Goal: Information Seeking & Learning: Find specific page/section

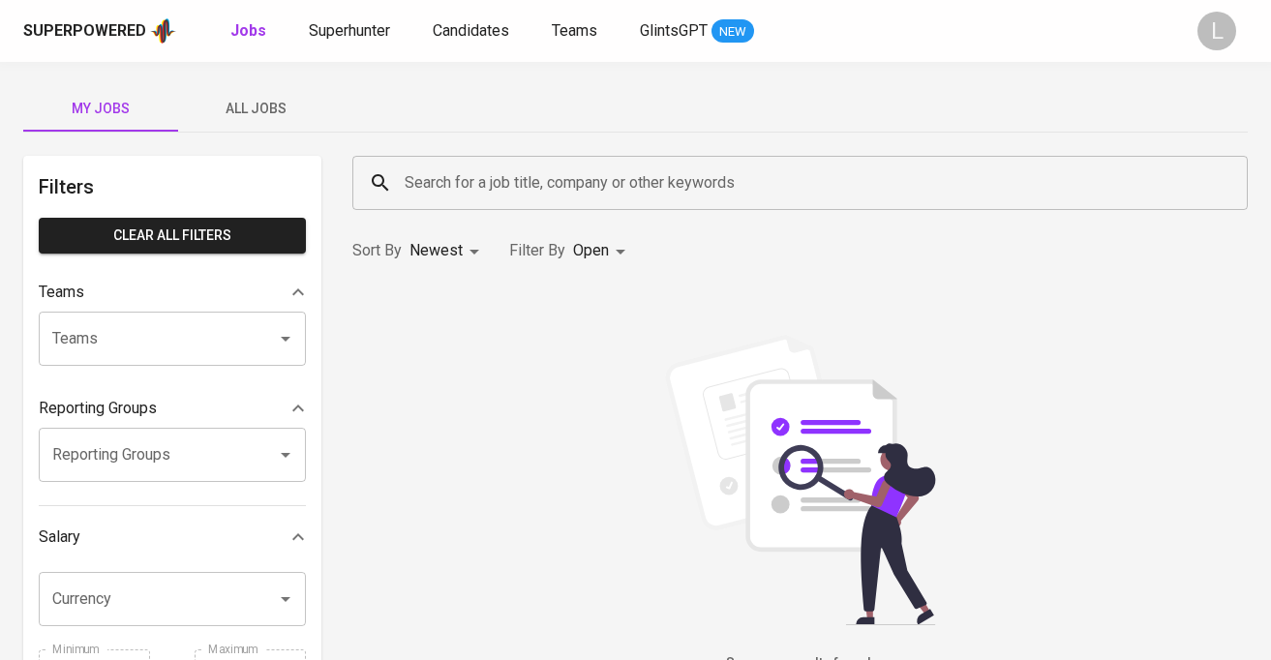
click at [242, 108] on span "All Jobs" at bounding box center [256, 109] width 132 height 24
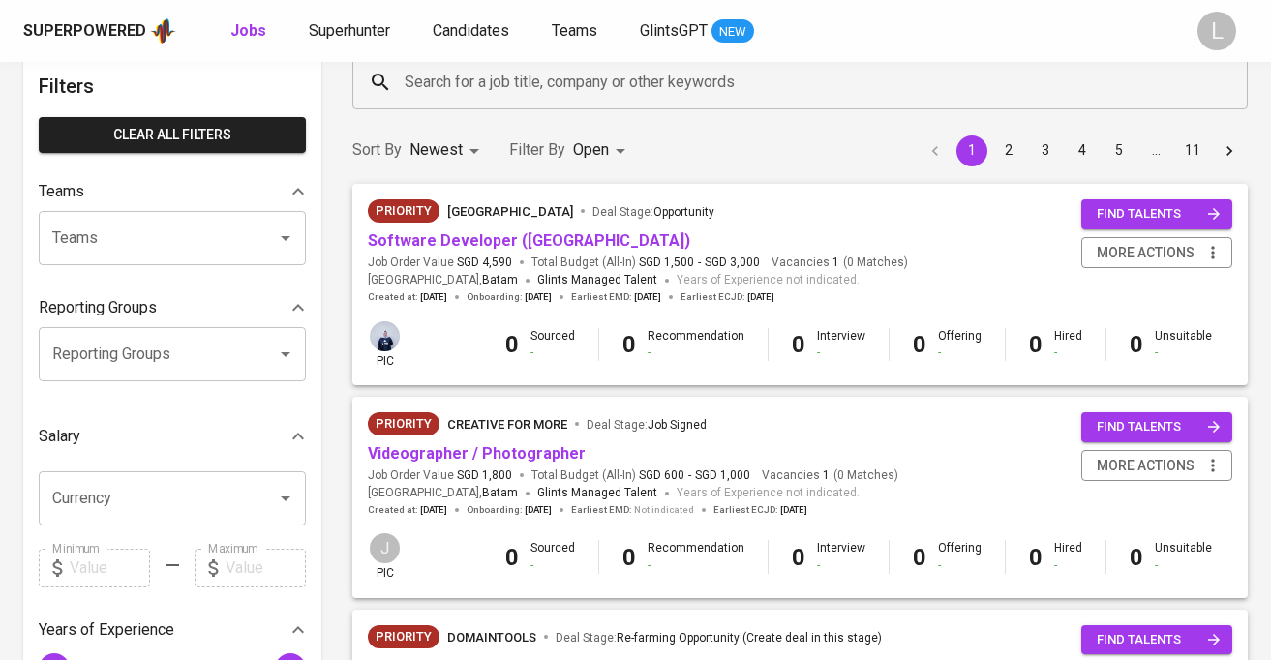
scroll to position [104, 0]
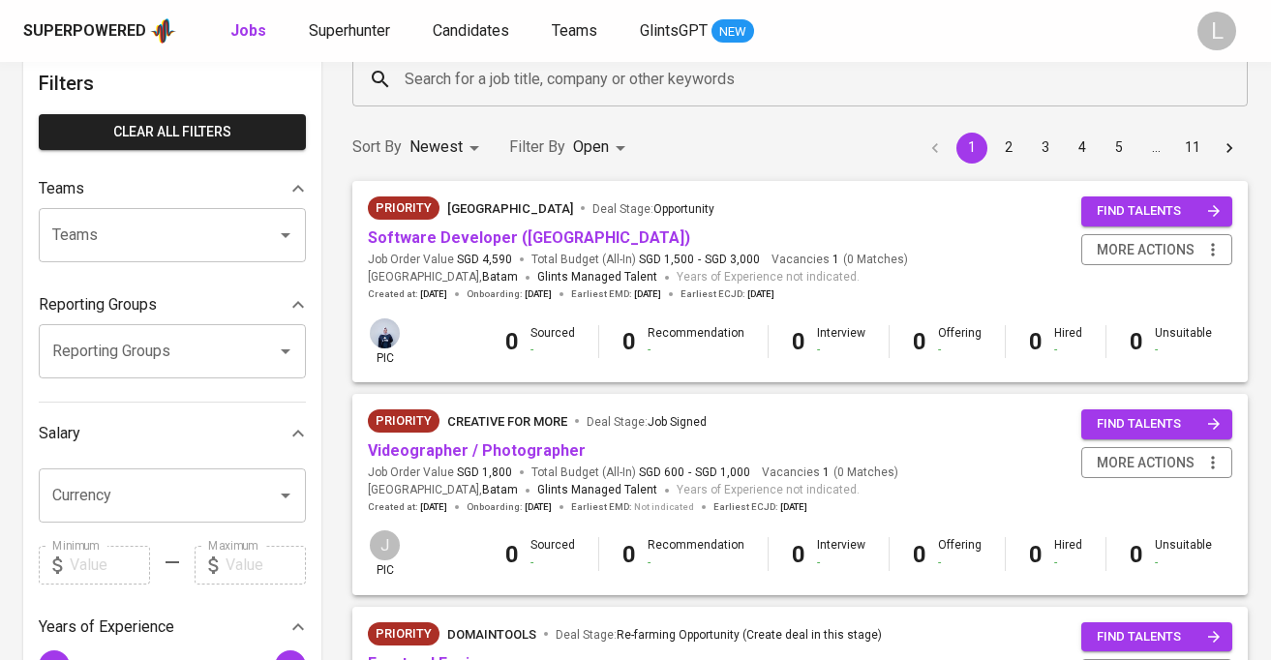
click at [225, 248] on input "Teams" at bounding box center [145, 235] width 196 height 37
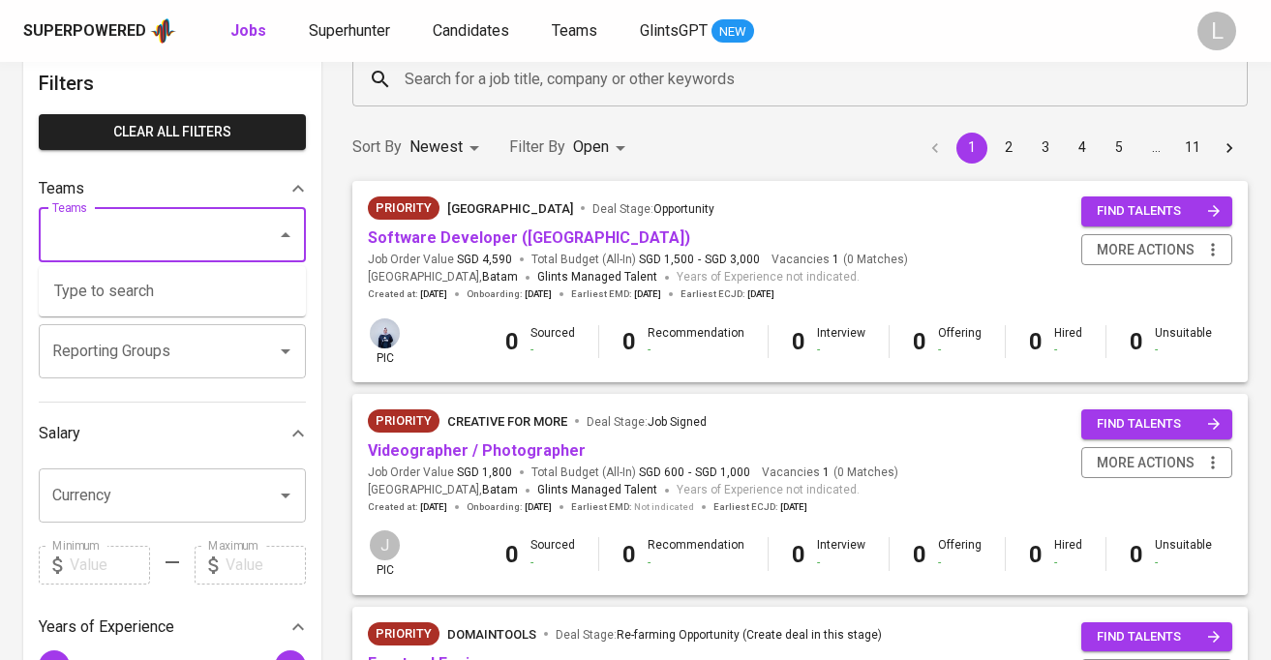
click at [285, 233] on icon "Close" at bounding box center [286, 234] width 10 height 5
click at [288, 346] on icon "Open" at bounding box center [285, 351] width 23 height 23
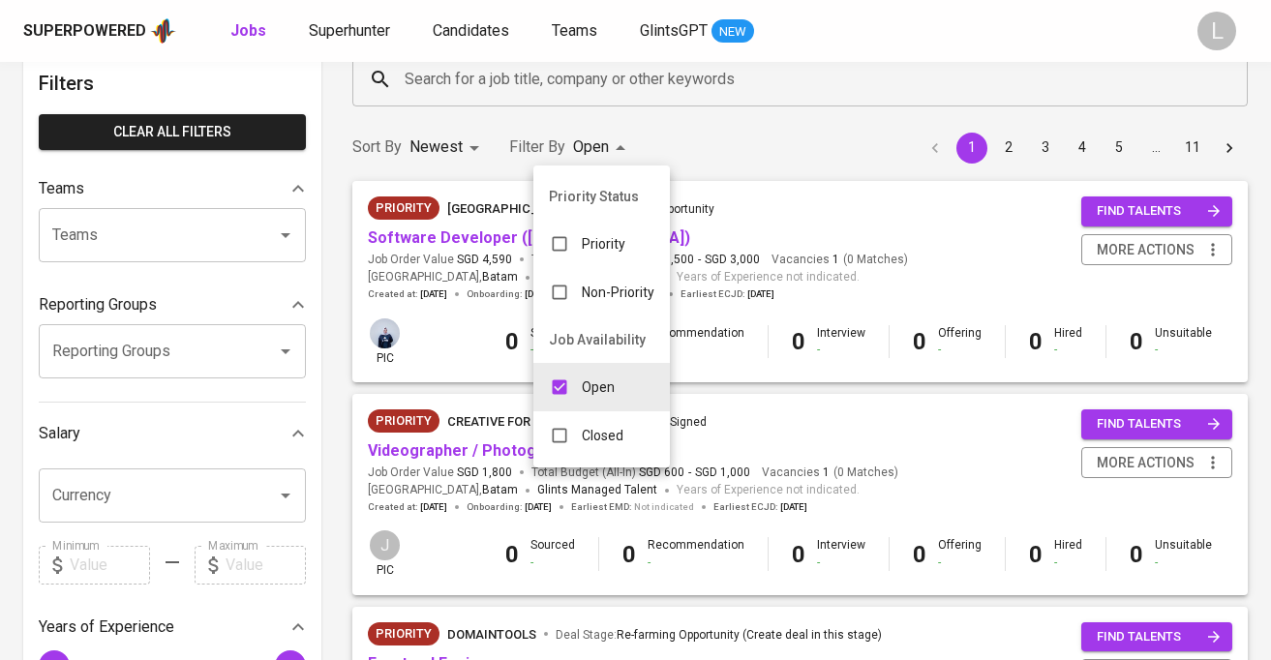
click at [944, 221] on div at bounding box center [635, 330] width 1271 height 660
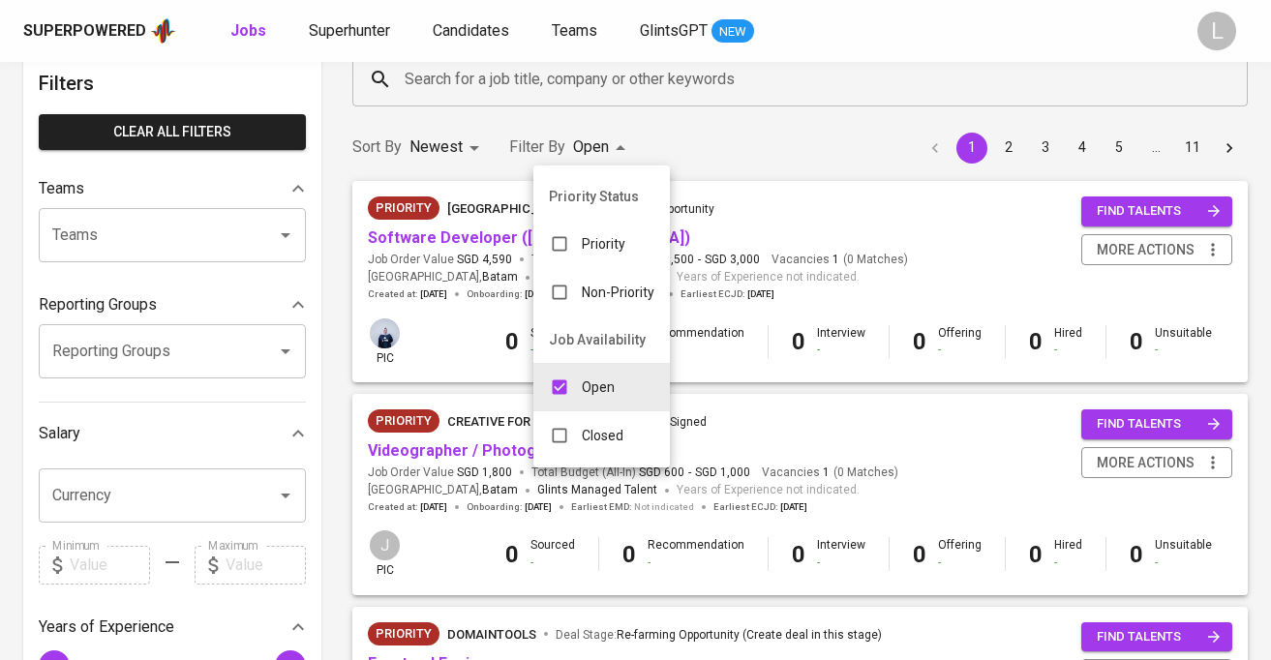
click at [607, 393] on p "Open" at bounding box center [598, 387] width 33 height 19
checkbox input "false"
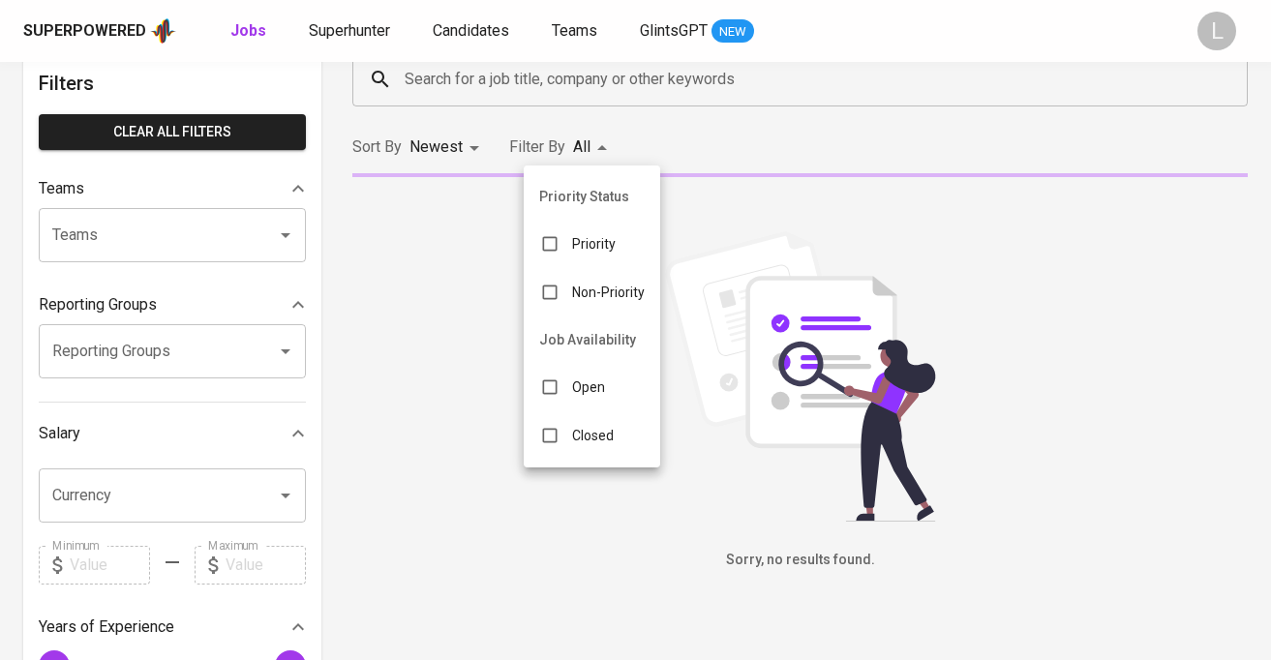
click at [598, 430] on p "Closed" at bounding box center [593, 435] width 42 height 19
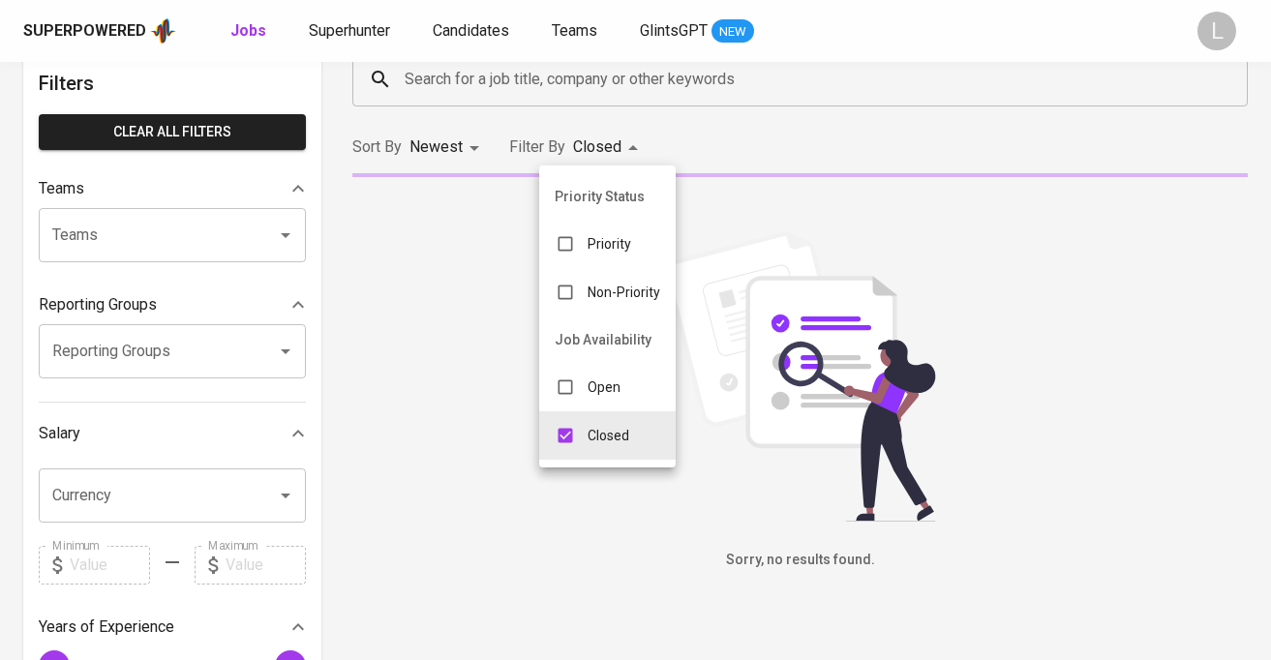
type input "CLOSE"
checkbox input "true"
click at [567, 300] on input "checkbox" at bounding box center [565, 292] width 37 height 37
checkbox input "true"
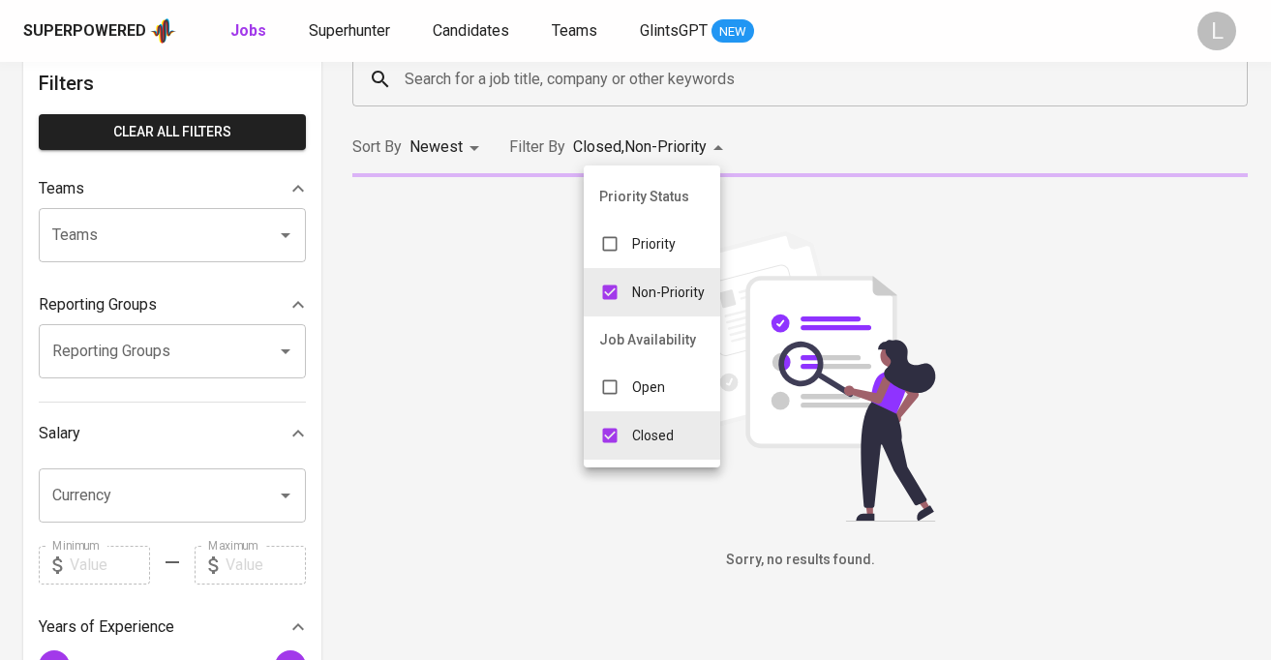
type input "CLOSE,NON_PRIORITY"
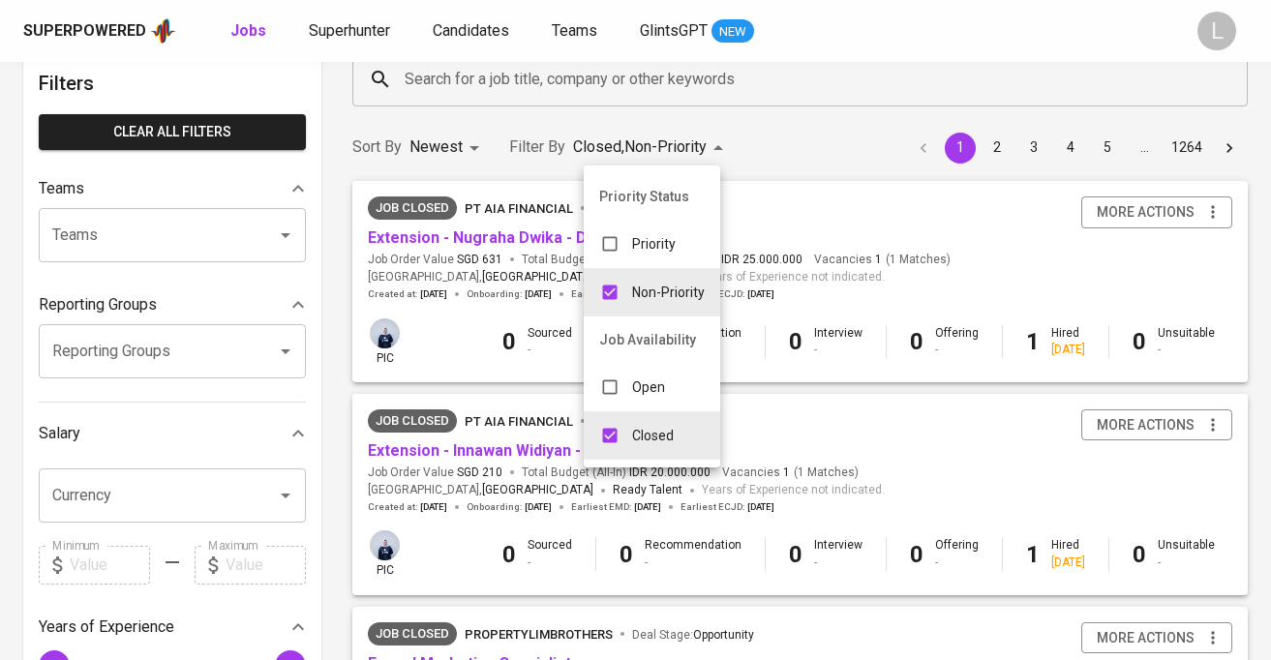
click at [606, 240] on input "checkbox" at bounding box center [610, 244] width 37 height 37
checkbox input "true"
type input "CLOSE,NON_PRIORITY,PRIORITY"
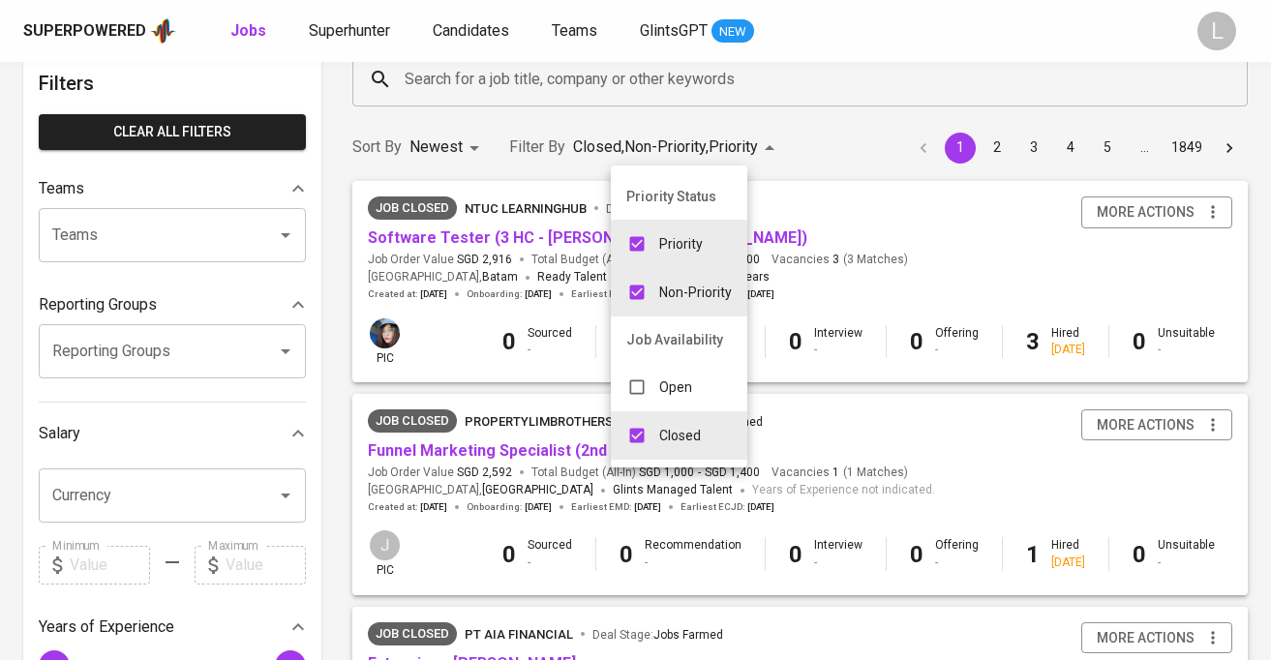
click at [979, 270] on div at bounding box center [635, 330] width 1271 height 660
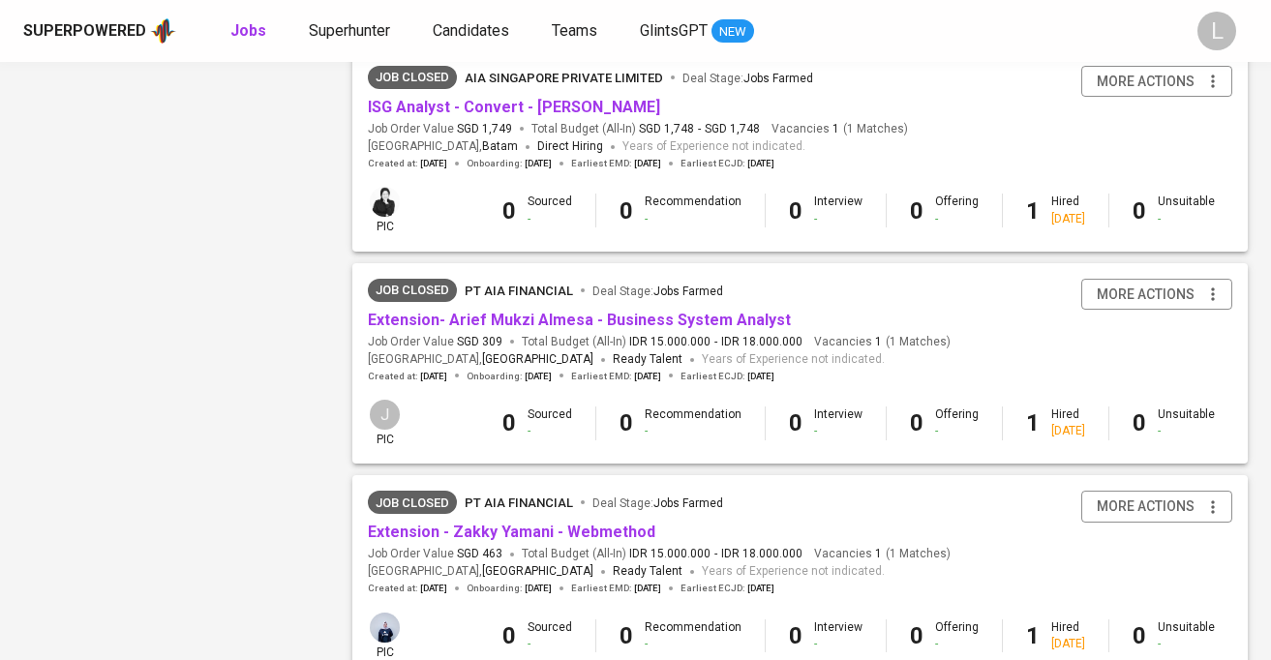
scroll to position [1870, 0]
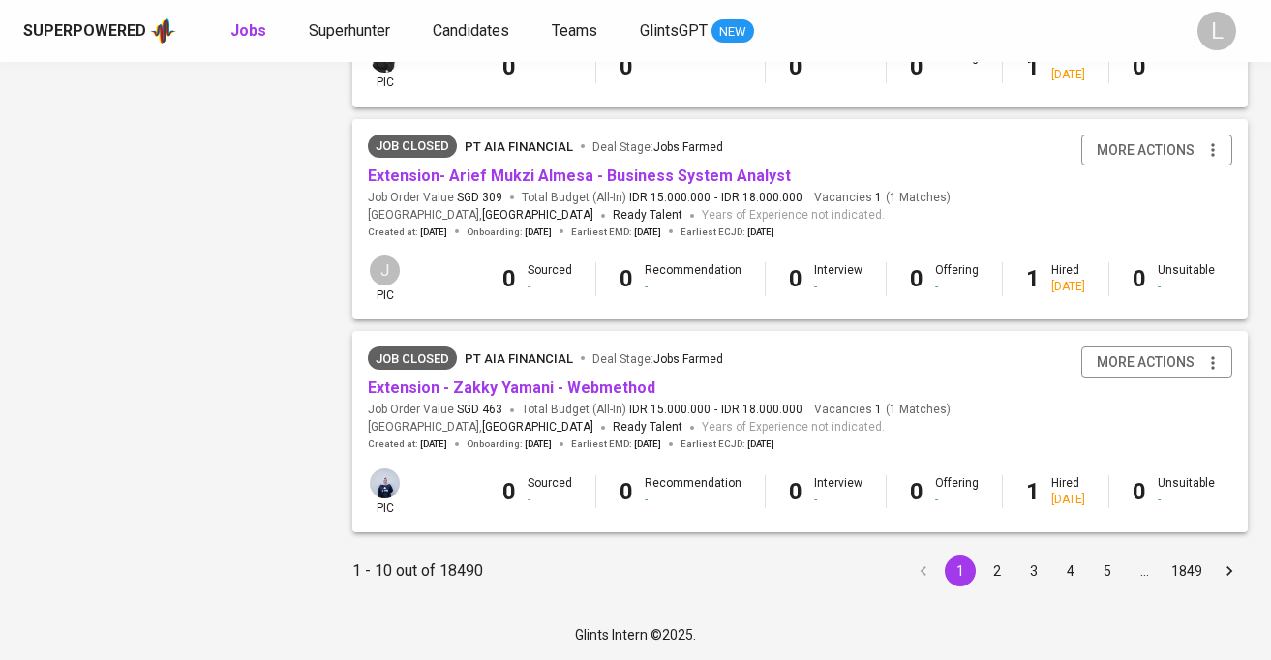
click at [522, 360] on span "PT AIA FINANCIAL" at bounding box center [519, 359] width 108 height 15
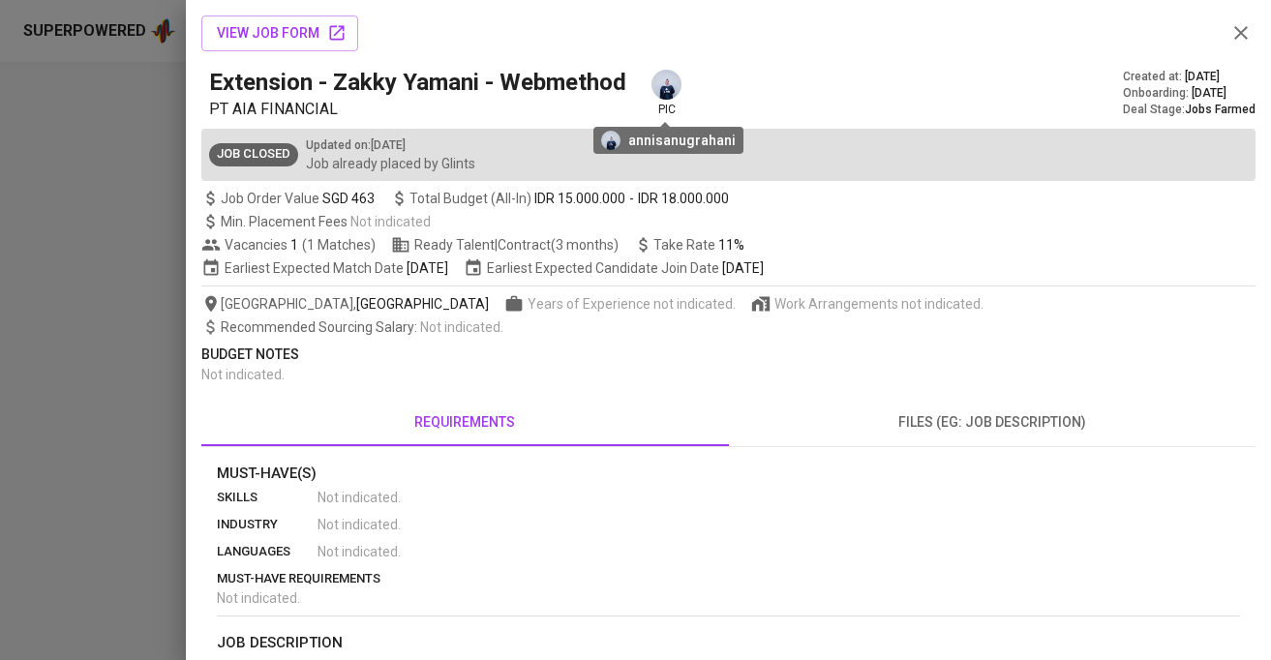
click at [666, 85] on img at bounding box center [667, 85] width 30 height 30
drag, startPoint x: 348, startPoint y: 110, endPoint x: 229, endPoint y: 112, distance: 119.1
click at [229, 112] on p "PT AIA FINANCIAL" at bounding box center [421, 109] width 425 height 23
copy span "AIA FINANCIAL"
click at [76, 165] on div at bounding box center [635, 330] width 1271 height 660
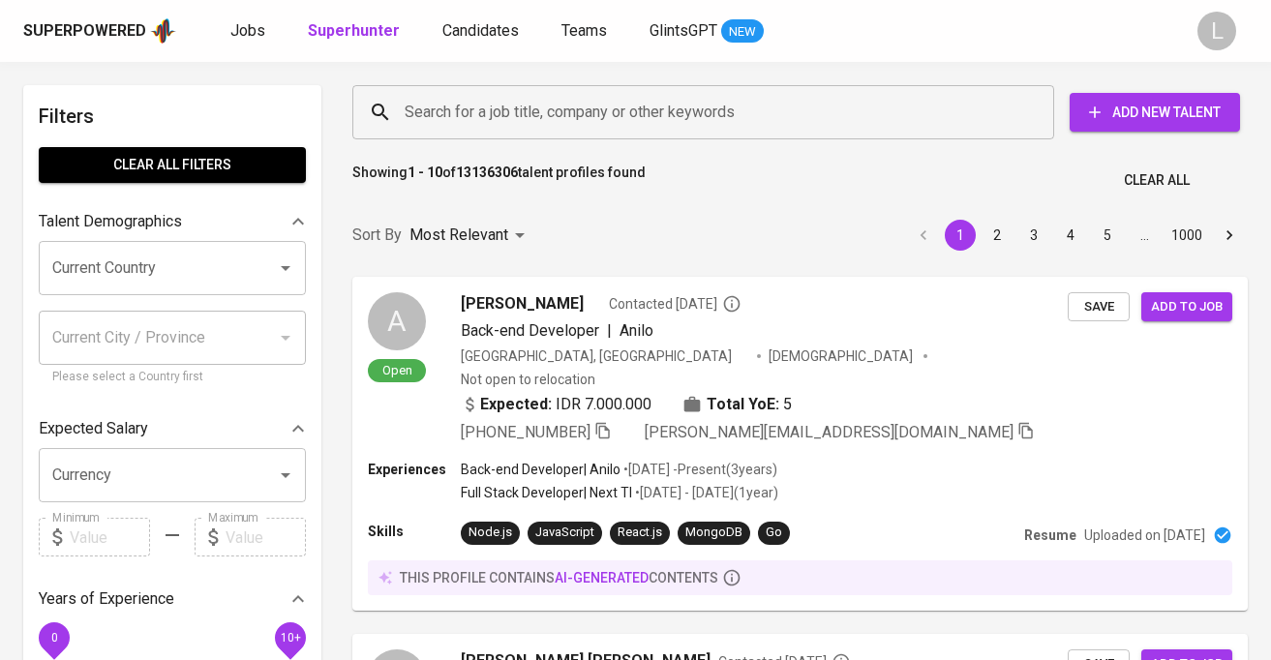
click at [545, 109] on input "Search for a job title, company or other keywords" at bounding box center [708, 112] width 617 height 37
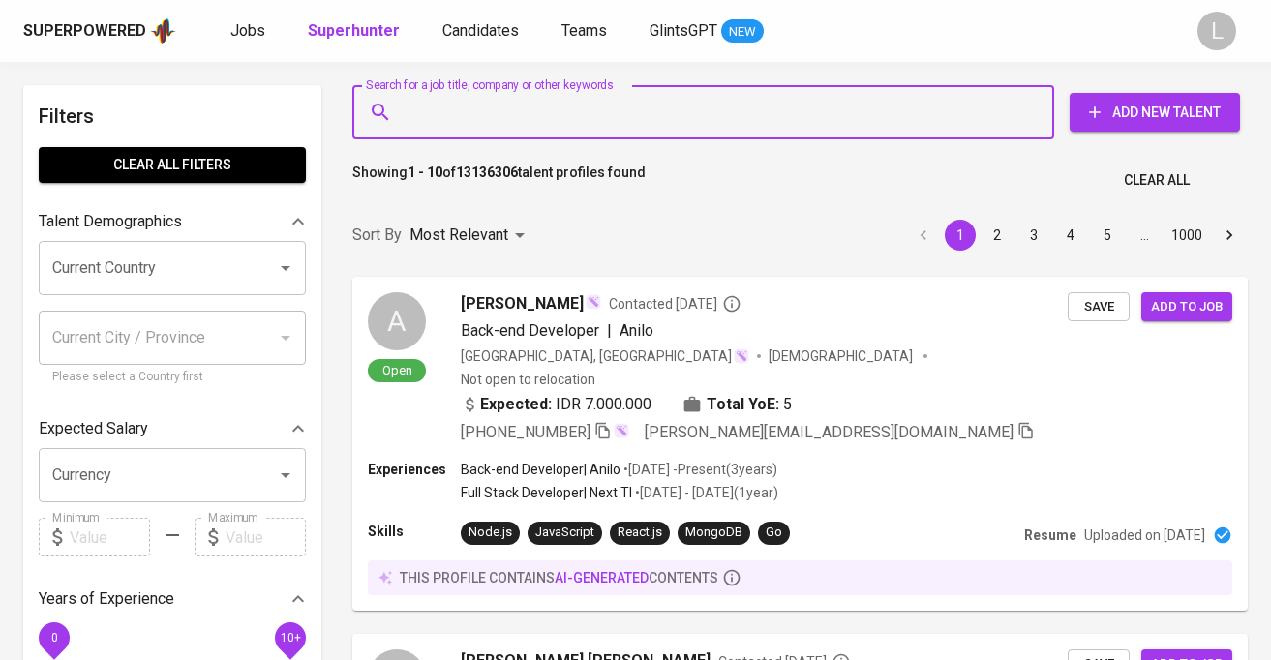
paste input "AIA FINANCIAL"
type input "AIA FINANCIAL"
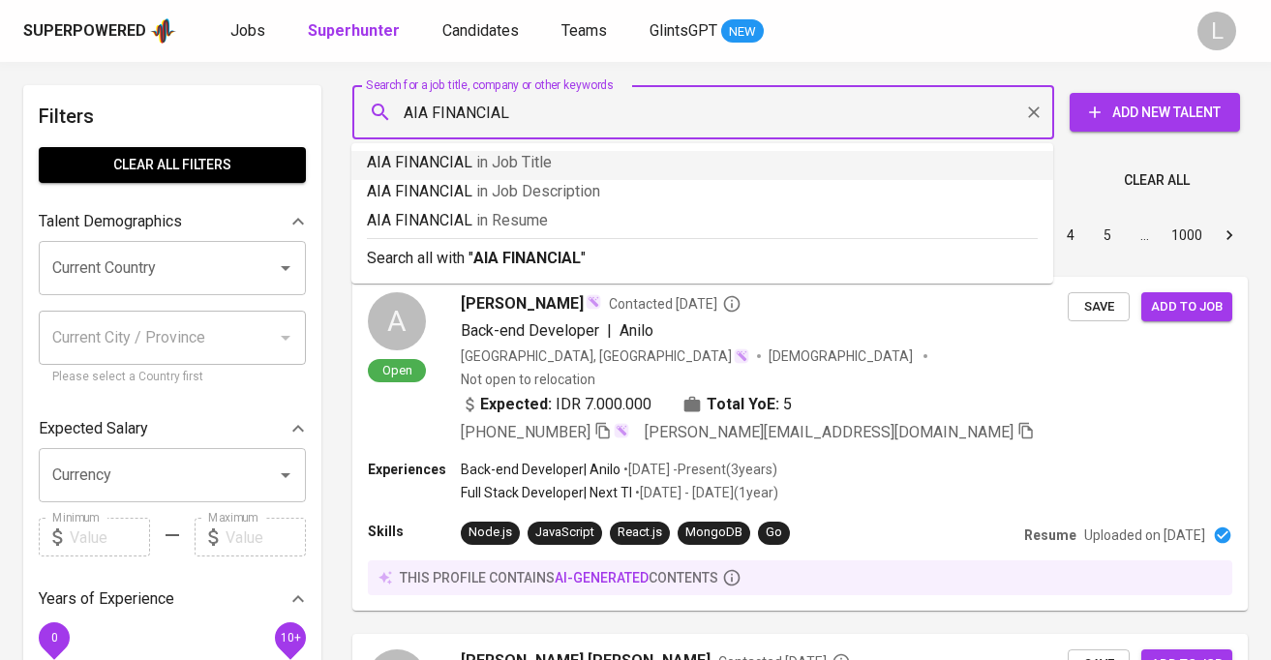
click at [461, 158] on p "AIA FINANCIAL in Job Title" at bounding box center [702, 162] width 671 height 23
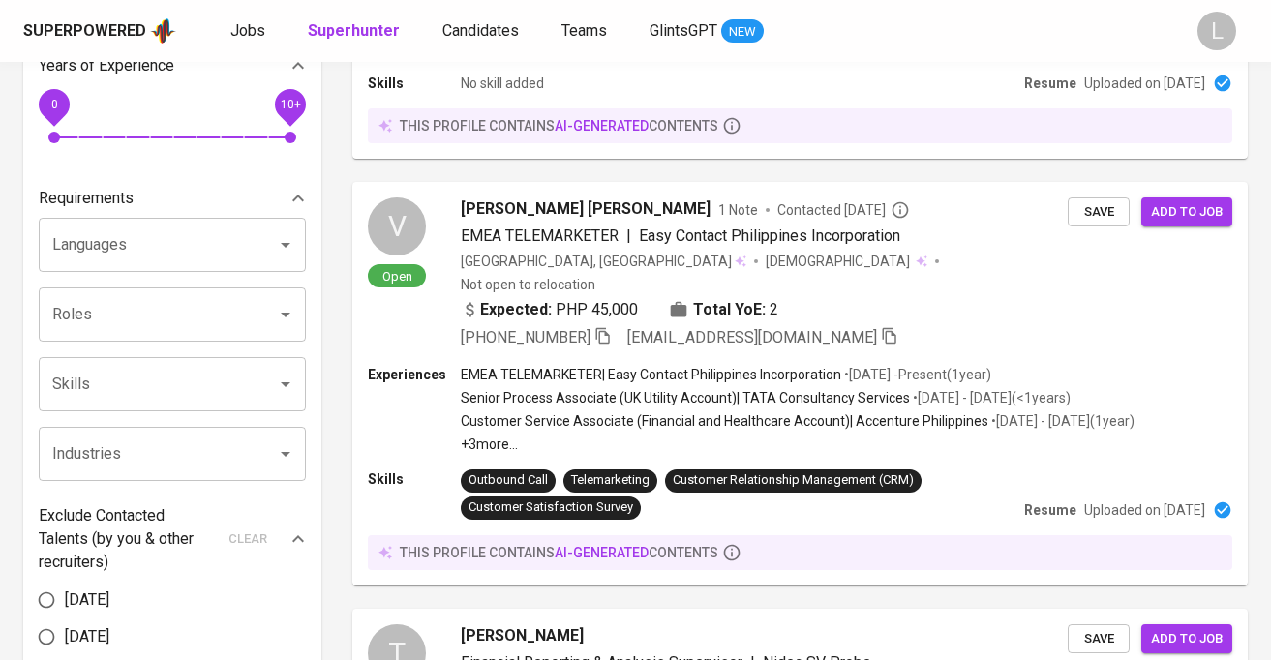
scroll to position [563, 0]
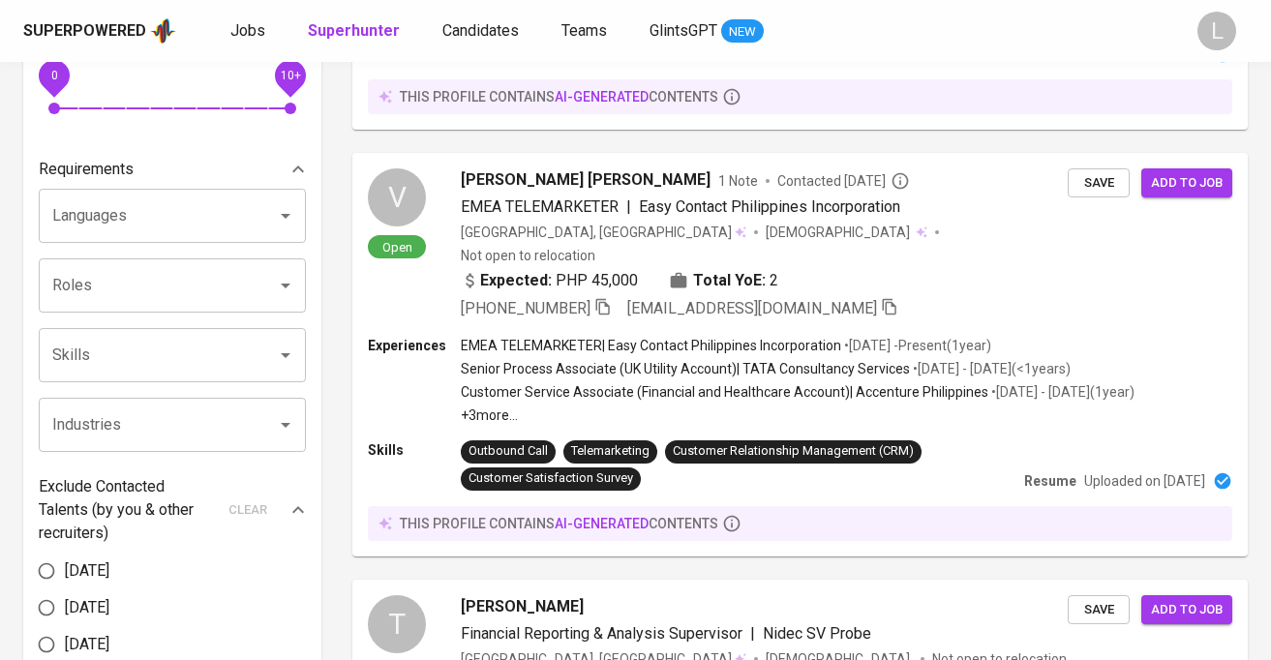
click at [104, 272] on input "Roles" at bounding box center [145, 285] width 196 height 37
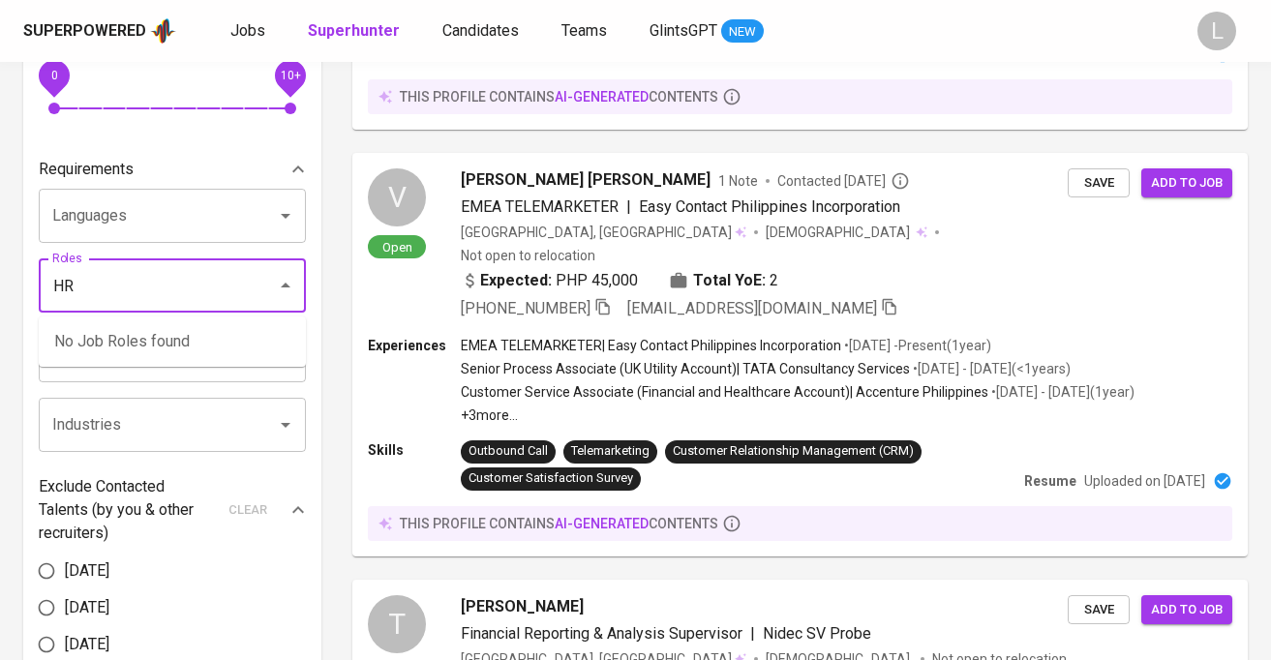
type input "HR"
click at [147, 344] on p "Other HR Positions" at bounding box center [119, 341] width 131 height 23
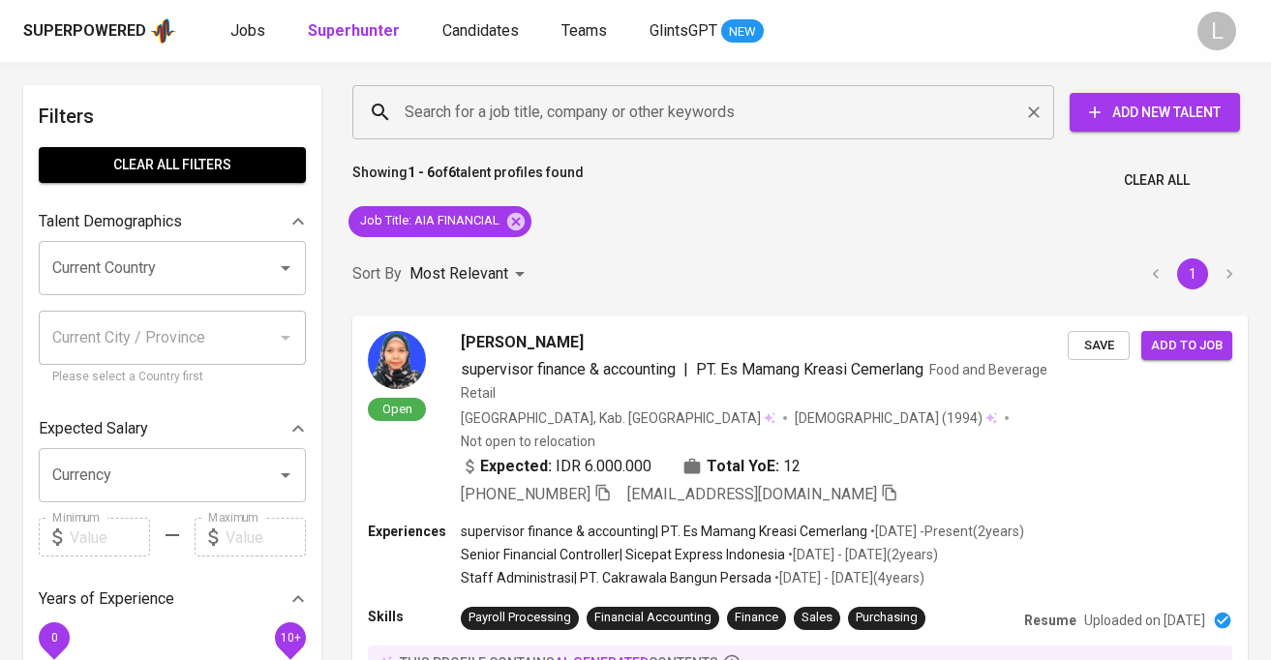
click at [477, 109] on input "Search for a job title, company or other keywords" at bounding box center [708, 112] width 617 height 37
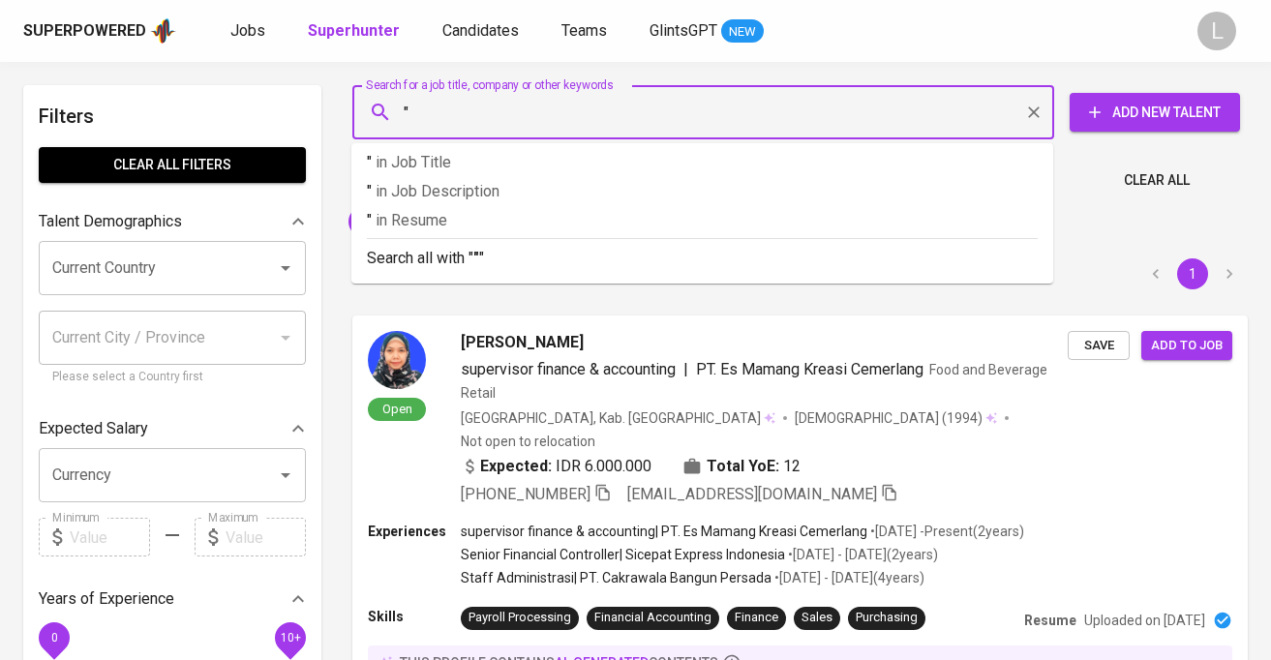
paste input "Ghani Rais A"
type input "" Ghani Rais A""
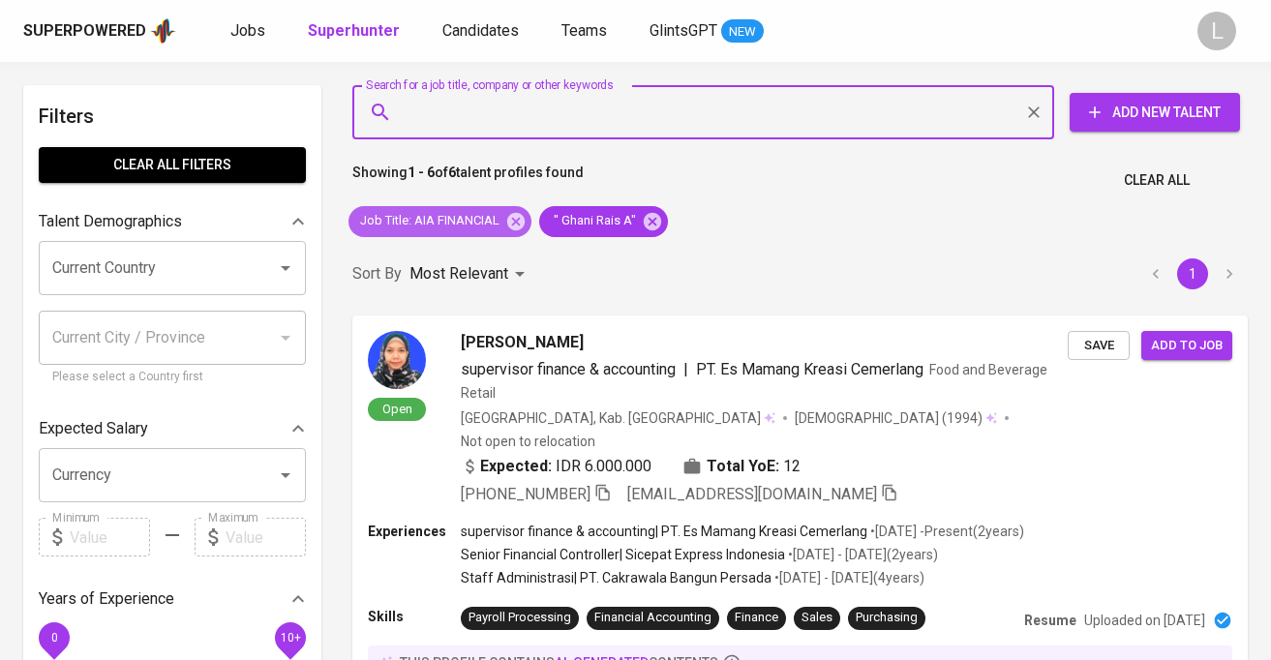
click at [531, 216] on div "Job Title : AIA FINANCIAL" at bounding box center [440, 221] width 183 height 31
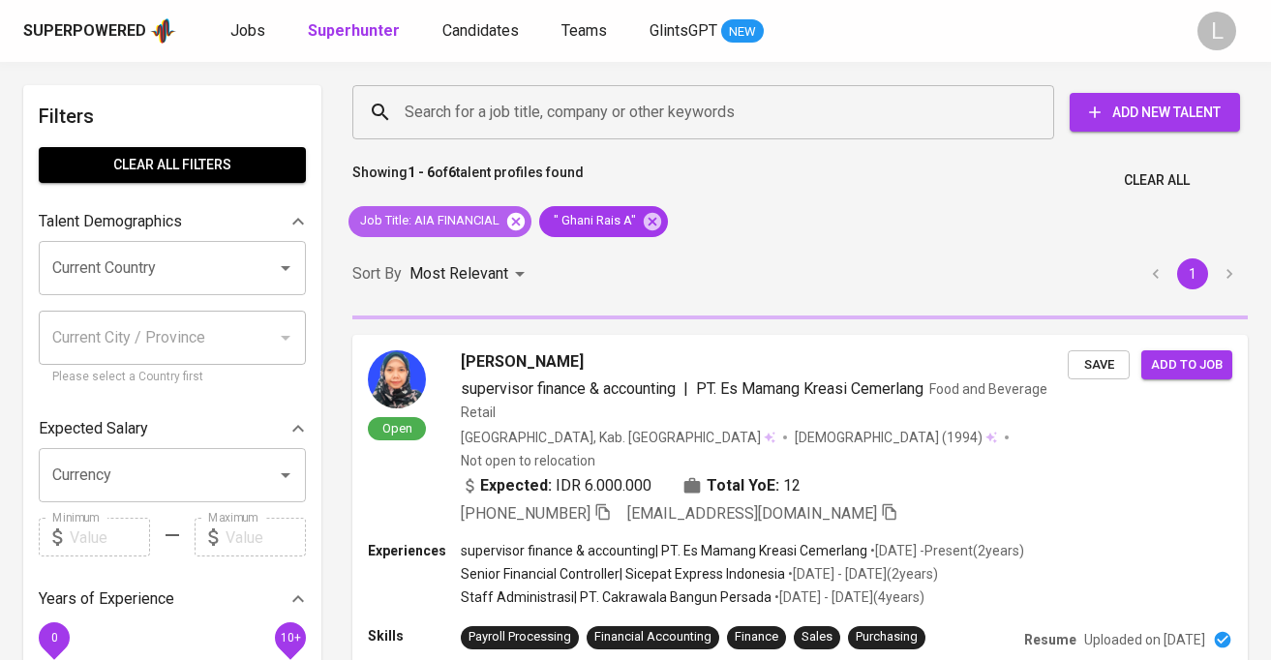
click at [513, 220] on icon at bounding box center [515, 220] width 17 height 17
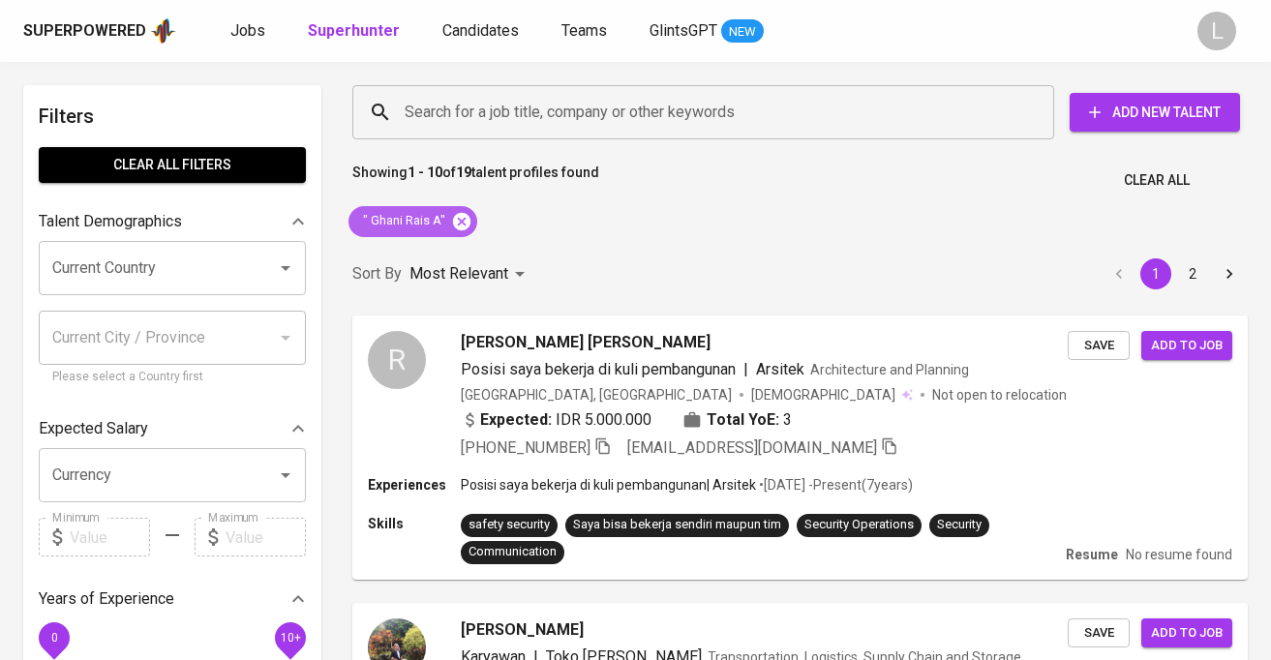
click at [459, 226] on icon at bounding box center [461, 220] width 17 height 17
click at [454, 257] on div "Most Relevant" at bounding box center [471, 275] width 122 height 36
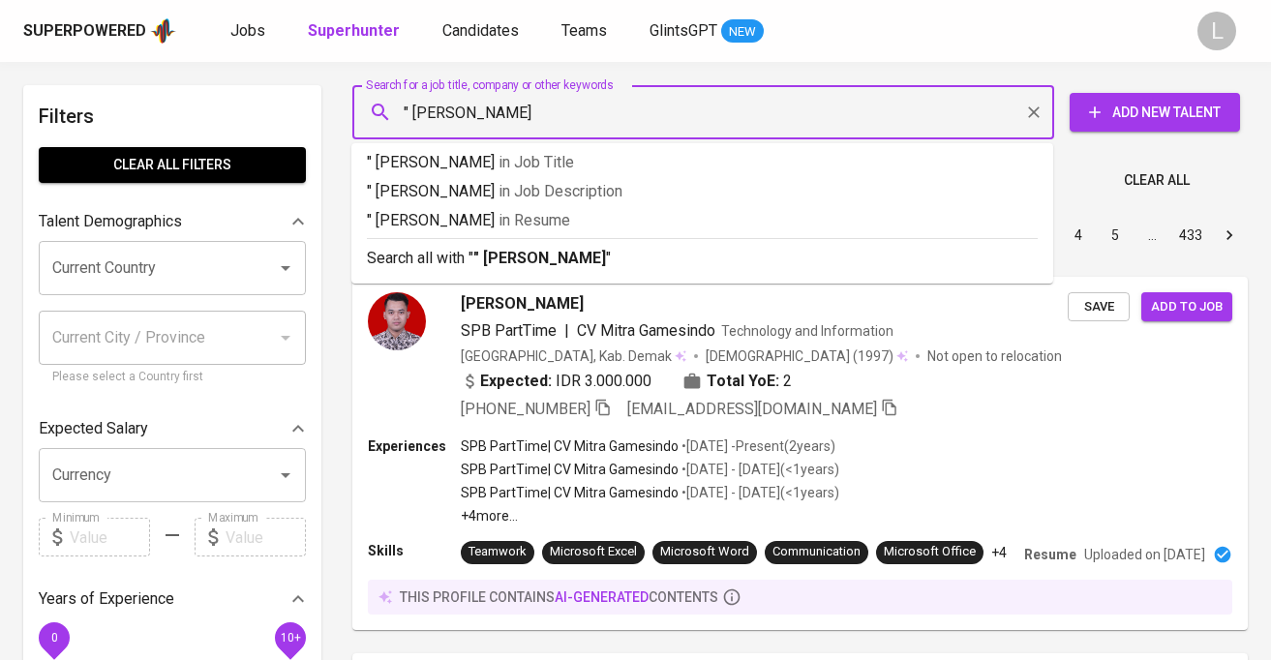
type input "" Ghani Rais""
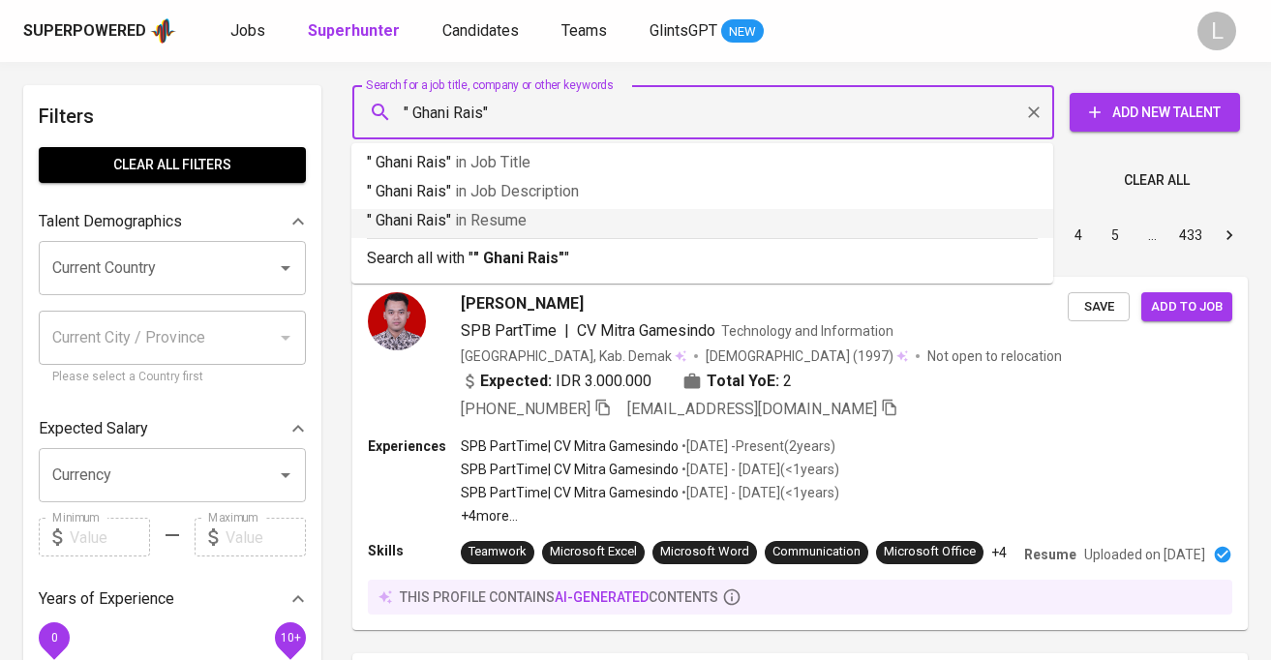
click at [525, 216] on span "in Resume" at bounding box center [491, 220] width 72 height 18
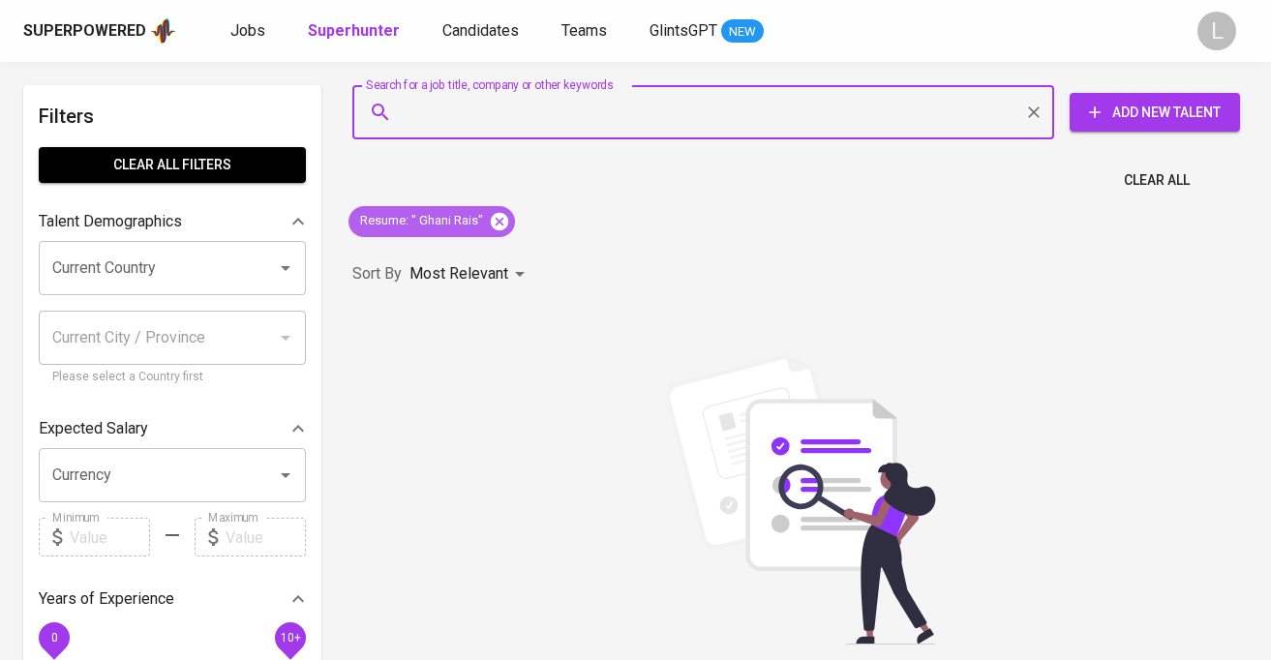
click at [499, 225] on icon at bounding box center [499, 220] width 17 height 17
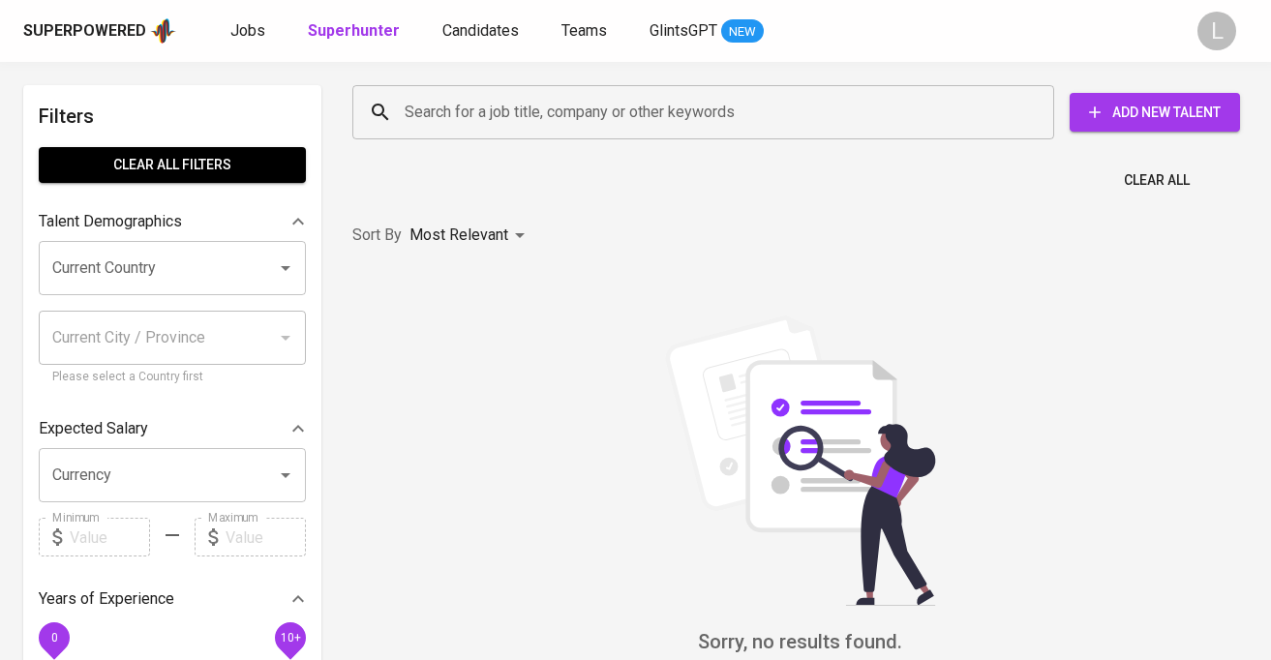
click at [471, 112] on input "Search for a job title, company or other keywords" at bounding box center [708, 112] width 617 height 37
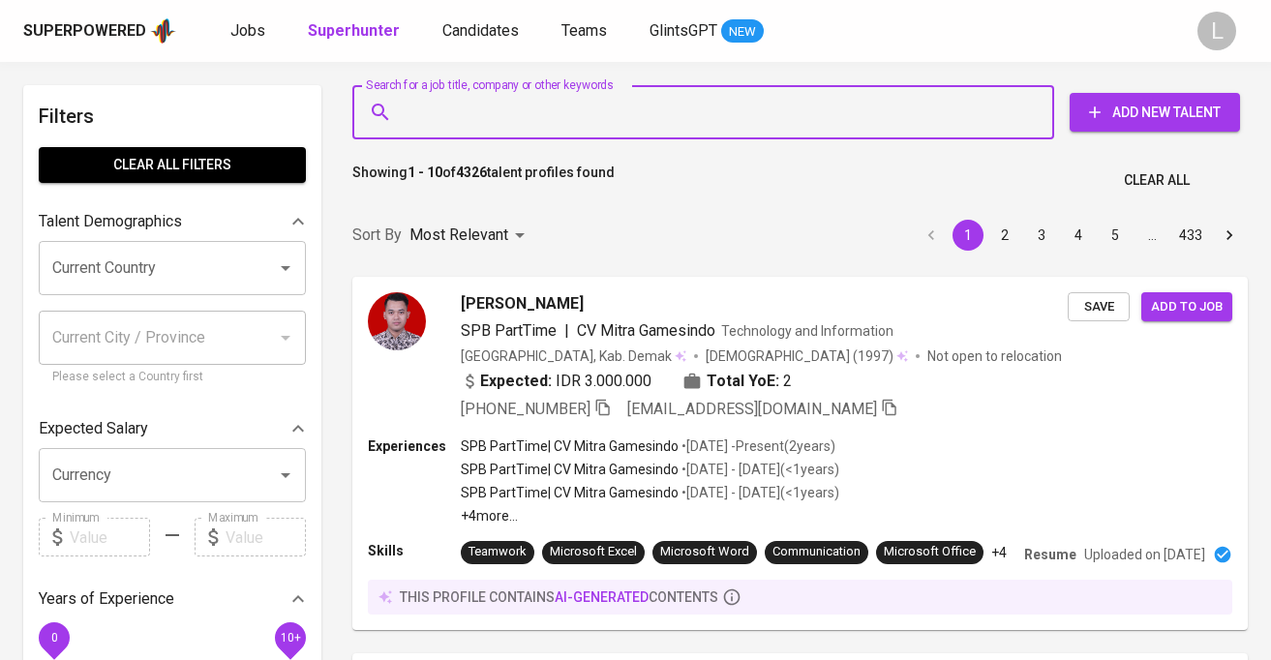
paste input "Ghani Rais A"
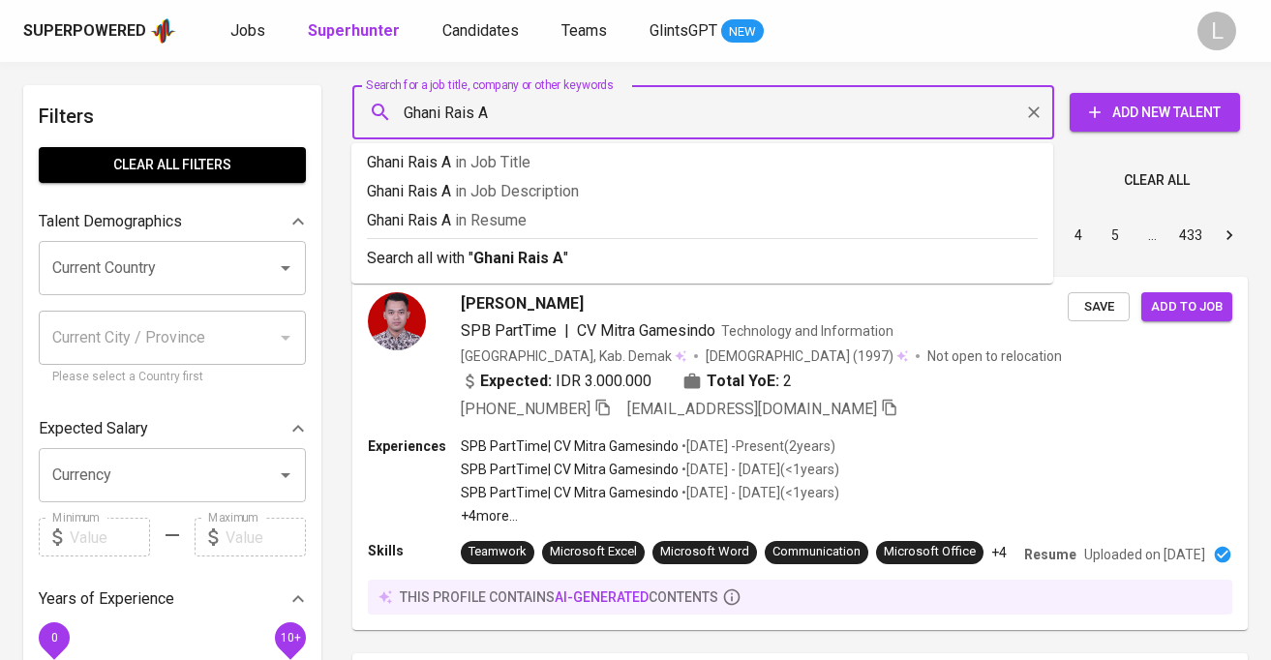
click at [406, 111] on input "Ghani Rais A" at bounding box center [708, 112] width 617 height 37
click at [531, 112] on input ""Ghani Rais A" at bounding box center [708, 112] width 617 height 37
type input ""Ghani Rais""
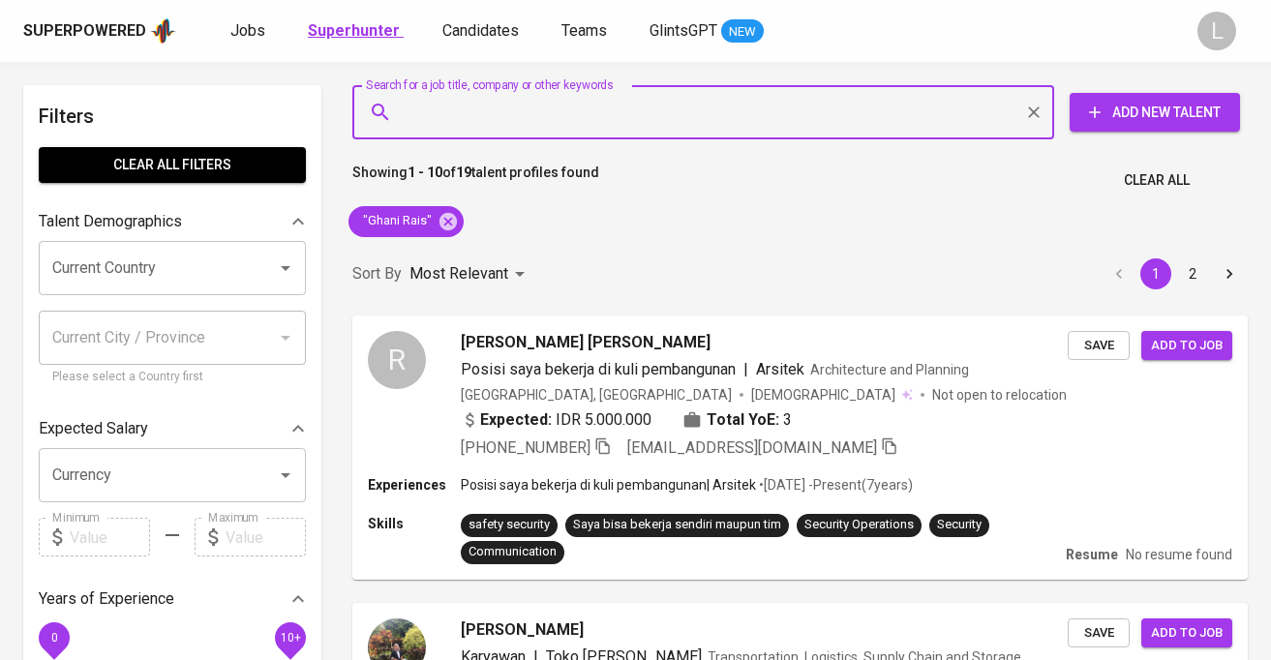
click at [355, 33] on b "Superhunter" at bounding box center [354, 30] width 92 height 18
click at [244, 19] on link "Jobs" at bounding box center [249, 31] width 39 height 24
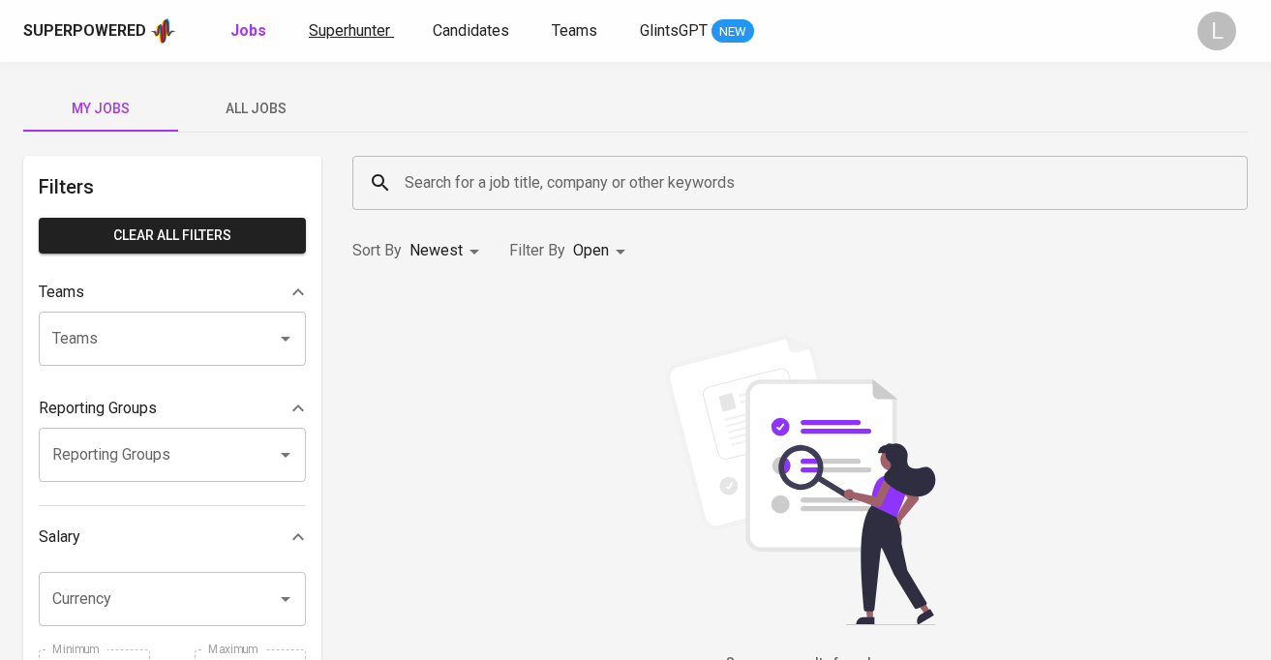
click at [366, 32] on span "Superhunter" at bounding box center [349, 30] width 81 height 18
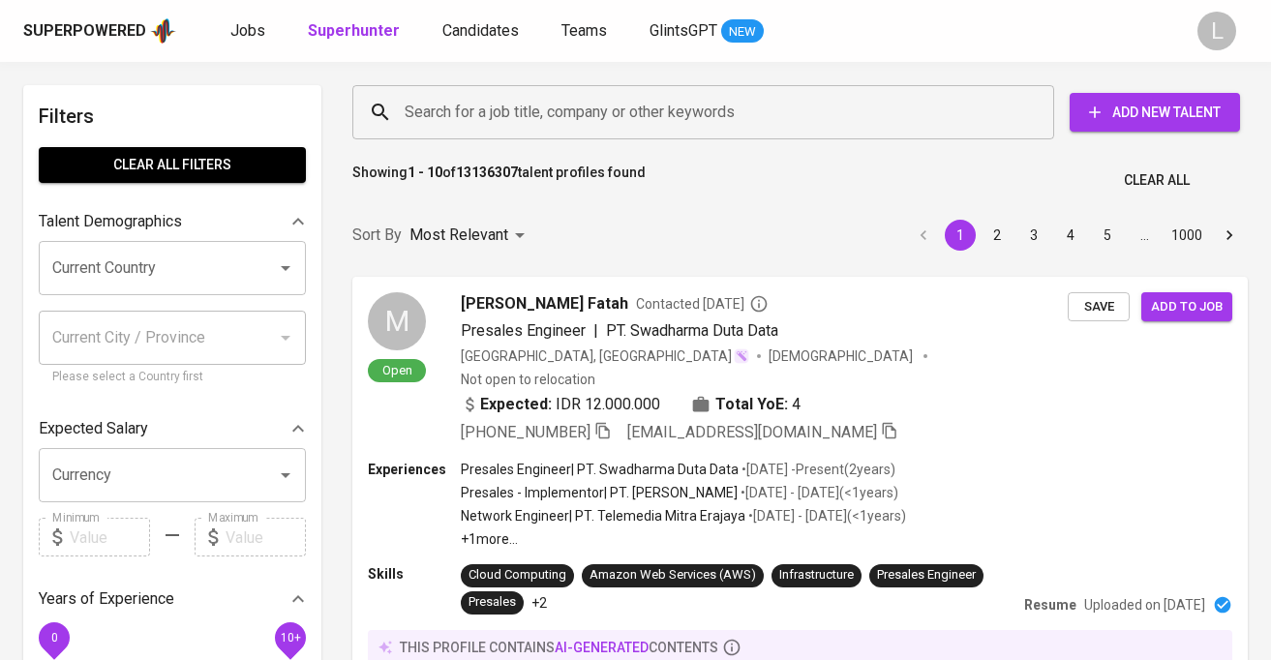
click at [549, 108] on input "Search for a job title, company or other keywords" at bounding box center [708, 112] width 617 height 37
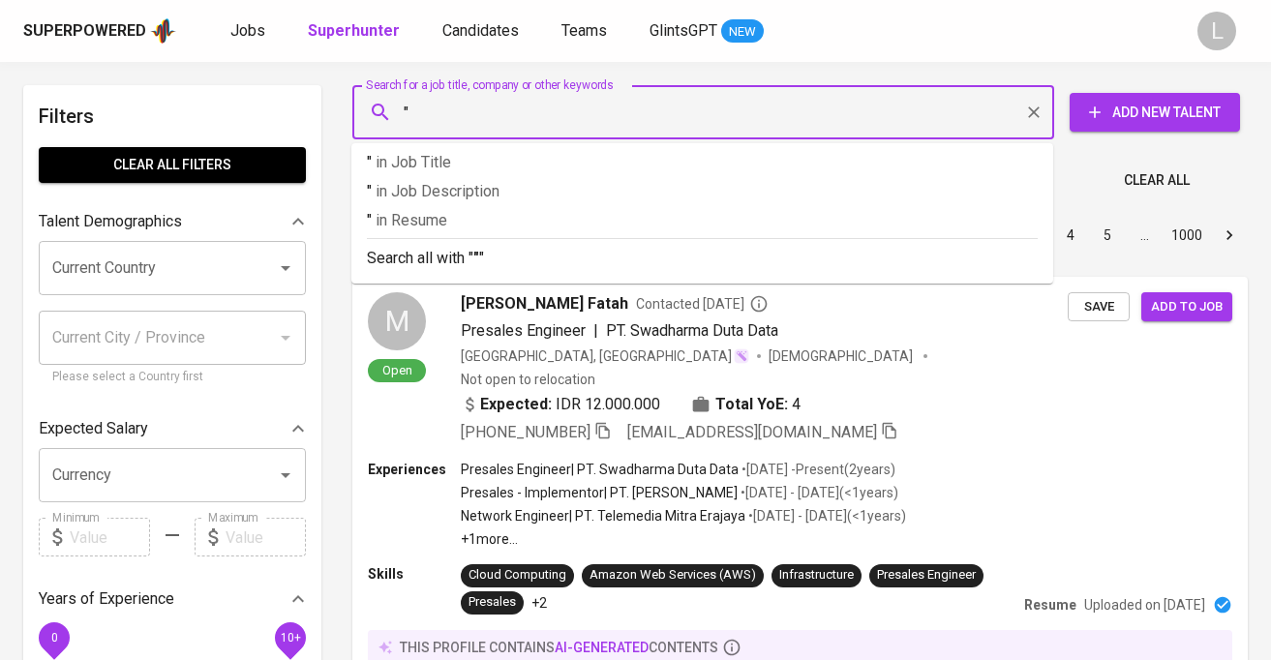
paste input "Ghani Rais A"
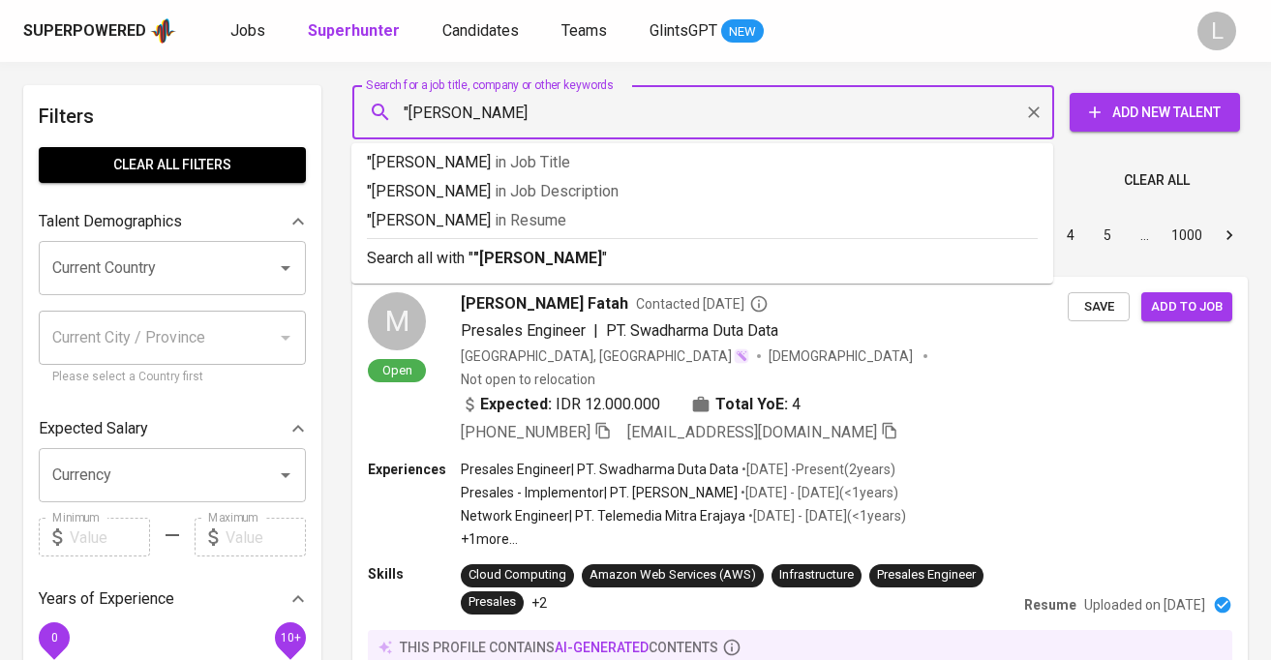
type input ""Ghani Rais""
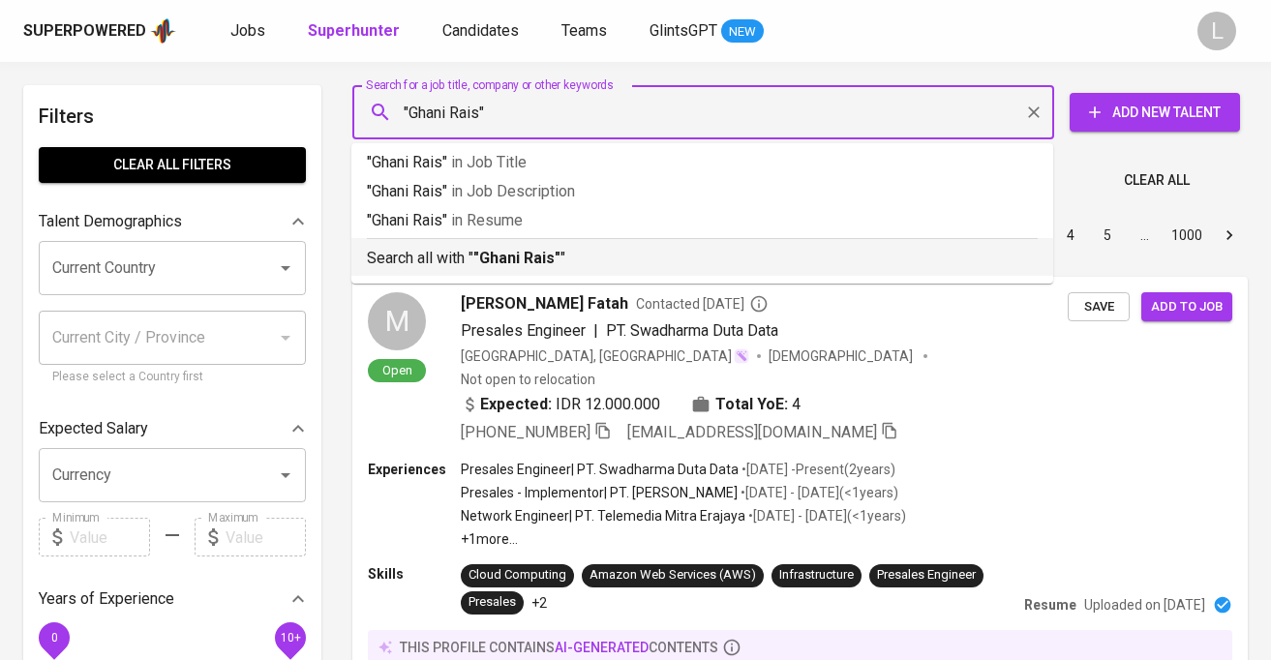
click at [507, 256] on b ""Ghani Rais"" at bounding box center [517, 258] width 87 height 18
click at [536, 260] on div "Sort By Most Relevant MOST_RELEVANT 1 2 3 4 5 … 1000" at bounding box center [800, 235] width 919 height 59
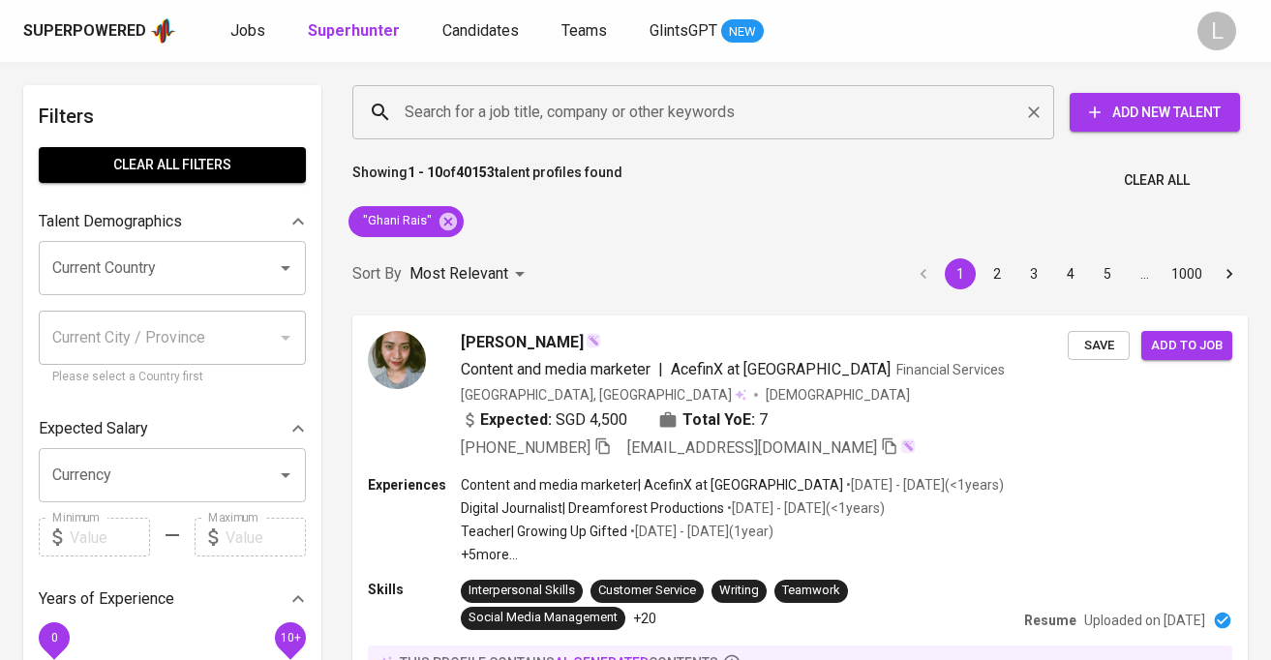
click at [470, 110] on input "Search for a job title, company or other keywords" at bounding box center [708, 112] width 617 height 37
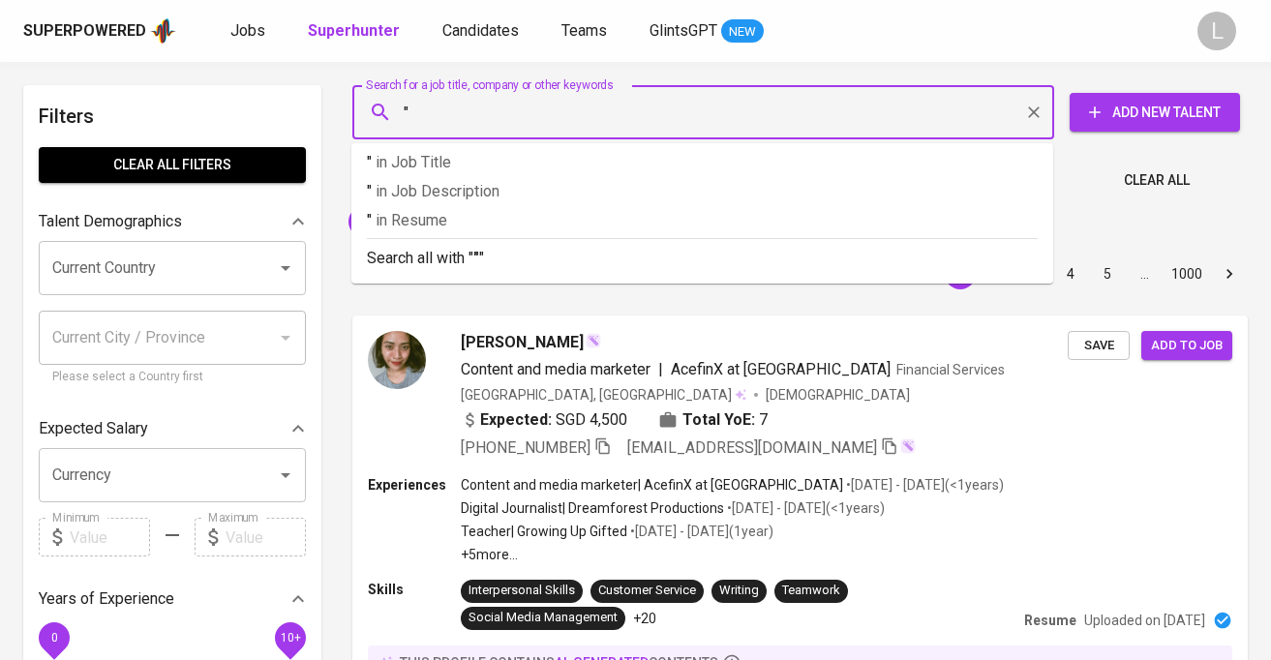
paste input "Sentra Brosis Indojaya"
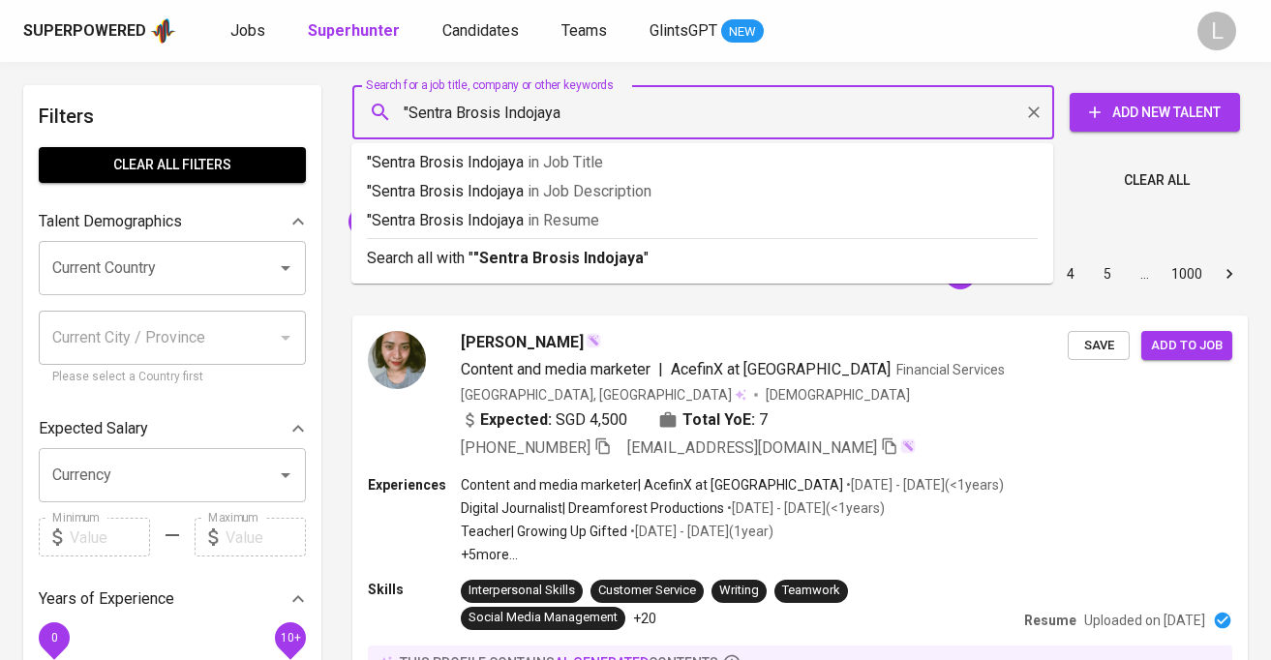
type input ""Sentra Brosis Indojaya""
click at [473, 263] on p "Search all with " "Sentra Brosis Indojaya" "" at bounding box center [702, 258] width 671 height 23
click at [473, 263] on p "Most Relevant" at bounding box center [459, 273] width 99 height 23
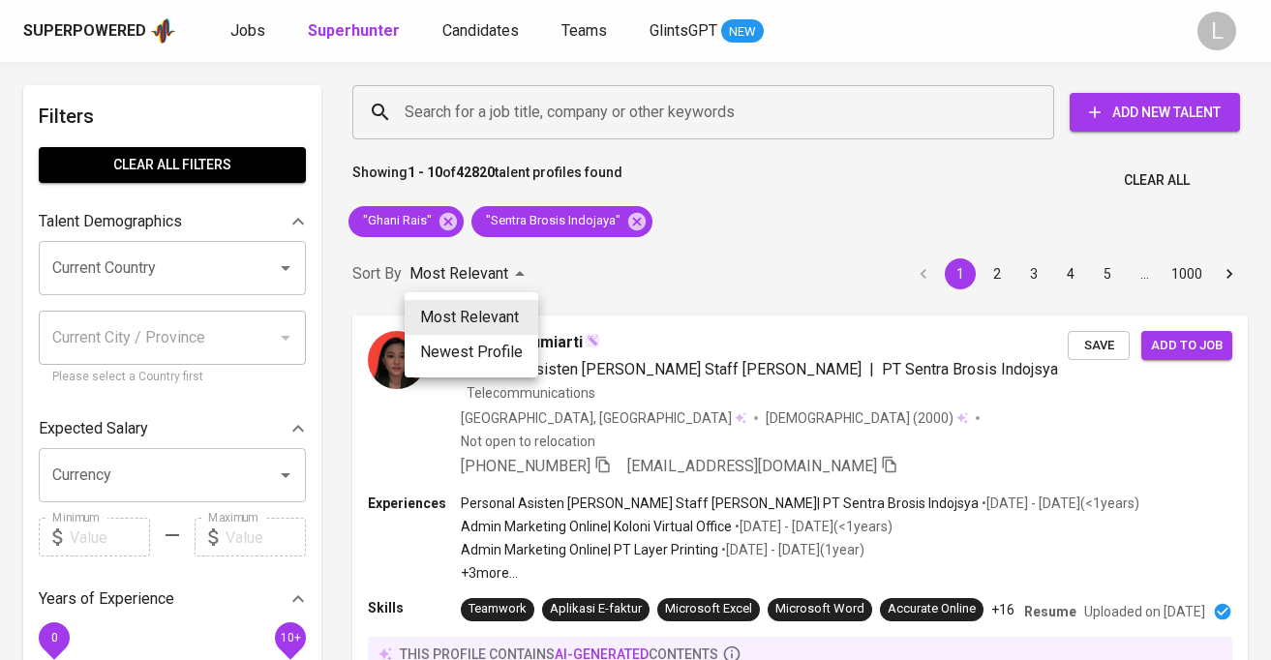
click at [784, 211] on div at bounding box center [635, 330] width 1271 height 660
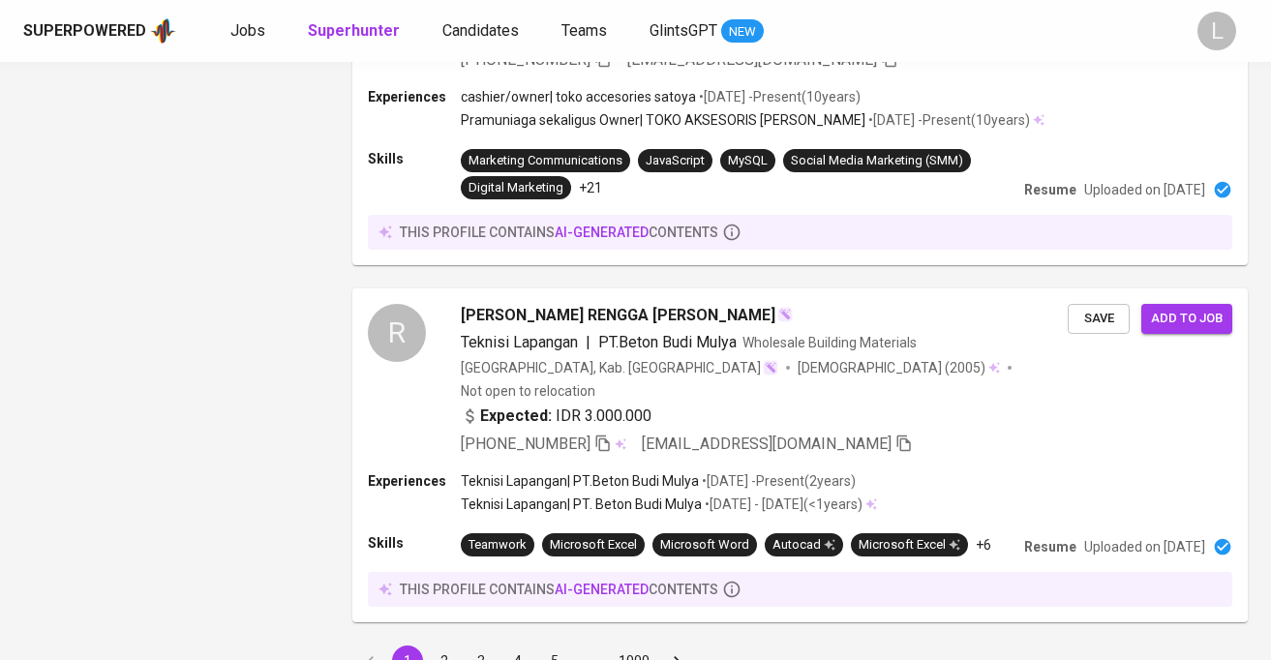
scroll to position [3517, 0]
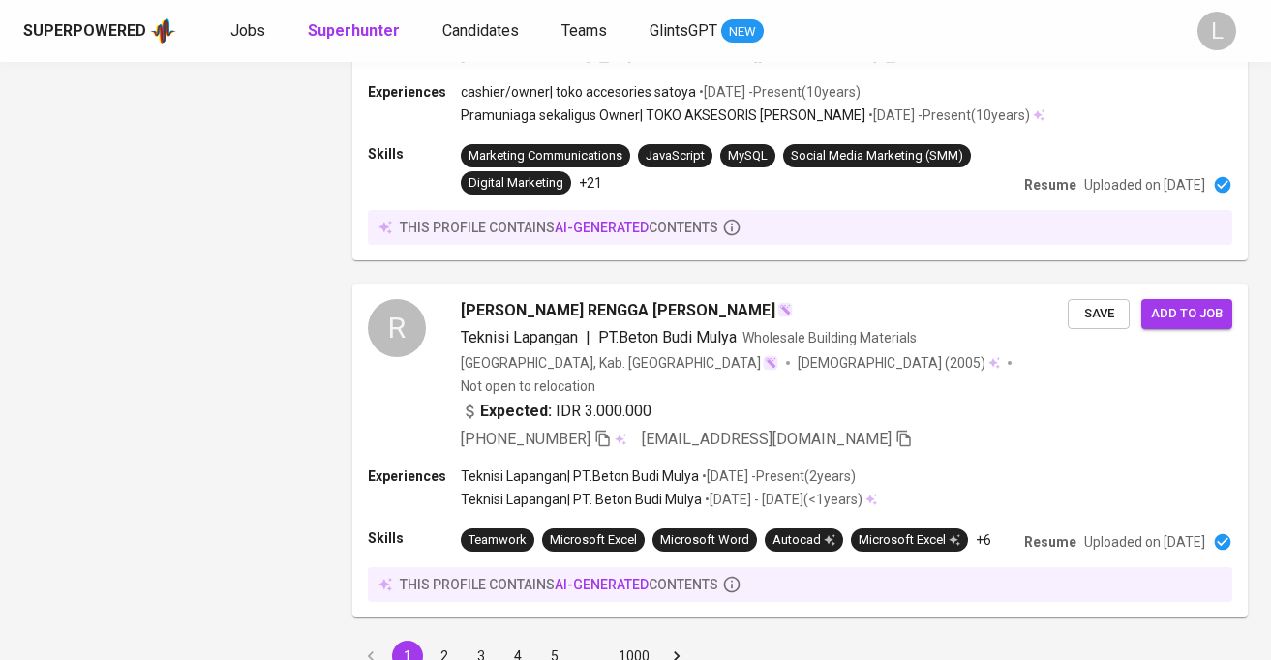
click at [440, 641] on button "2" at bounding box center [444, 656] width 31 height 31
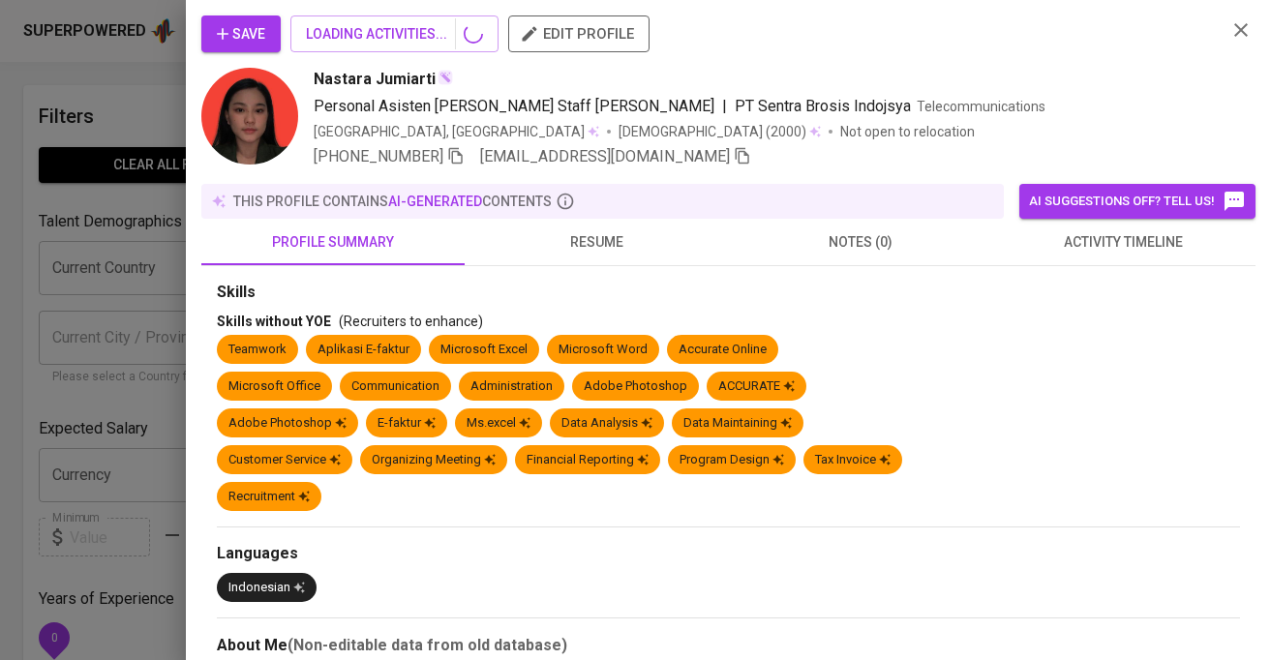
click at [1243, 26] on icon "button" at bounding box center [1242, 30] width 14 height 14
click at [1238, 31] on icon "button" at bounding box center [1241, 29] width 23 height 23
click at [137, 61] on div at bounding box center [635, 330] width 1271 height 660
click at [1241, 25] on icon "button" at bounding box center [1241, 29] width 23 height 23
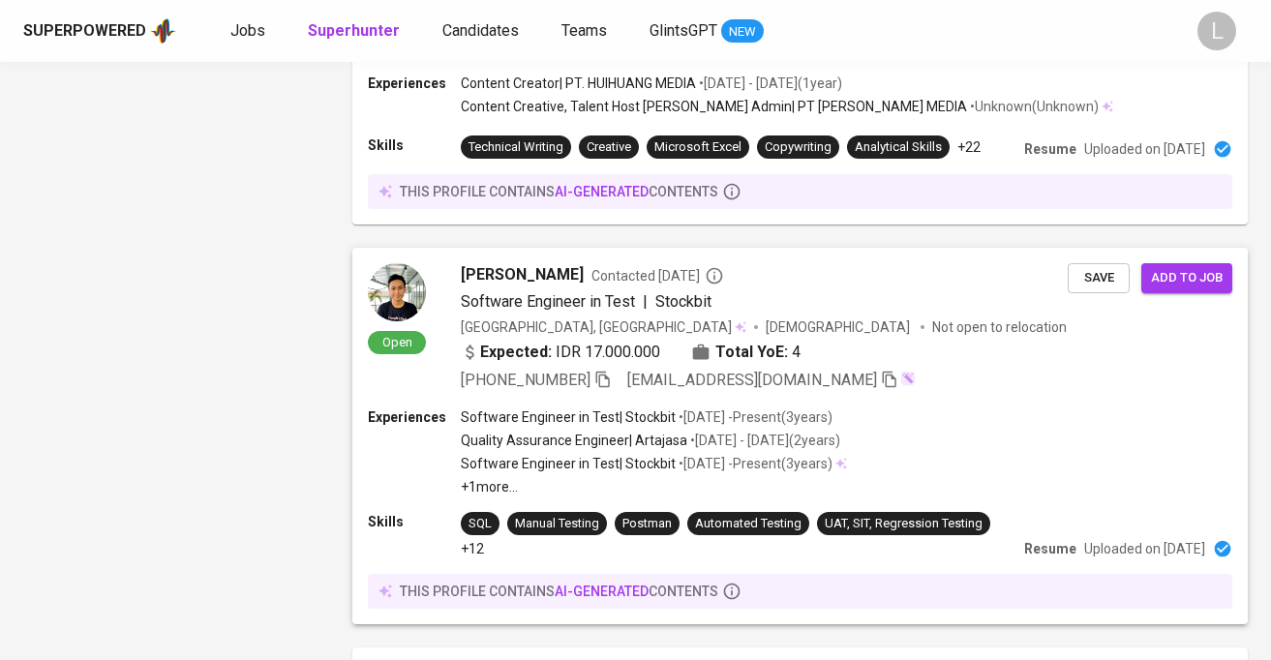
scroll to position [3259, 0]
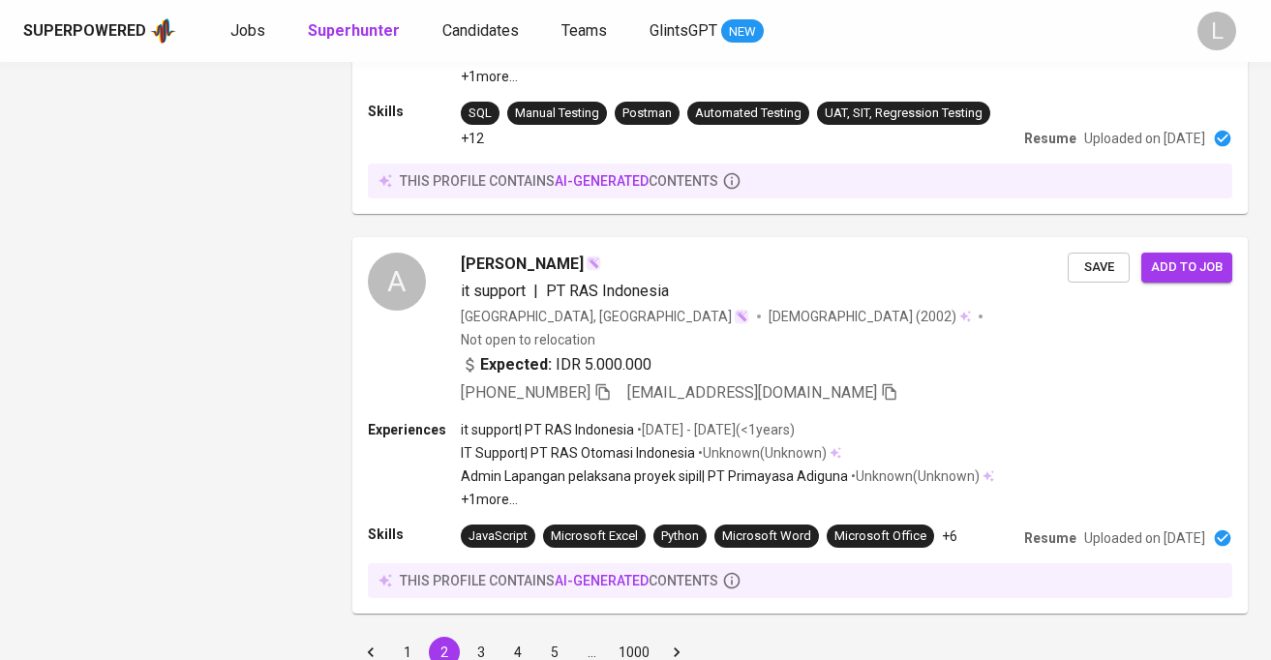
click at [487, 637] on button "3" at bounding box center [481, 652] width 31 height 31
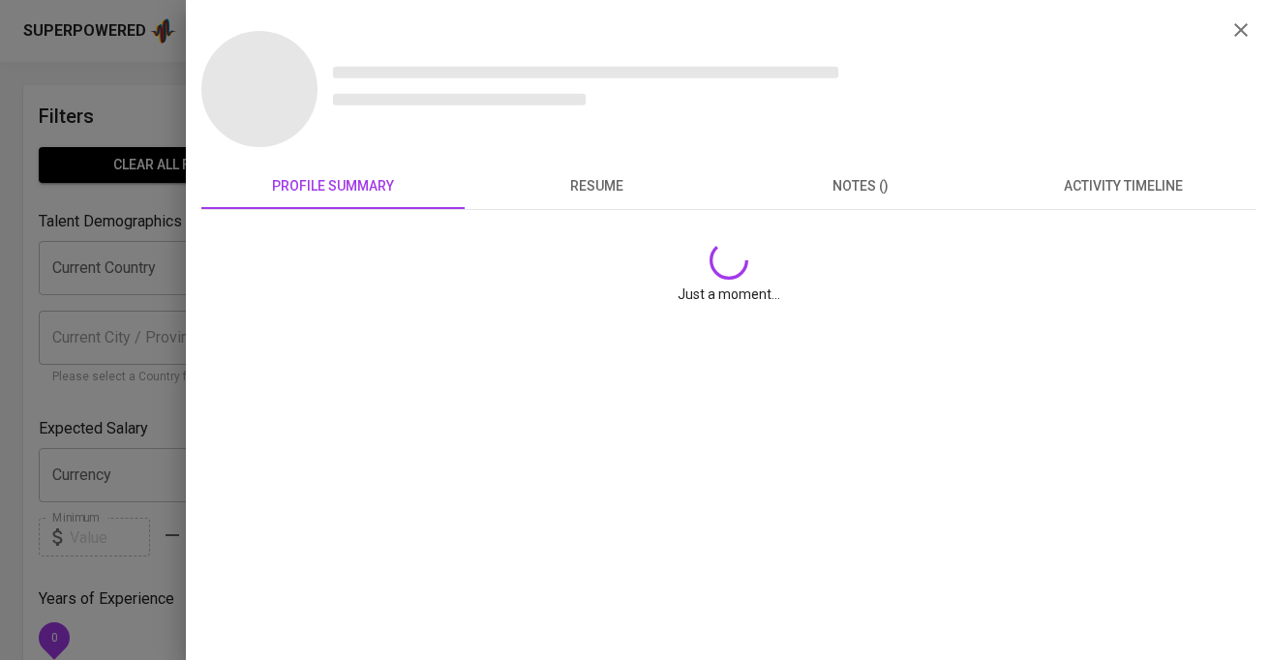
click at [1240, 30] on icon "button" at bounding box center [1242, 30] width 14 height 14
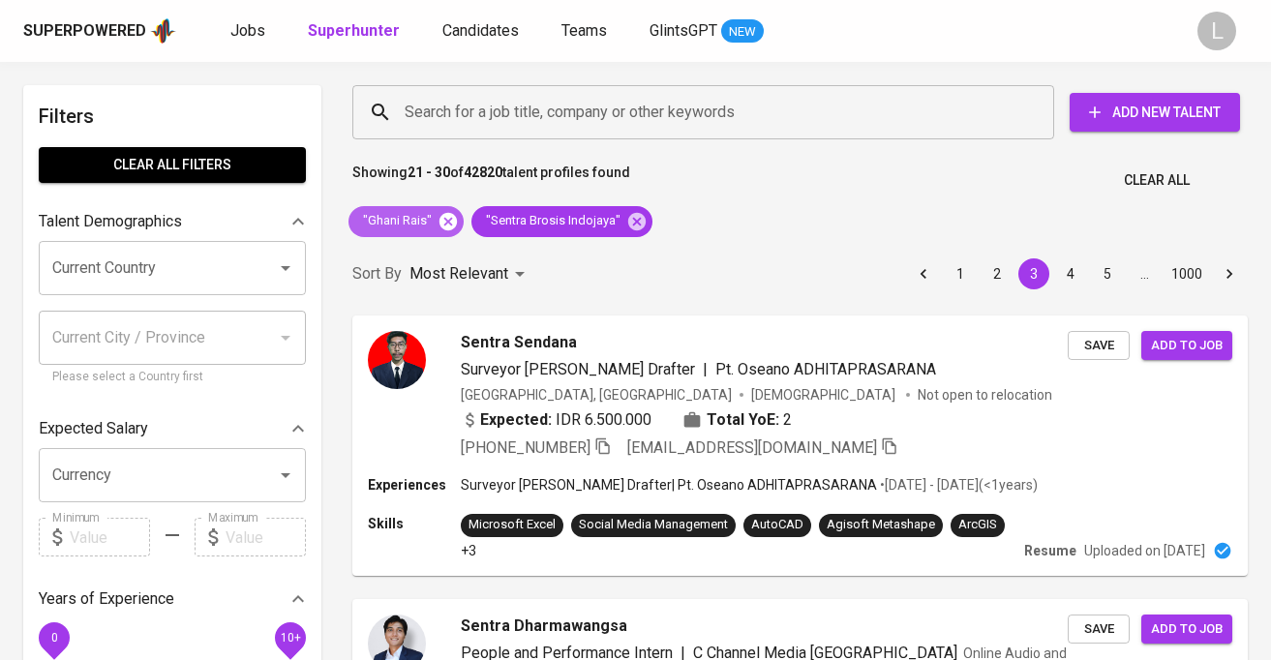
click at [447, 225] on icon at bounding box center [448, 220] width 17 height 17
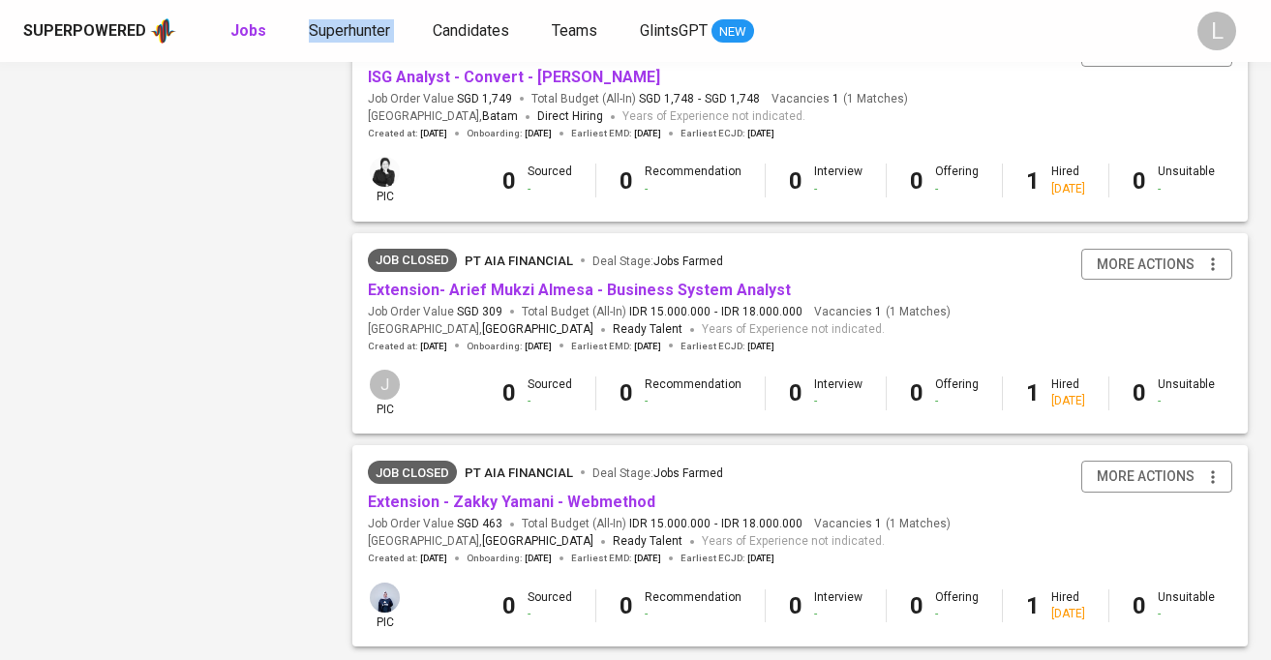
scroll to position [1870, 0]
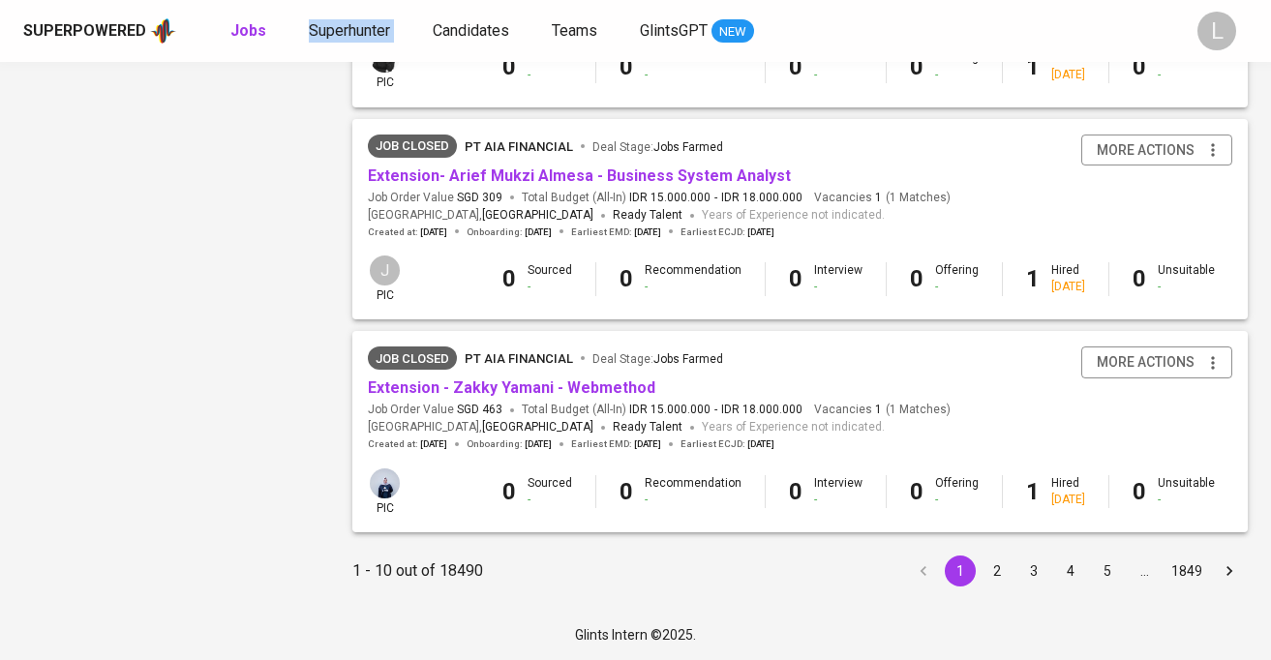
click at [1000, 567] on button "2" at bounding box center [997, 571] width 31 height 31
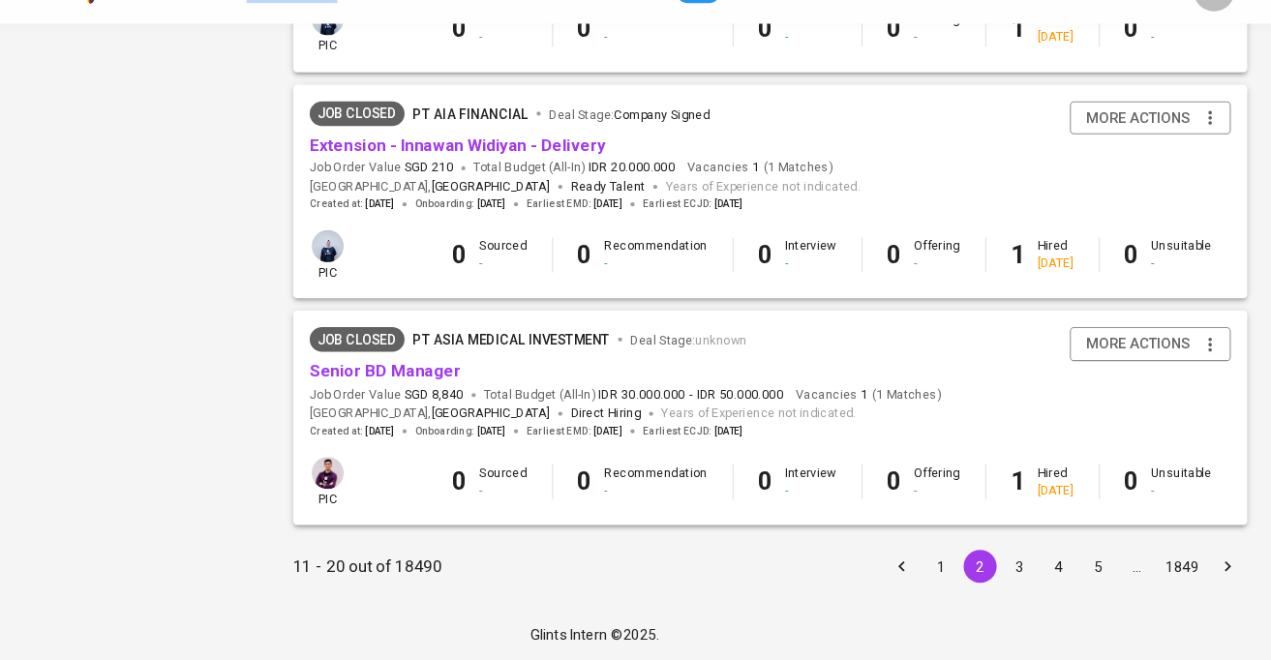
scroll to position [1869, 0]
click at [1108, 573] on button "5" at bounding box center [1107, 571] width 31 height 31
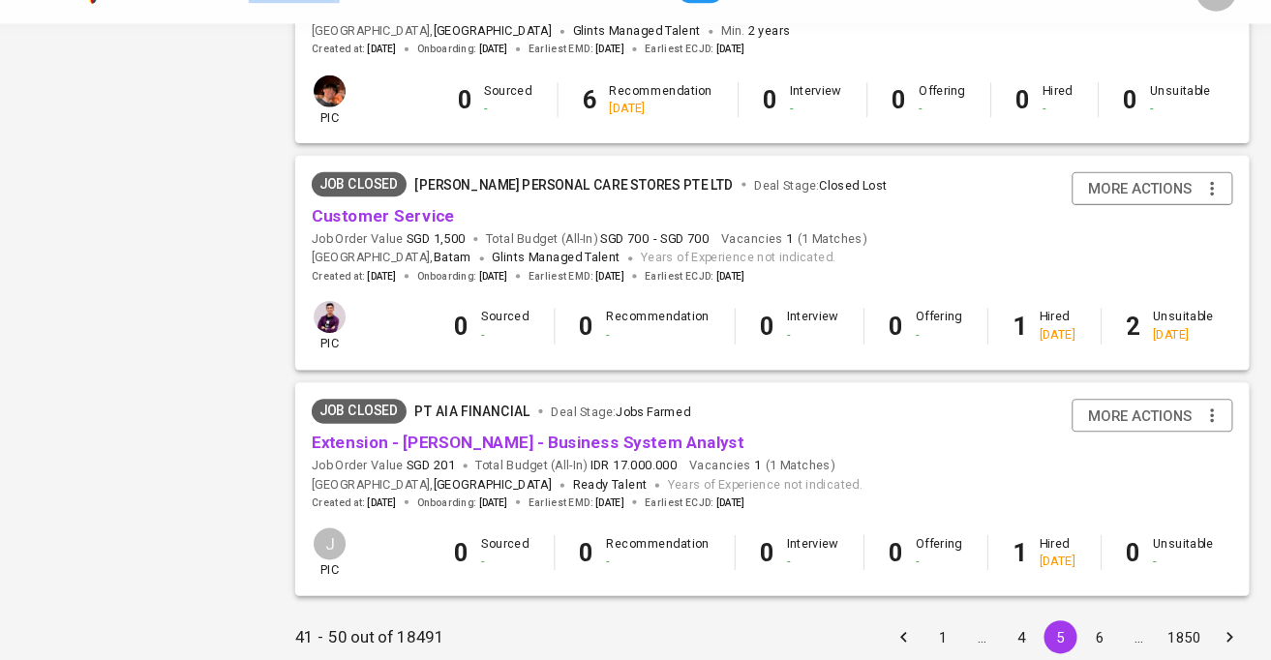
scroll to position [1871, 0]
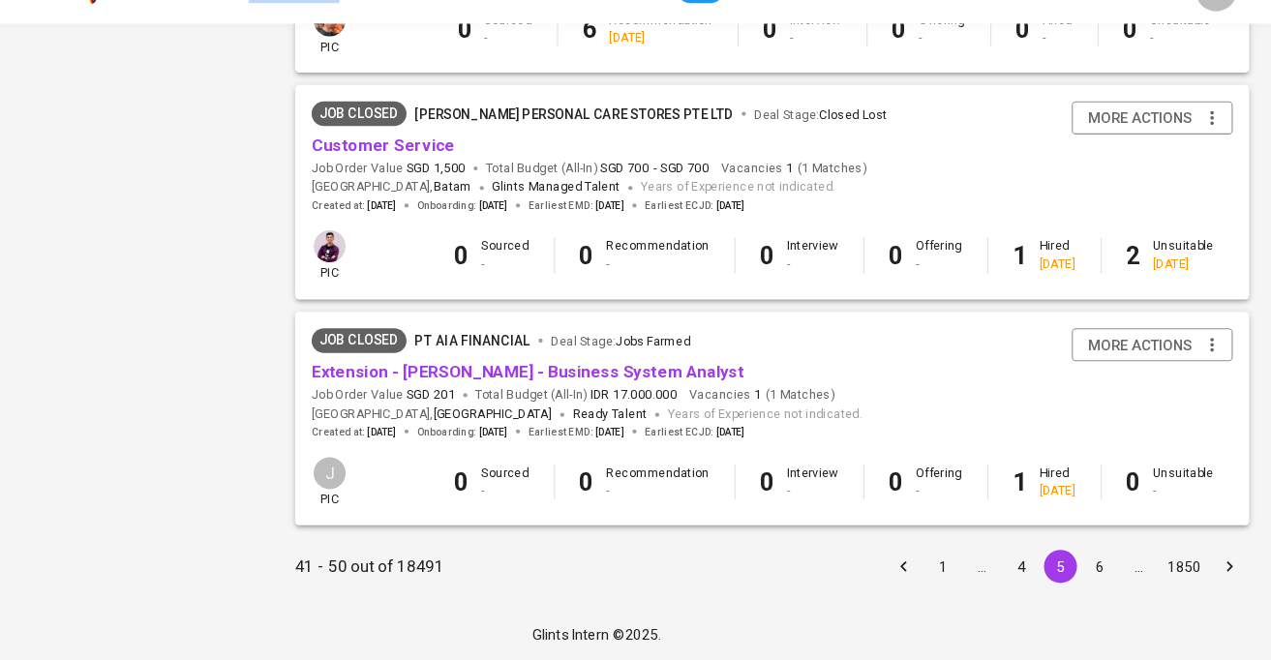
click at [1113, 565] on button "6" at bounding box center [1107, 571] width 31 height 31
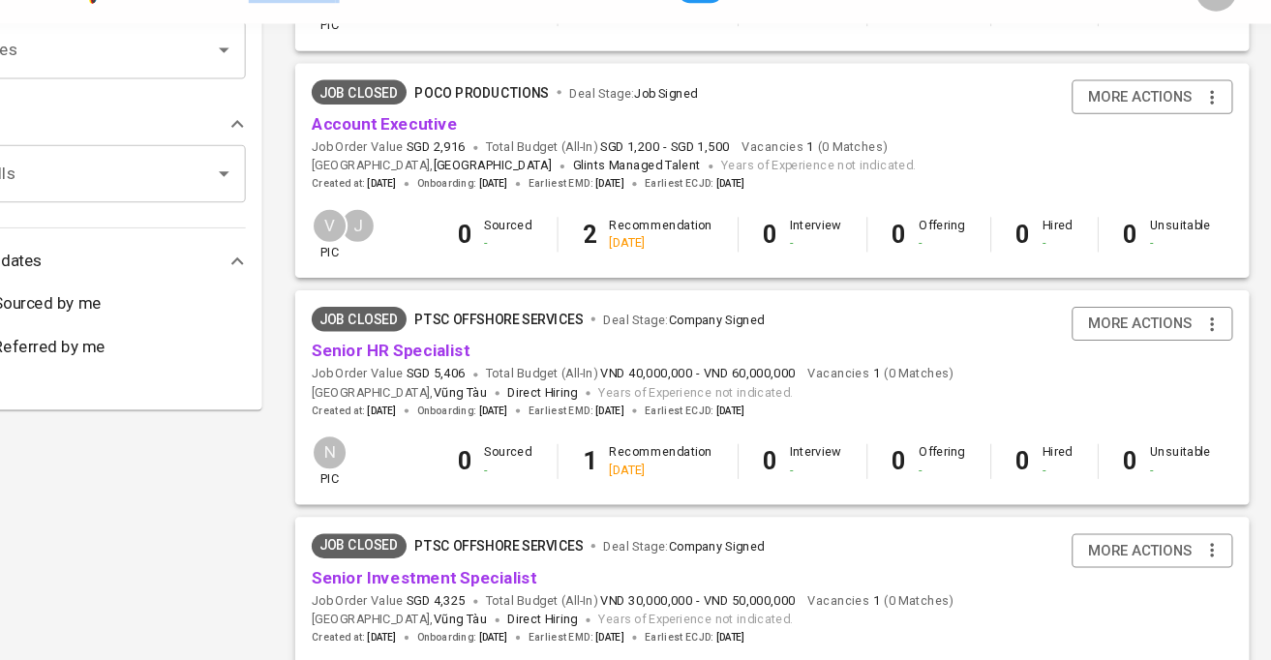
scroll to position [830, 0]
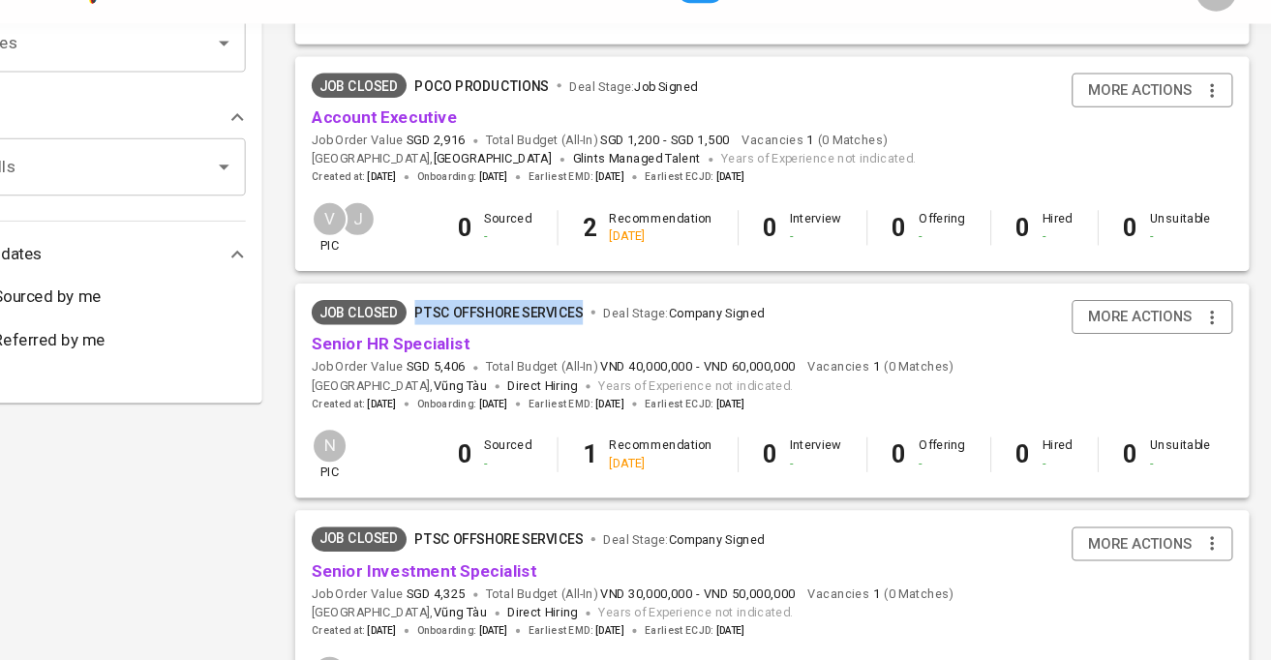
drag, startPoint x: 464, startPoint y: 321, endPoint x: 625, endPoint y: 340, distance: 161.9
click at [625, 340] on div "PTSC Offshore Services Deal Stage : Company Signed" at bounding box center [629, 332] width 328 height 23
copy span "PTSC Offshore Services"
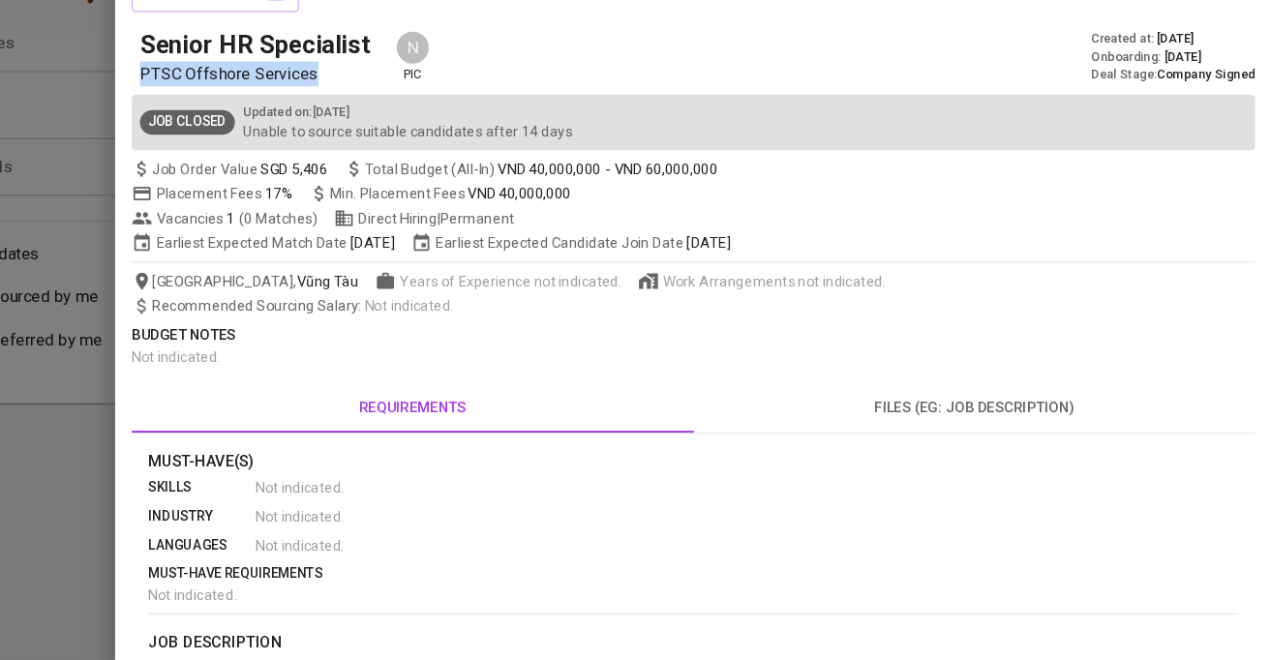
drag, startPoint x: 208, startPoint y: 104, endPoint x: 379, endPoint y: 108, distance: 170.5
click at [379, 108] on p "PTSC Offshore Services" at bounding box center [321, 109] width 224 height 23
copy span "PTSC Offshore Services"
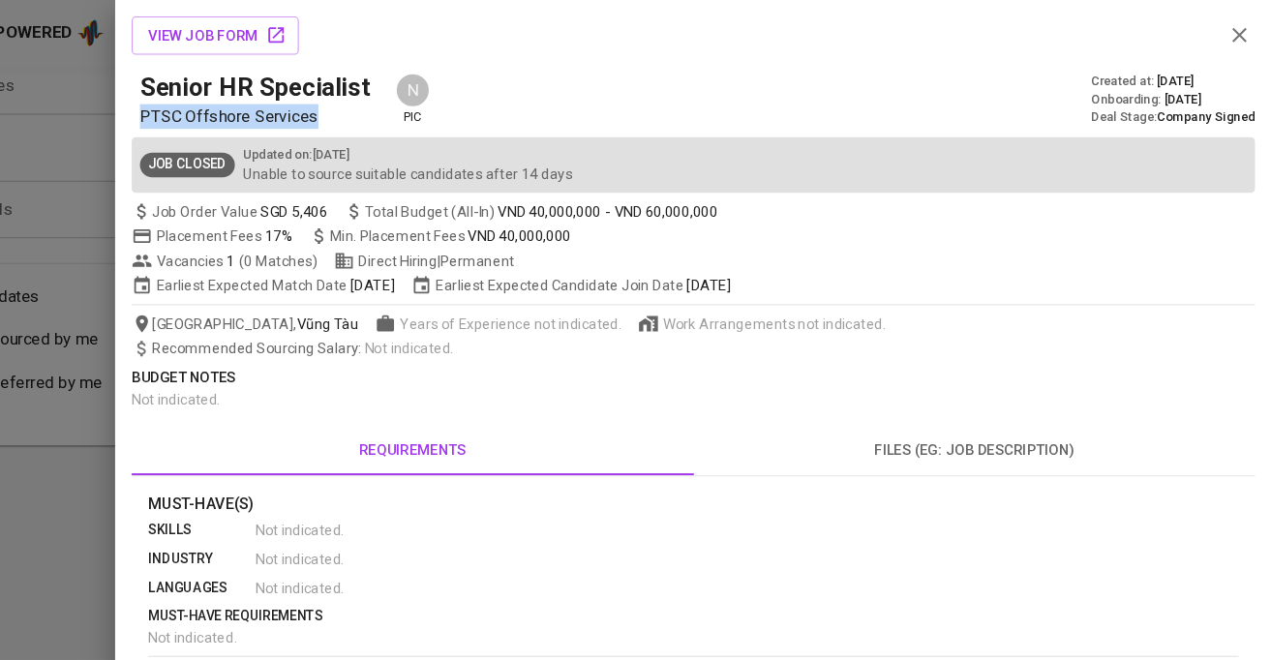
click at [1243, 33] on icon "button" at bounding box center [1241, 32] width 23 height 23
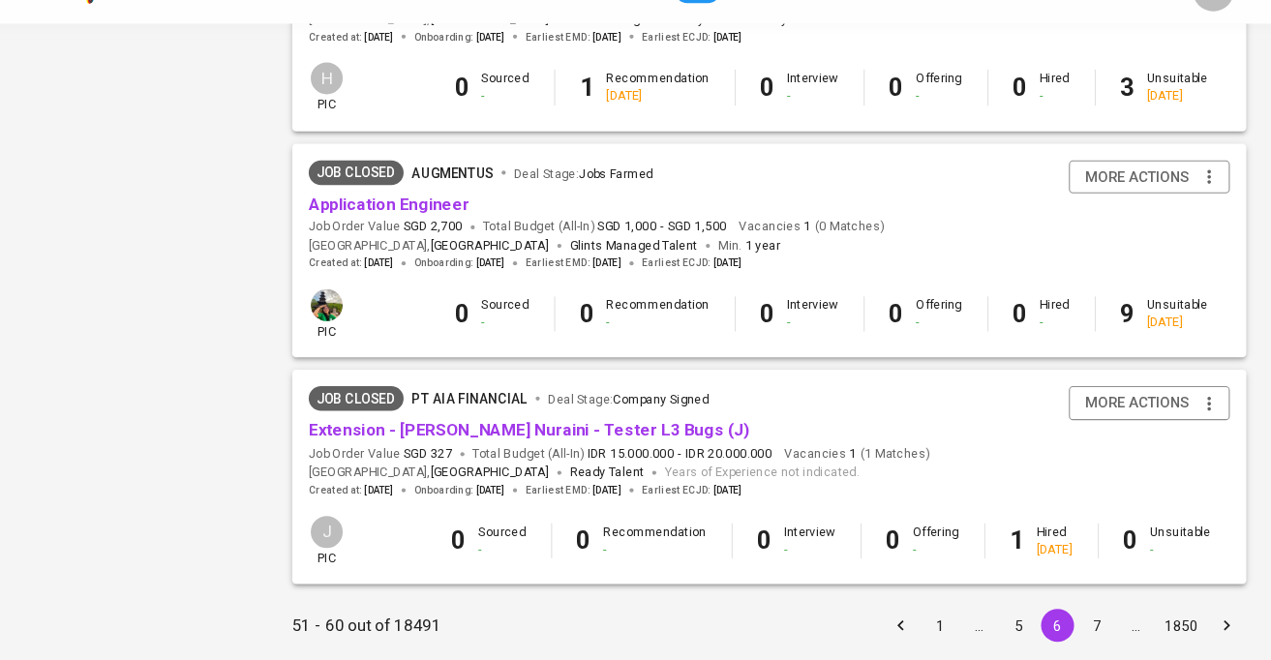
scroll to position [1869, 0]
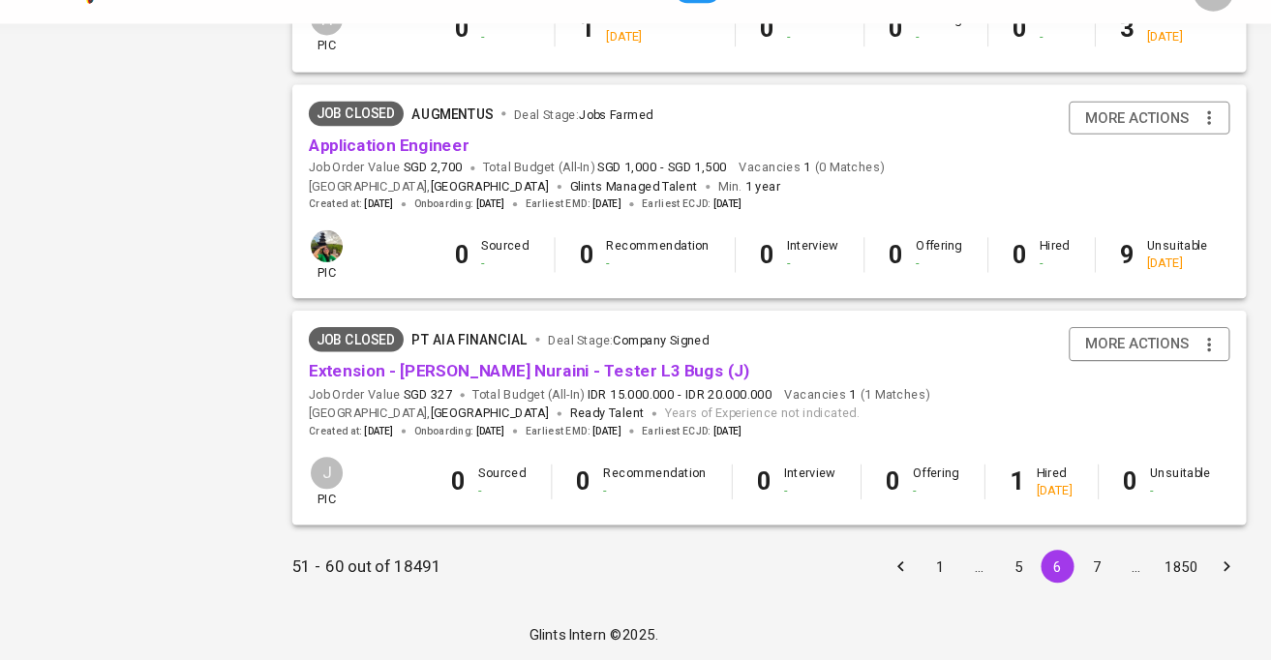
click at [1228, 572] on icon "Go to next page" at bounding box center [1229, 571] width 19 height 19
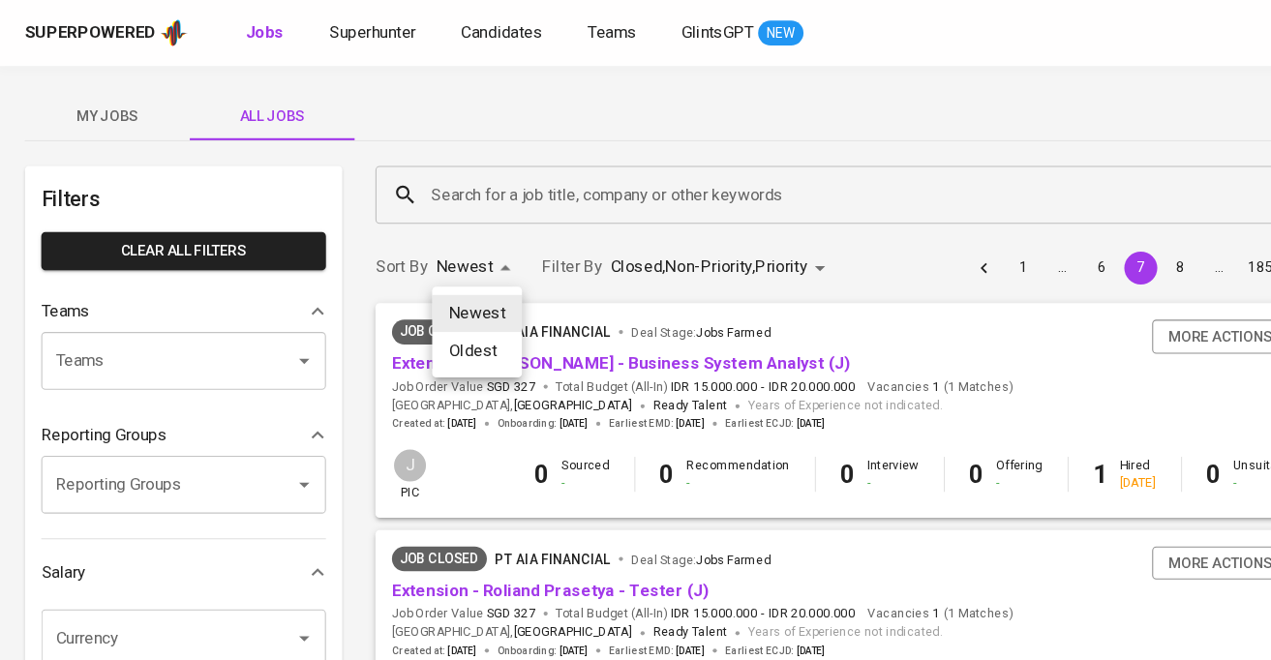
click at [447, 343] on li "Oldest" at bounding box center [448, 329] width 84 height 35
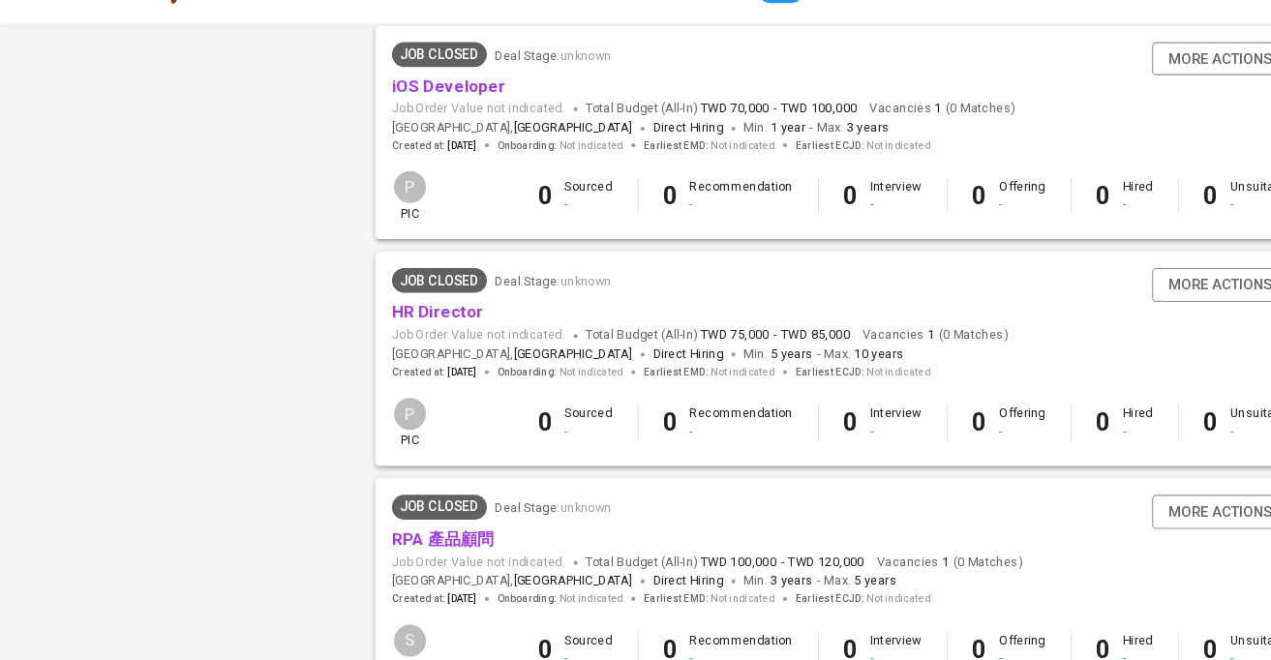
scroll to position [1836, 0]
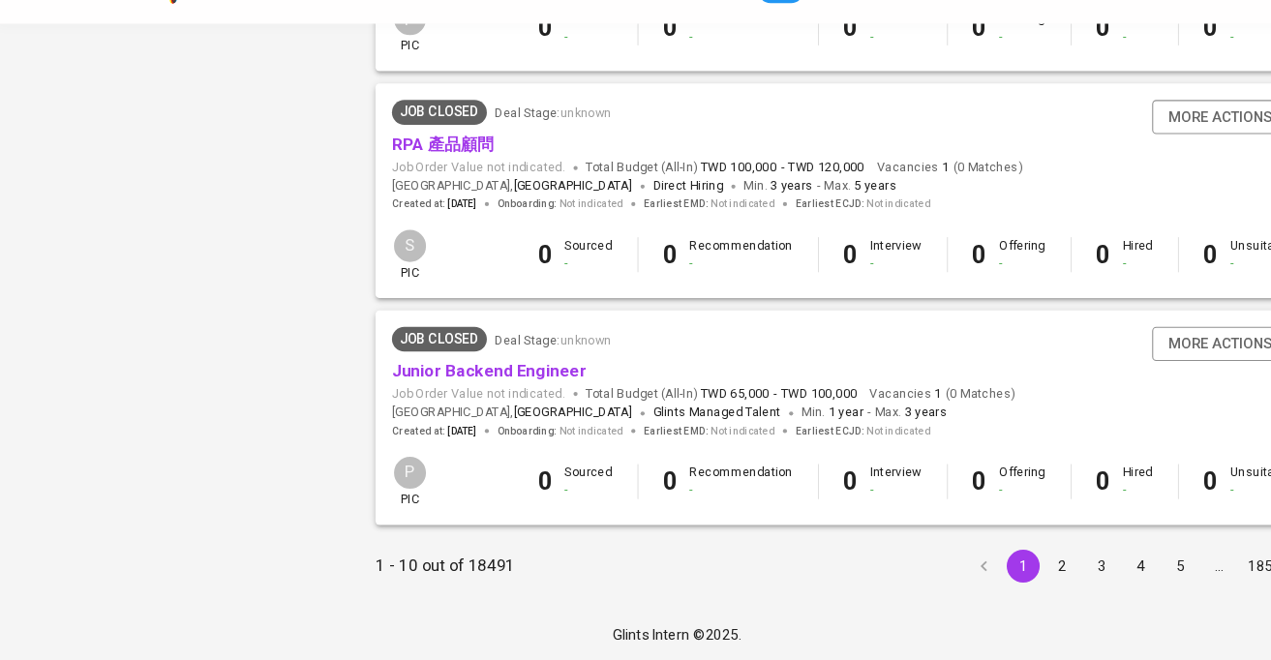
click at [1066, 575] on button "4" at bounding box center [1070, 571] width 31 height 31
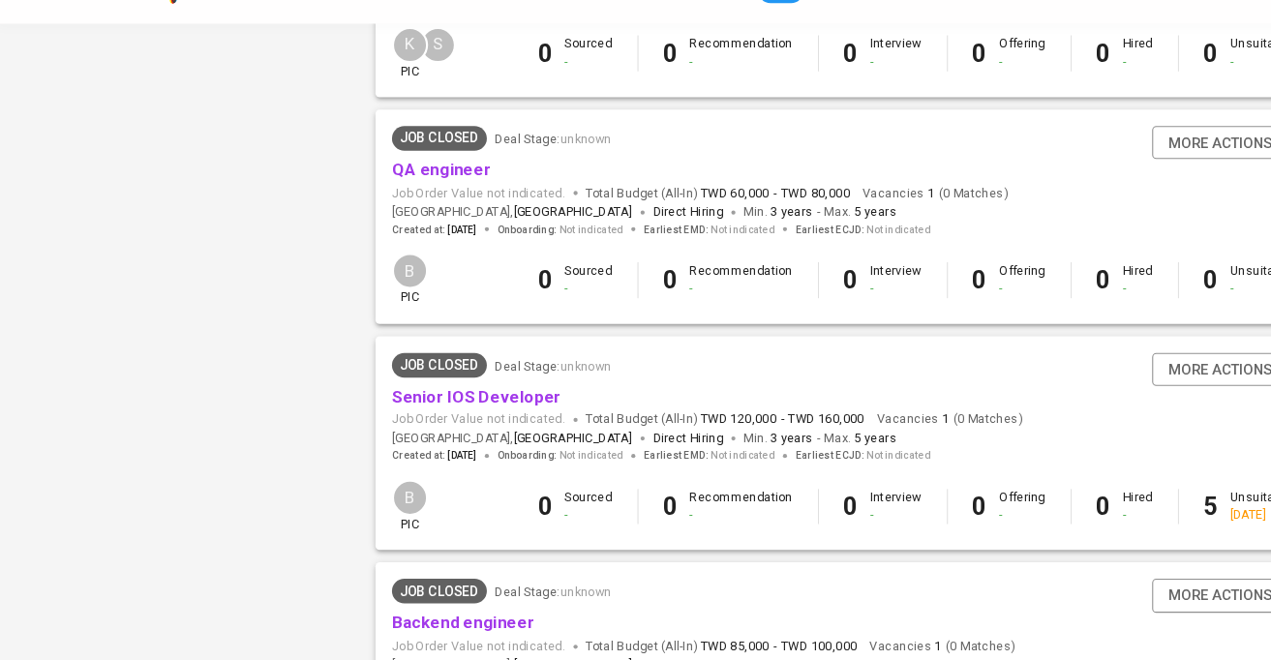
scroll to position [1869, 0]
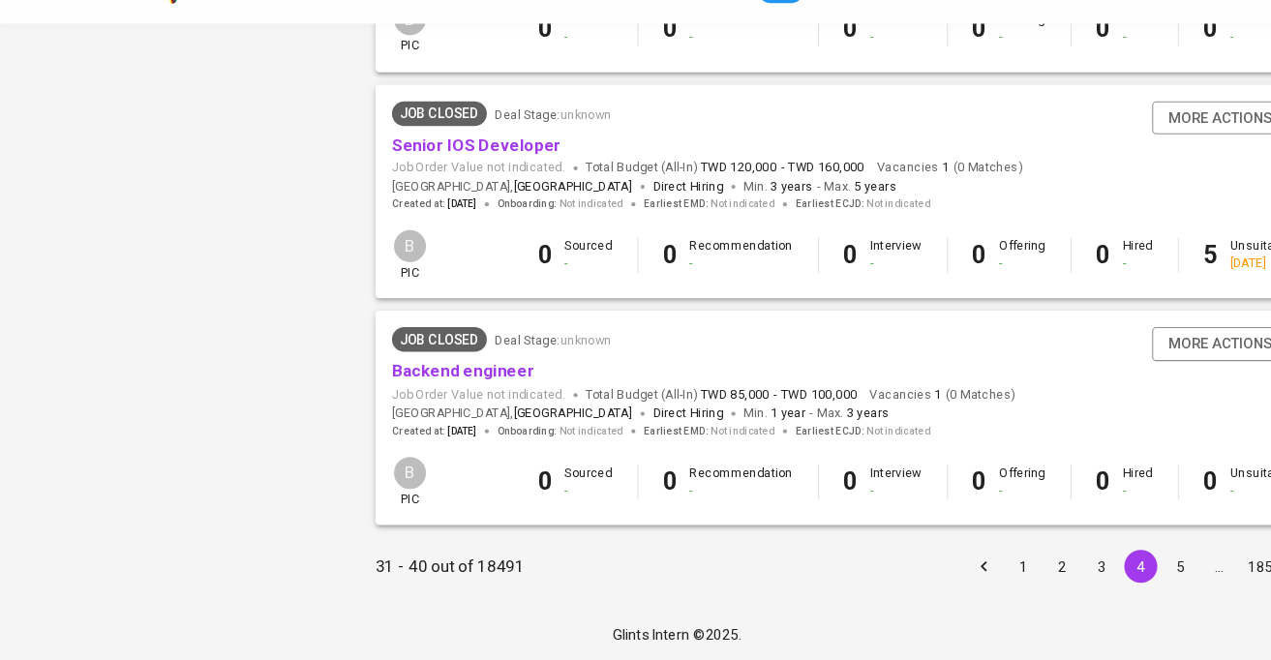
click at [1106, 578] on button "5" at bounding box center [1107, 571] width 31 height 31
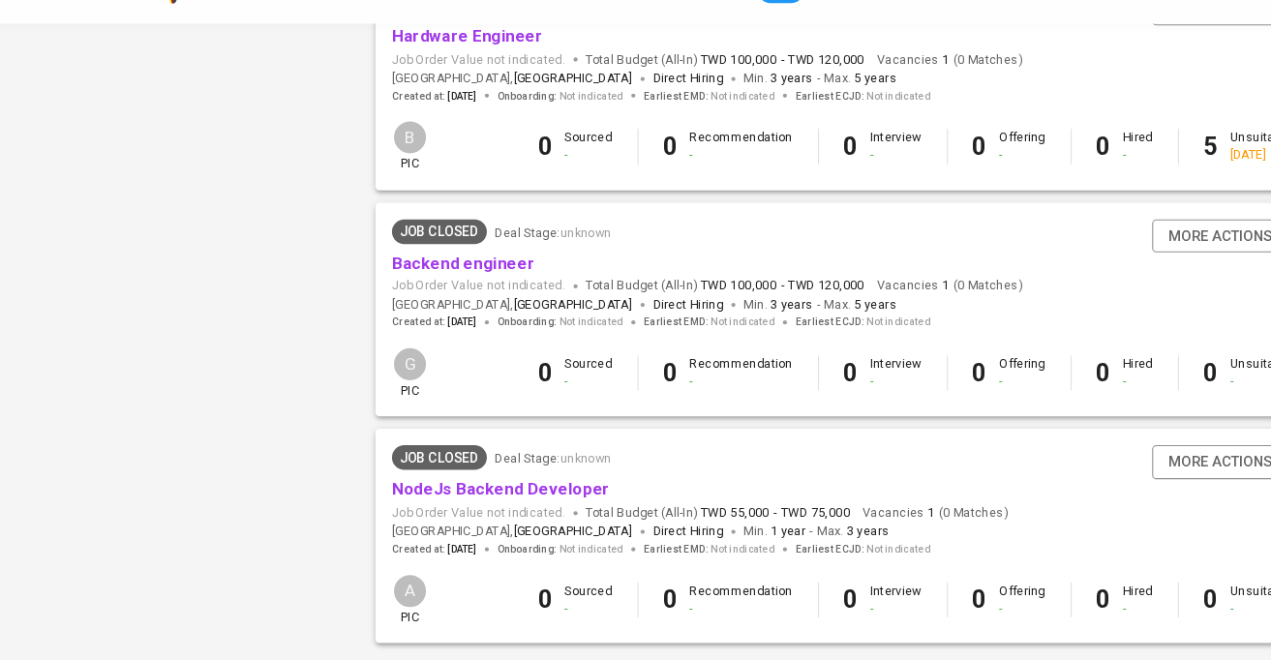
scroll to position [1869, 0]
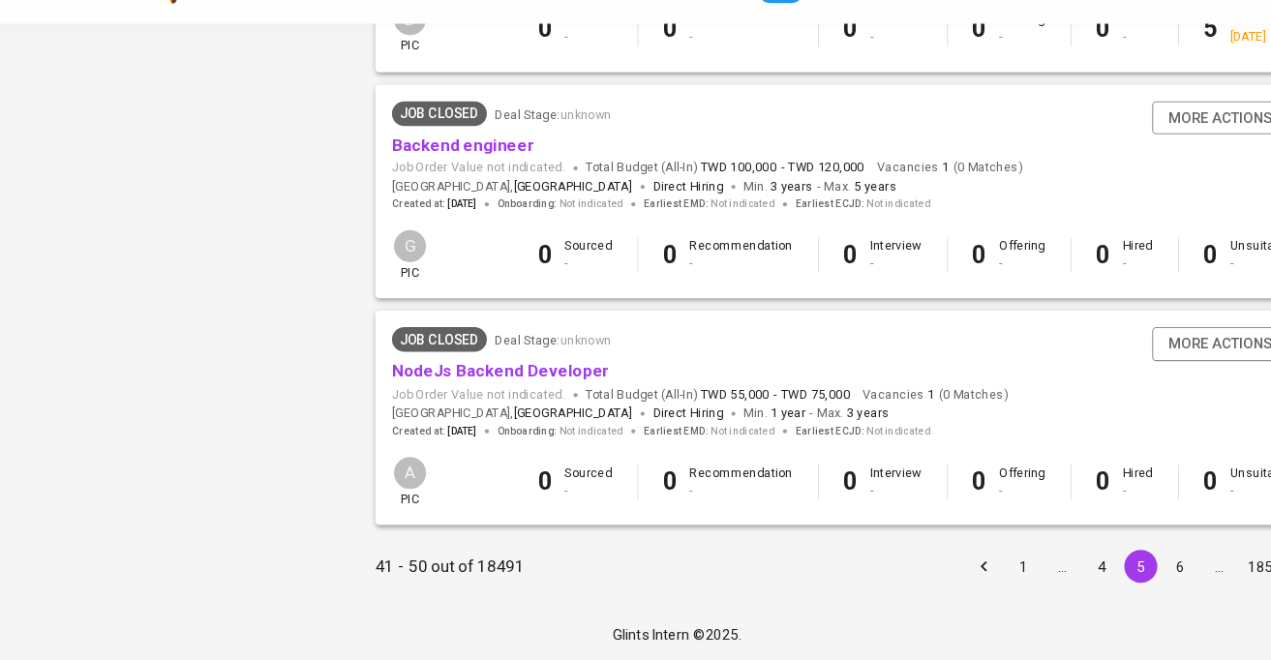
click at [1147, 575] on div "…" at bounding box center [1144, 571] width 31 height 19
click at [1101, 566] on button "6" at bounding box center [1107, 571] width 31 height 31
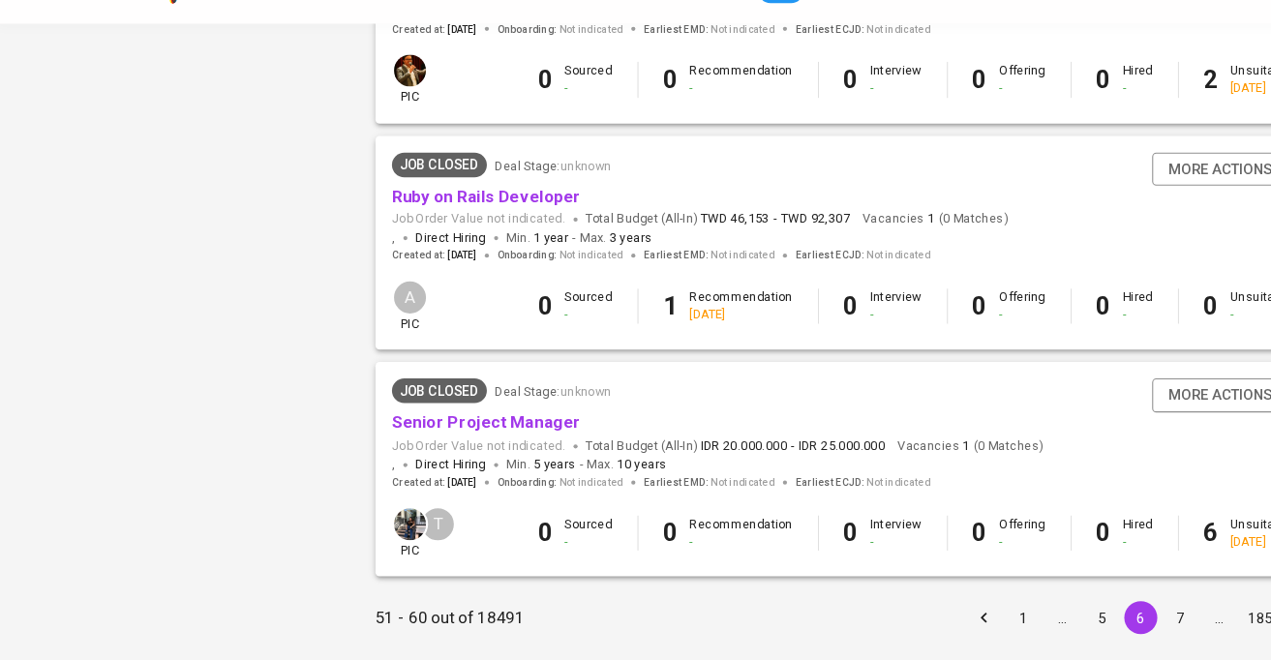
scroll to position [1869, 0]
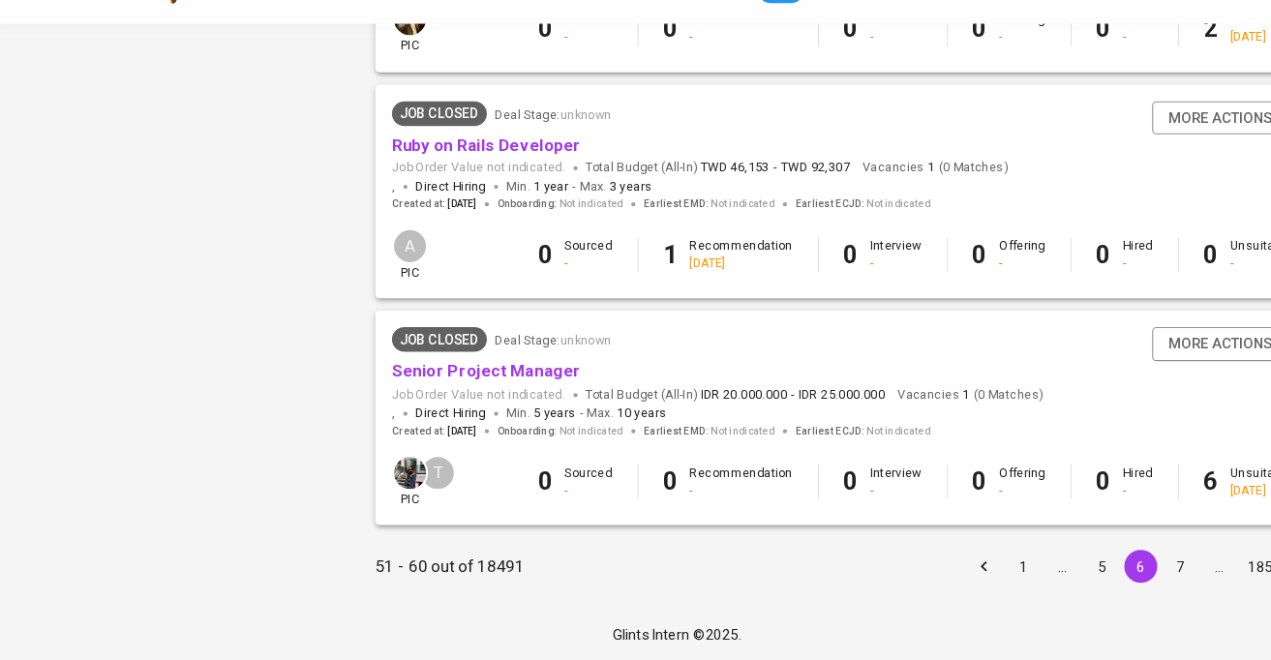
click at [1110, 571] on button "7" at bounding box center [1107, 571] width 31 height 31
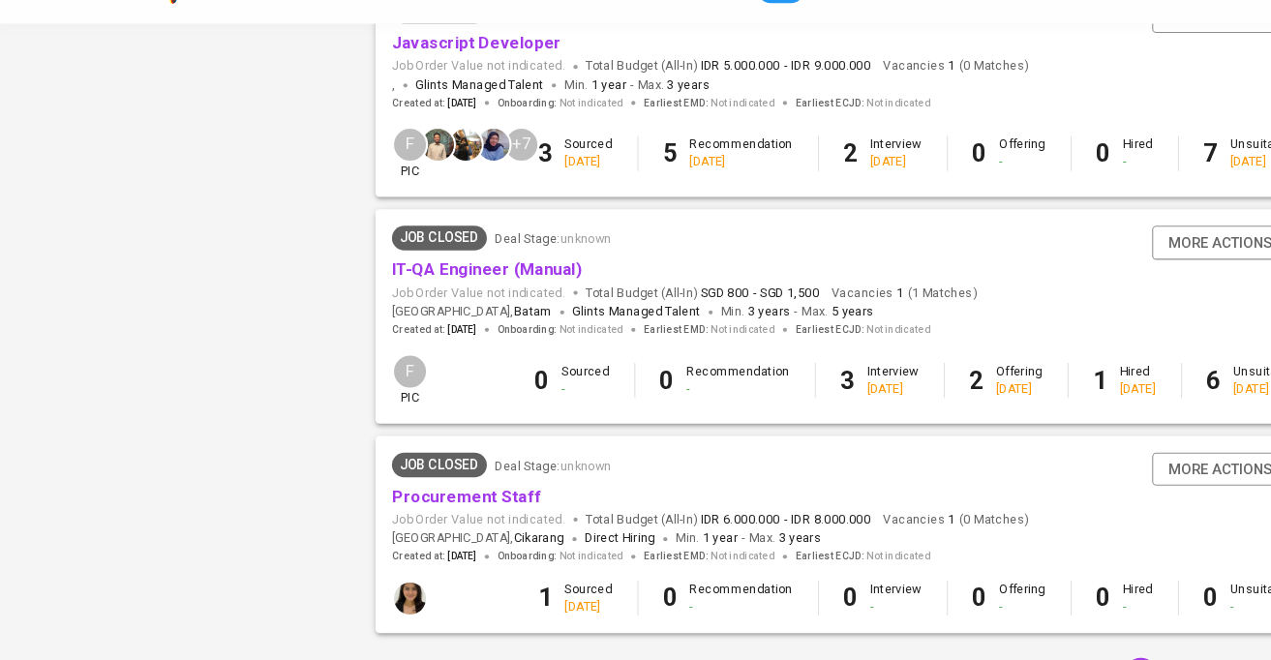
scroll to position [1803, 0]
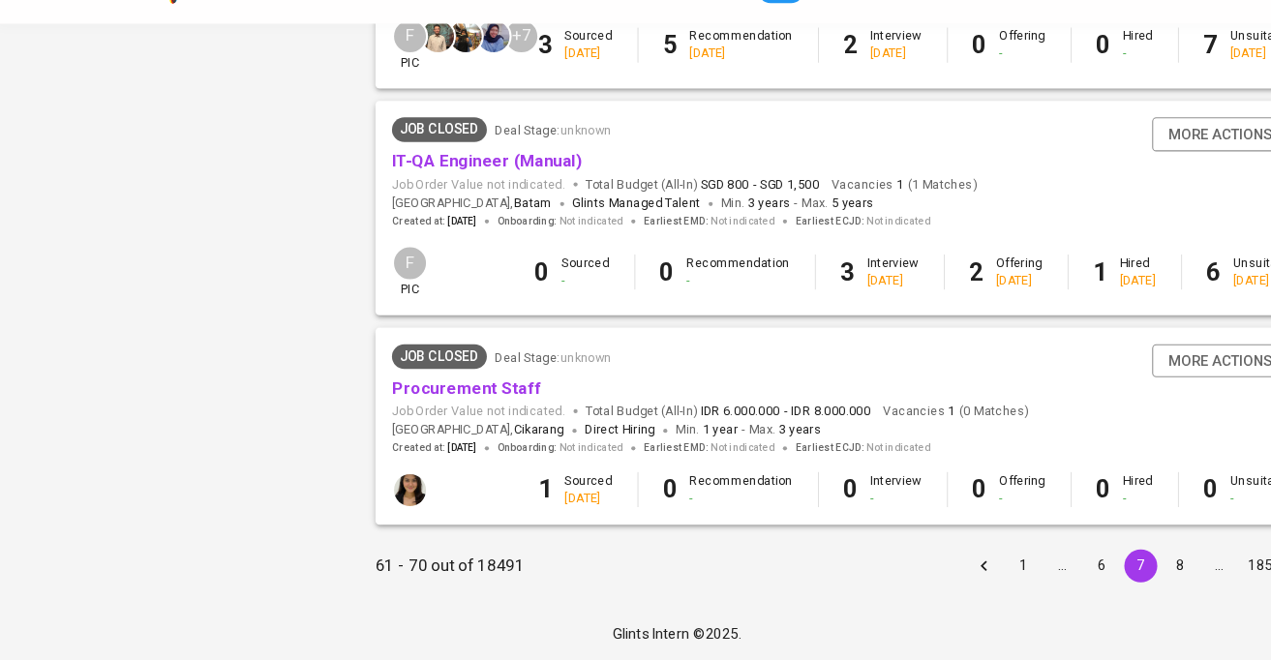
click at [1107, 576] on button "8" at bounding box center [1107, 571] width 31 height 31
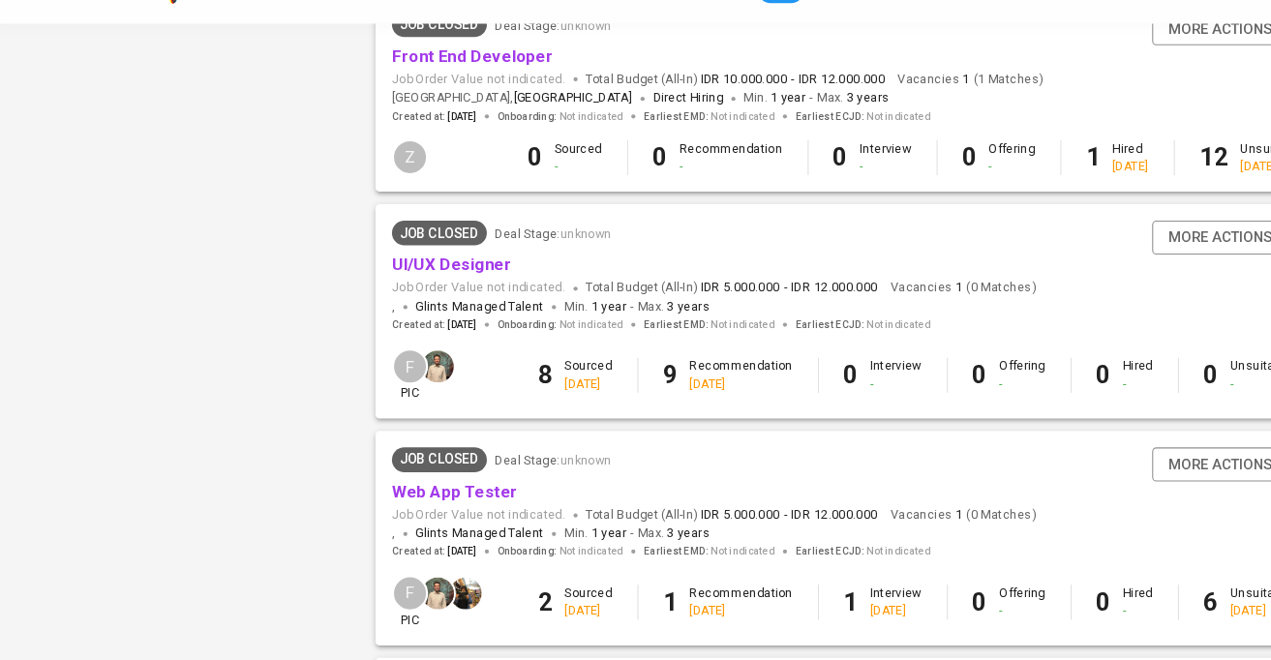
scroll to position [1836, 0]
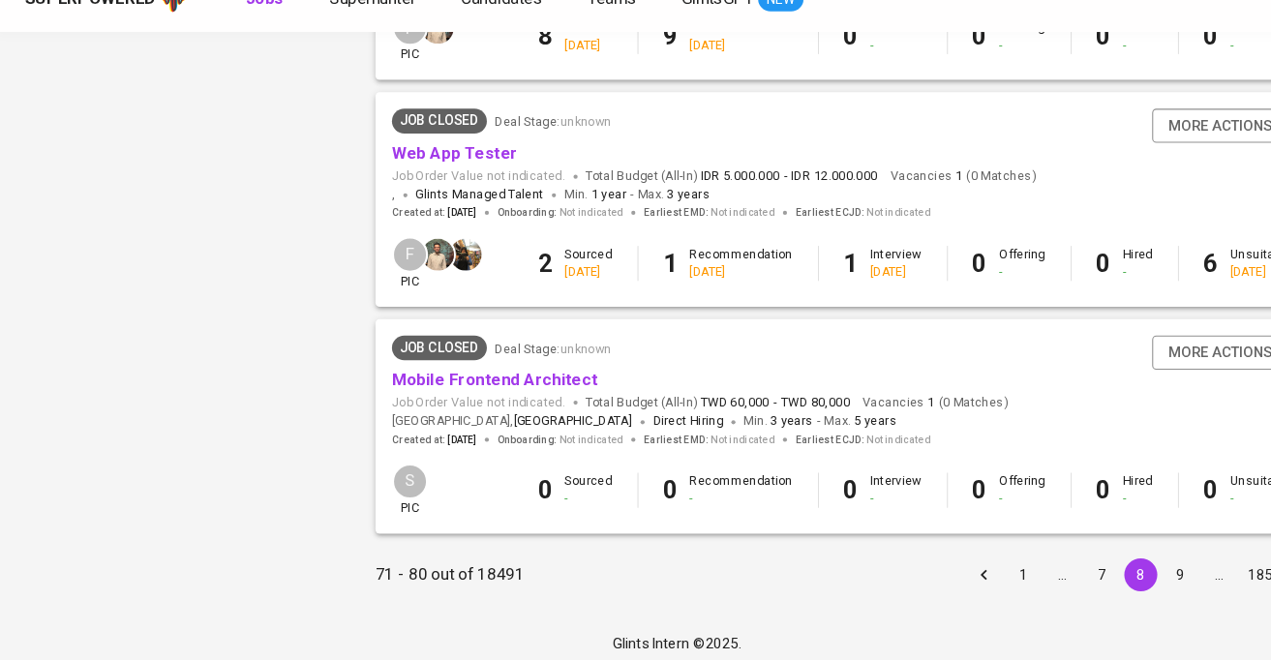
click at [1100, 565] on button "9" at bounding box center [1107, 571] width 31 height 31
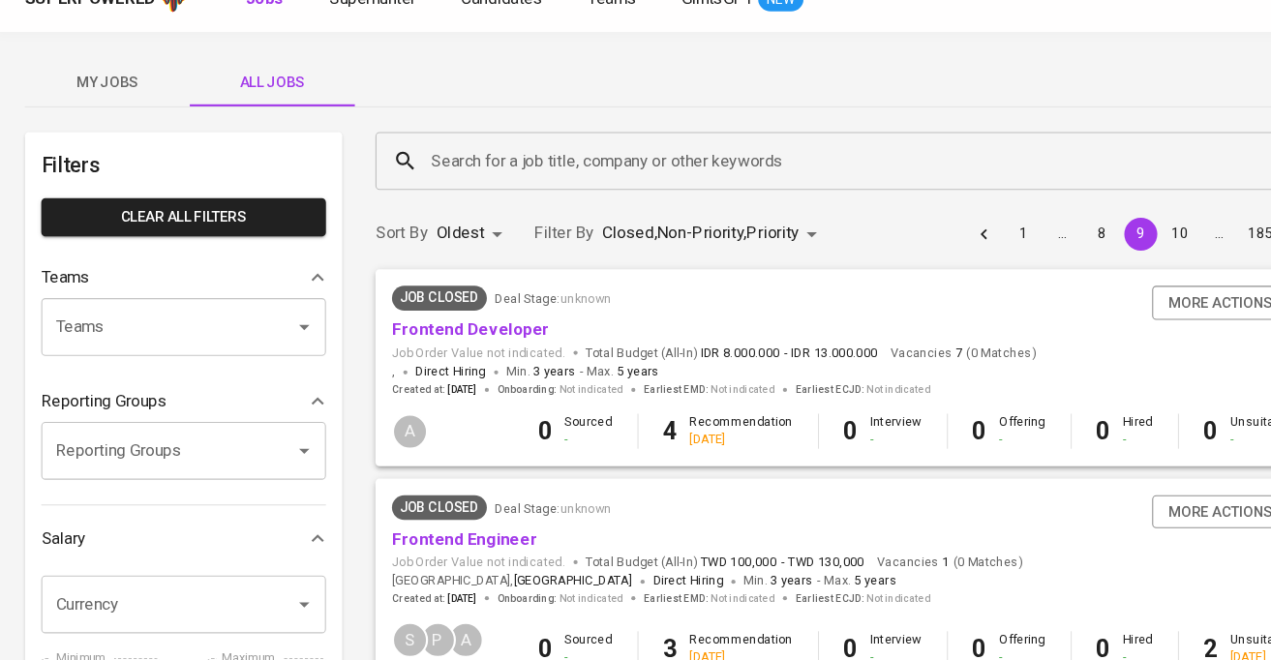
scroll to position [1852, 0]
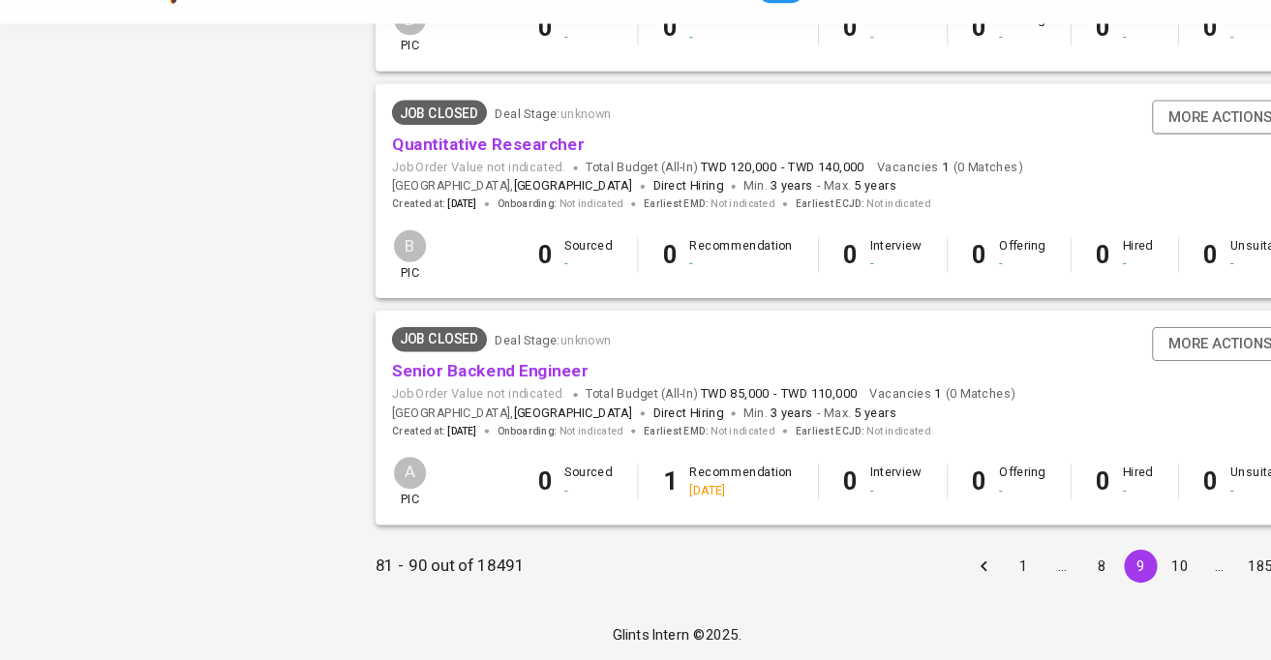
click at [1104, 569] on button "10" at bounding box center [1107, 571] width 31 height 31
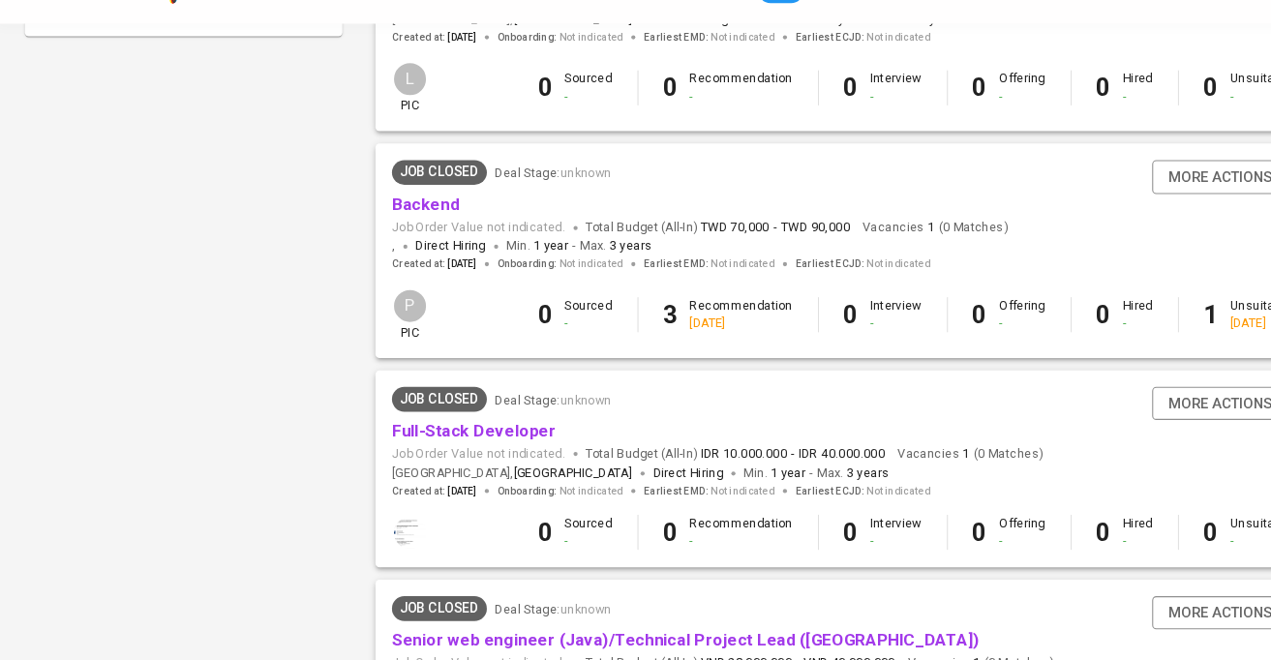
scroll to position [1836, 0]
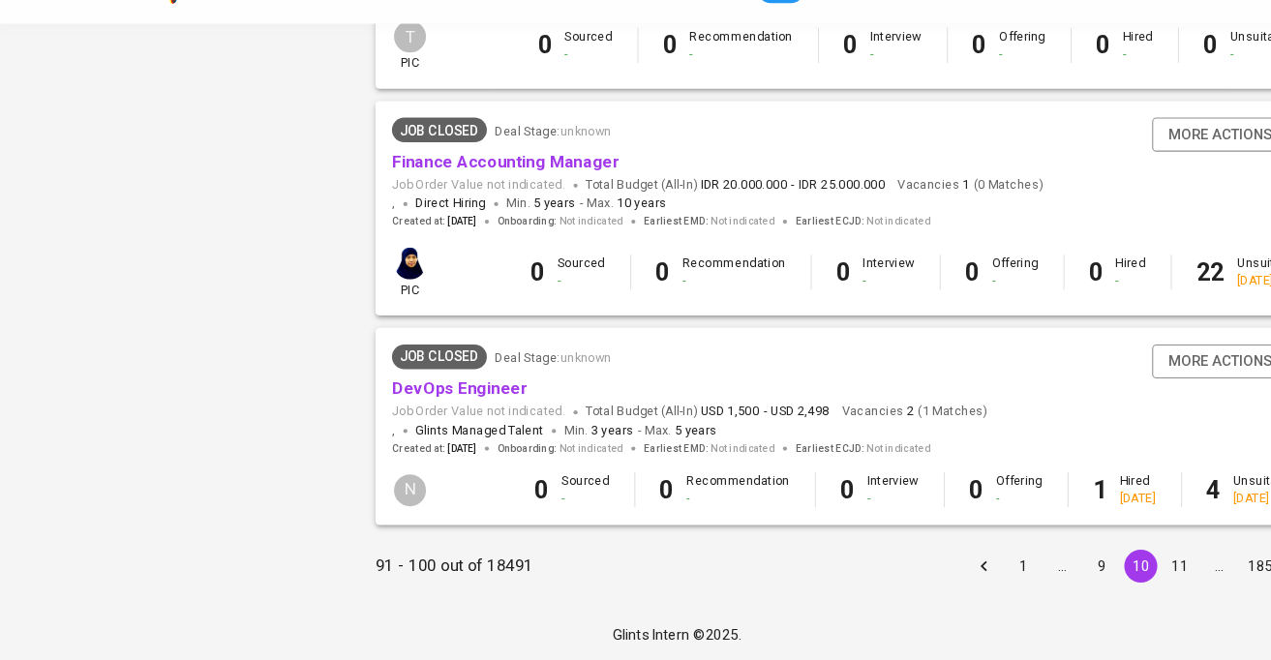
click at [1103, 572] on button "11" at bounding box center [1107, 571] width 31 height 31
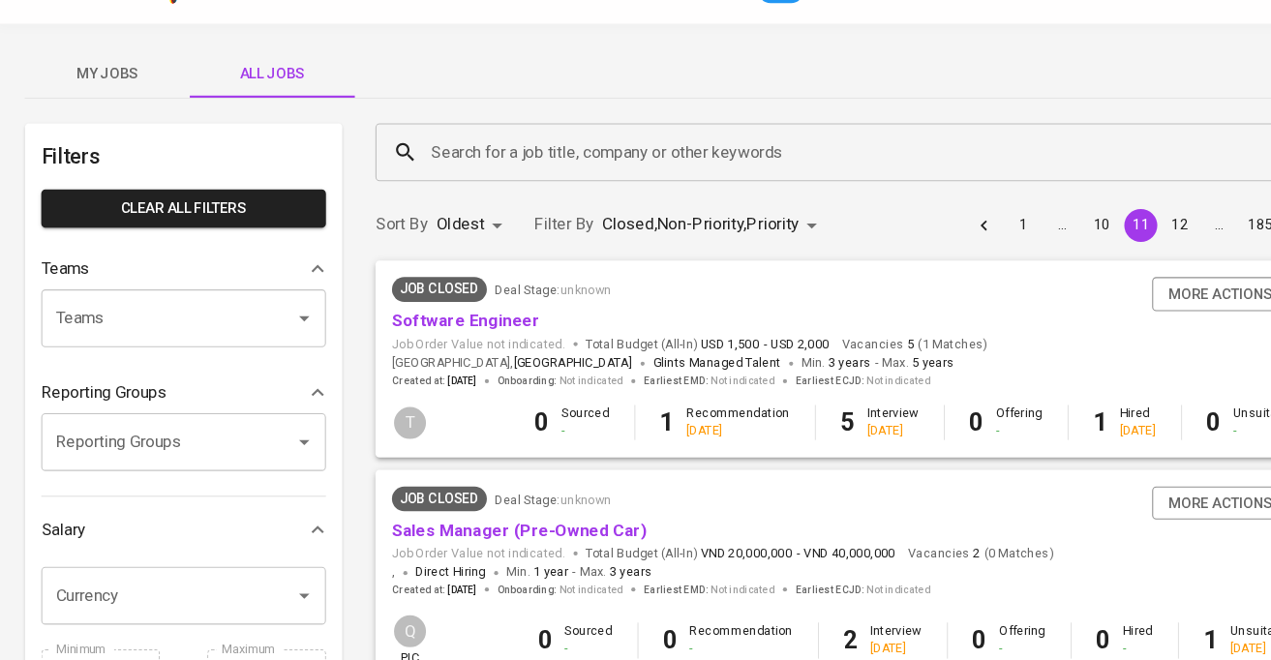
click at [468, 296] on li "Newest" at bounding box center [444, 294] width 84 height 35
click at [446, 295] on li "Newest" at bounding box center [444, 294] width 84 height 35
click at [445, 302] on li "Newest" at bounding box center [444, 294] width 84 height 35
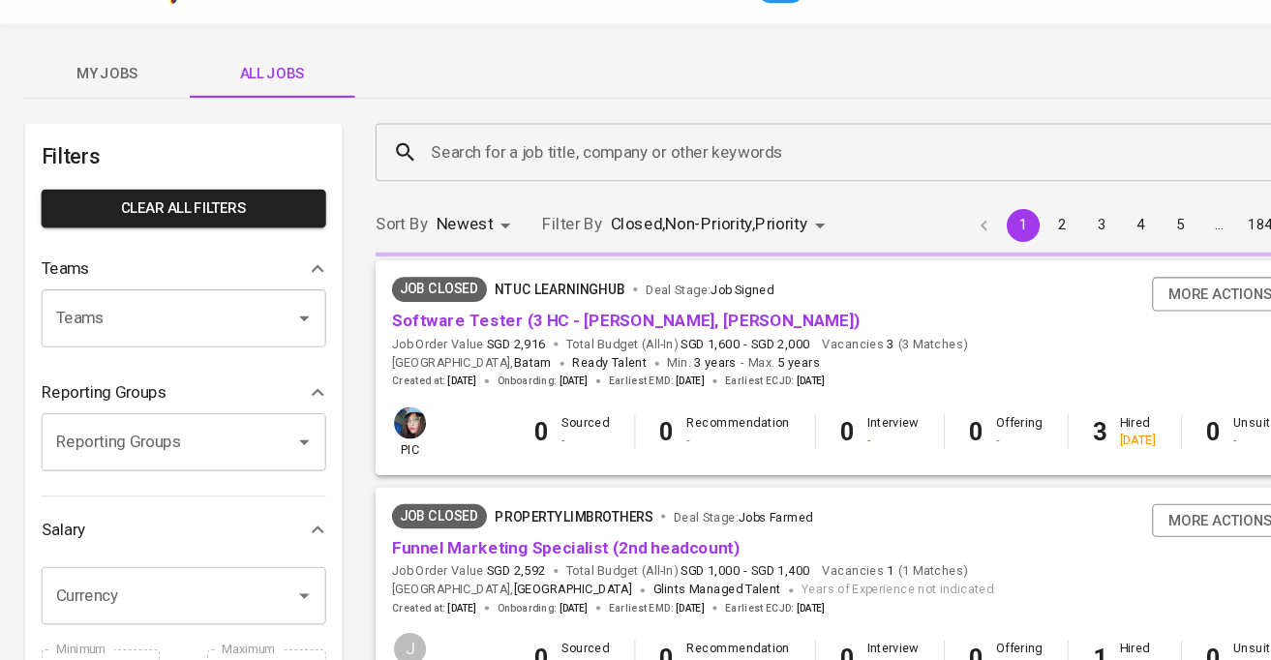
type input "NEWEST"
click at [445, 302] on span "Job Closed" at bounding box center [412, 311] width 89 height 19
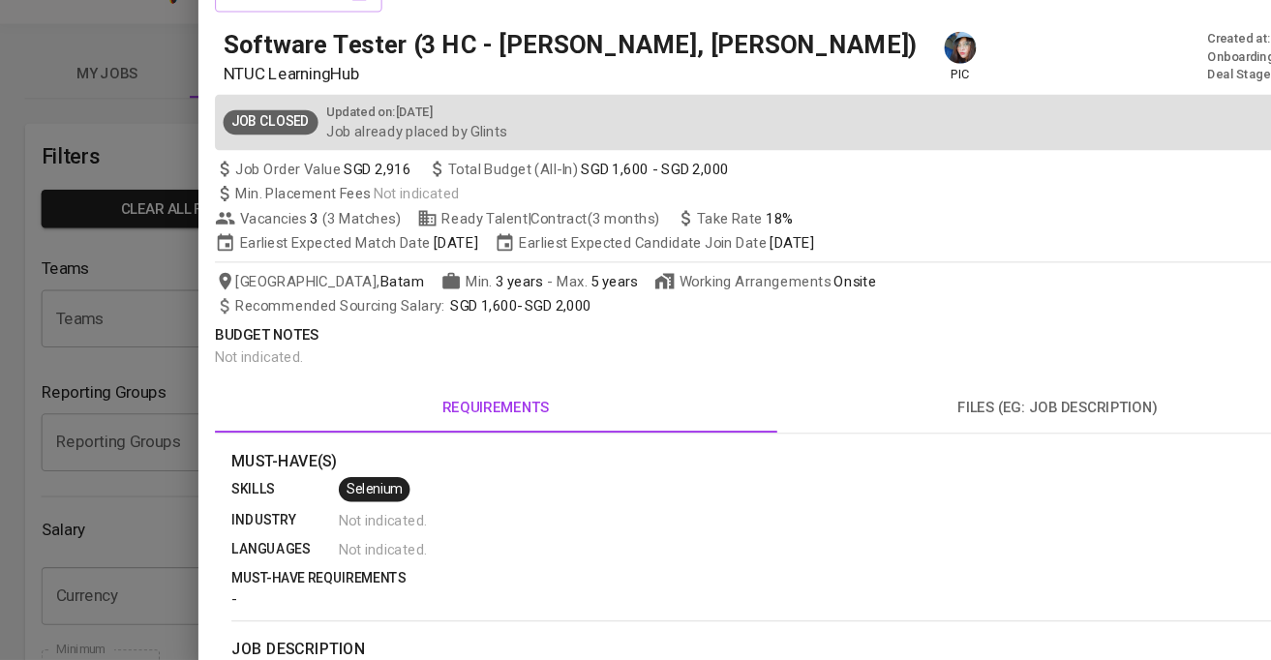
scroll to position [1248, 0]
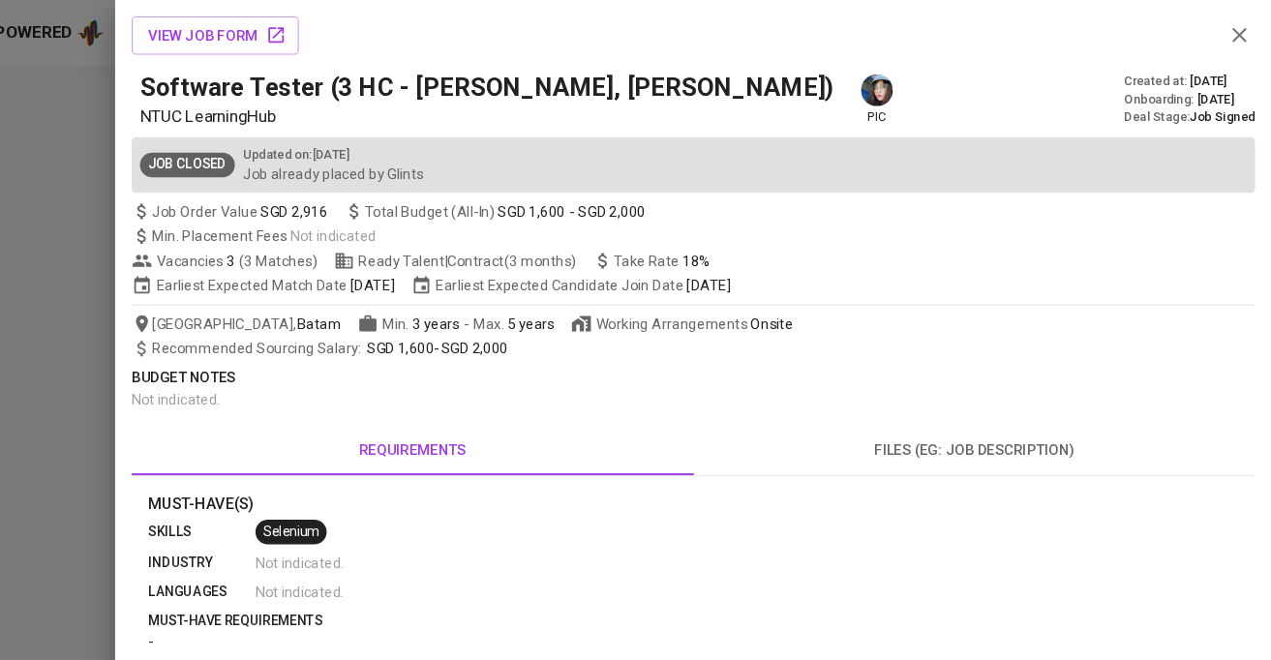
click at [1237, 26] on icon "button" at bounding box center [1241, 32] width 23 height 23
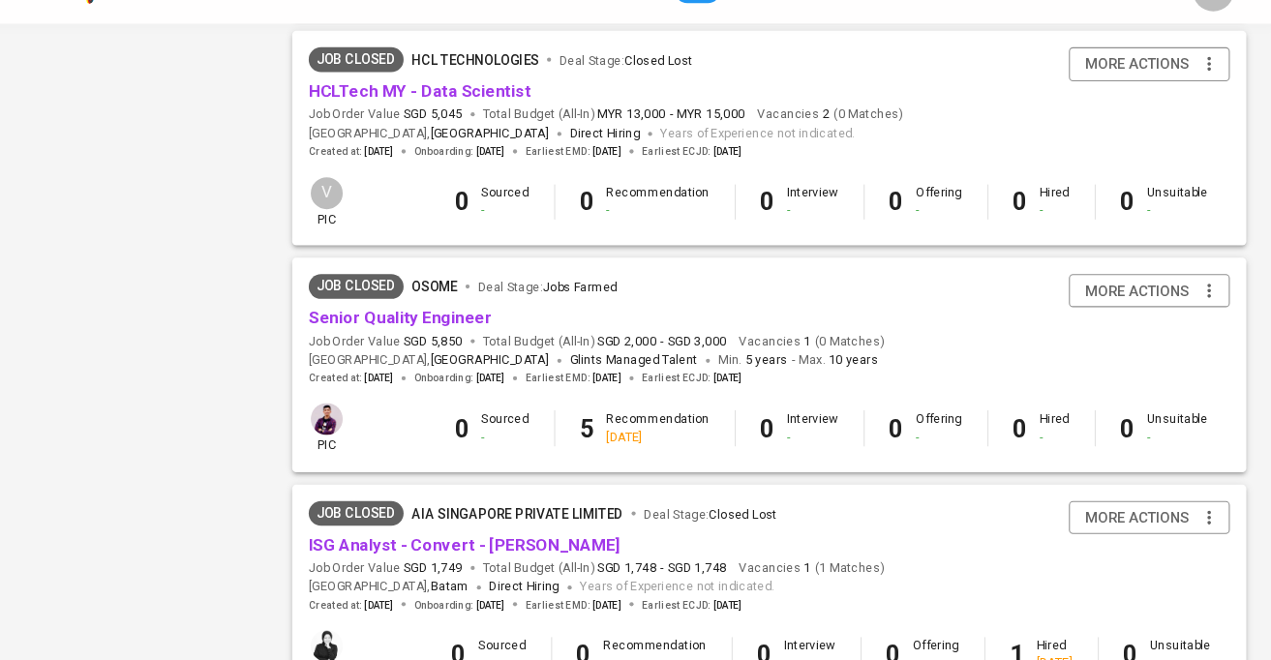
scroll to position [1870, 0]
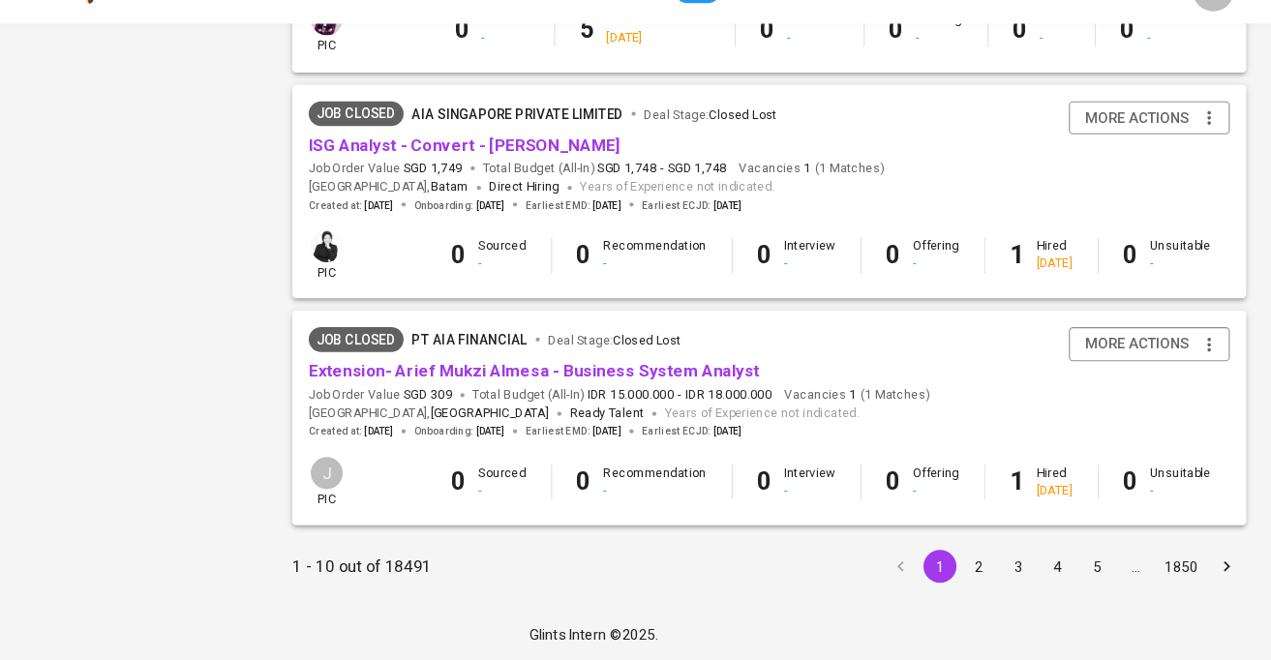
click at [1226, 577] on icon "Go to next page" at bounding box center [1229, 571] width 19 height 19
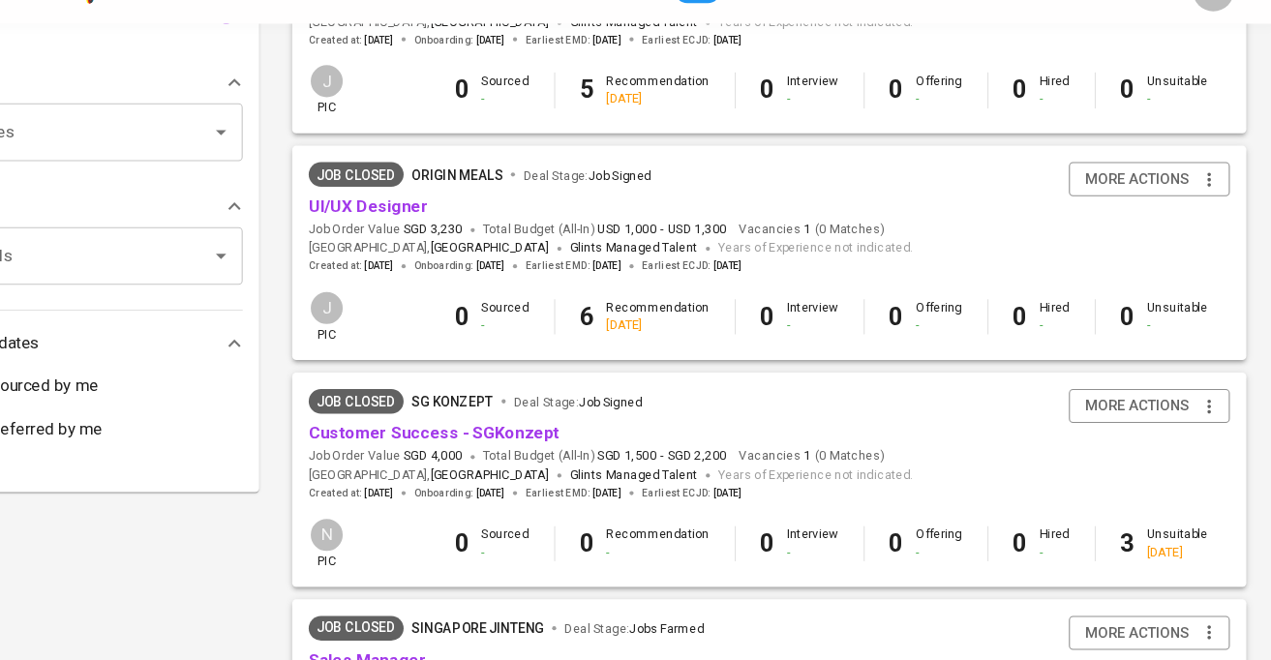
scroll to position [1869, 0]
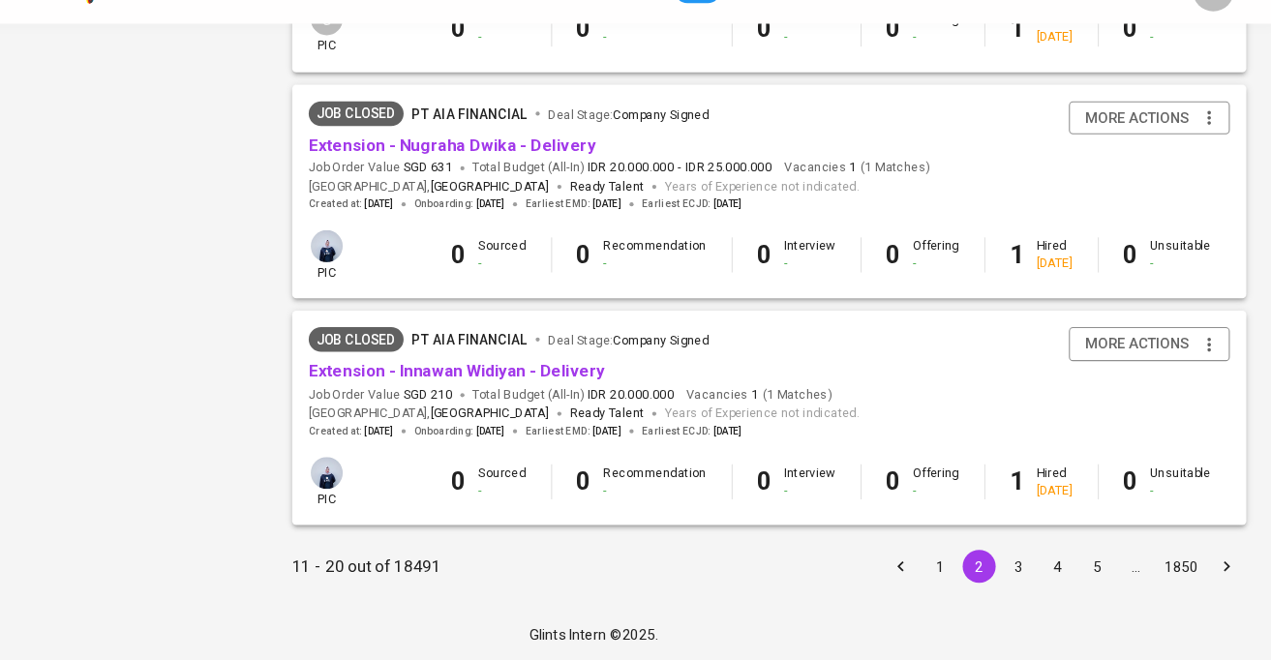
click at [1108, 574] on button "5" at bounding box center [1107, 571] width 31 height 31
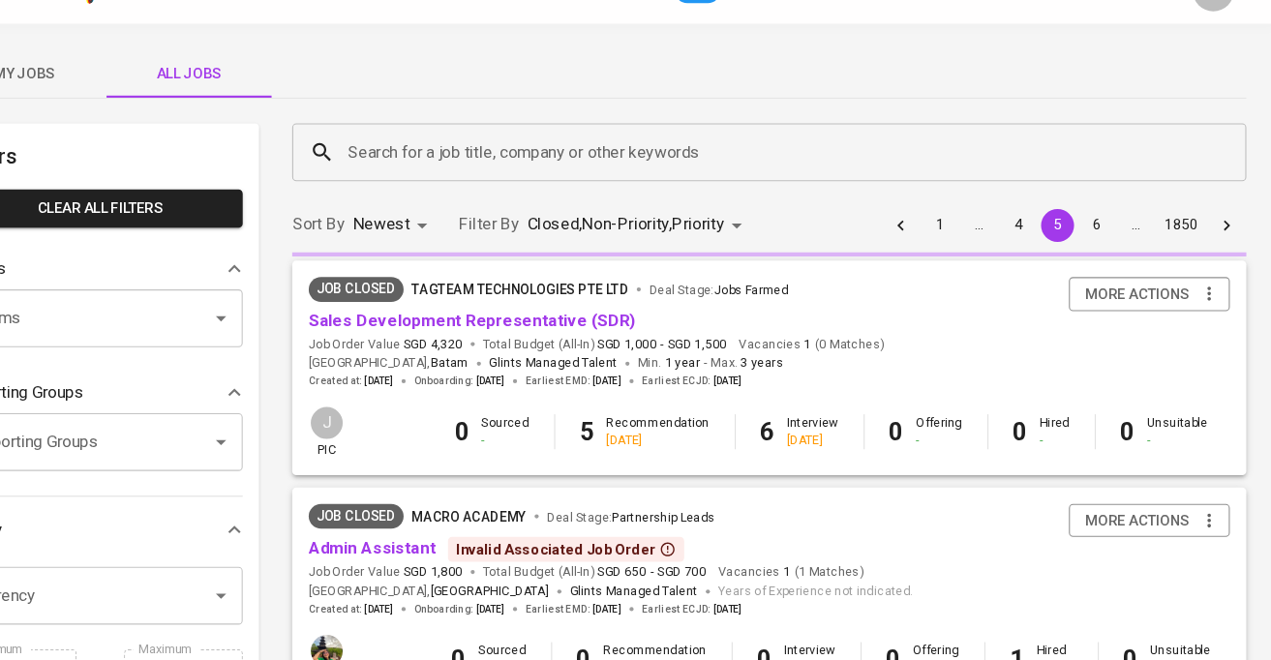
click at [1228, 570] on div "more actions" at bounding box center [1157, 566] width 151 height 106
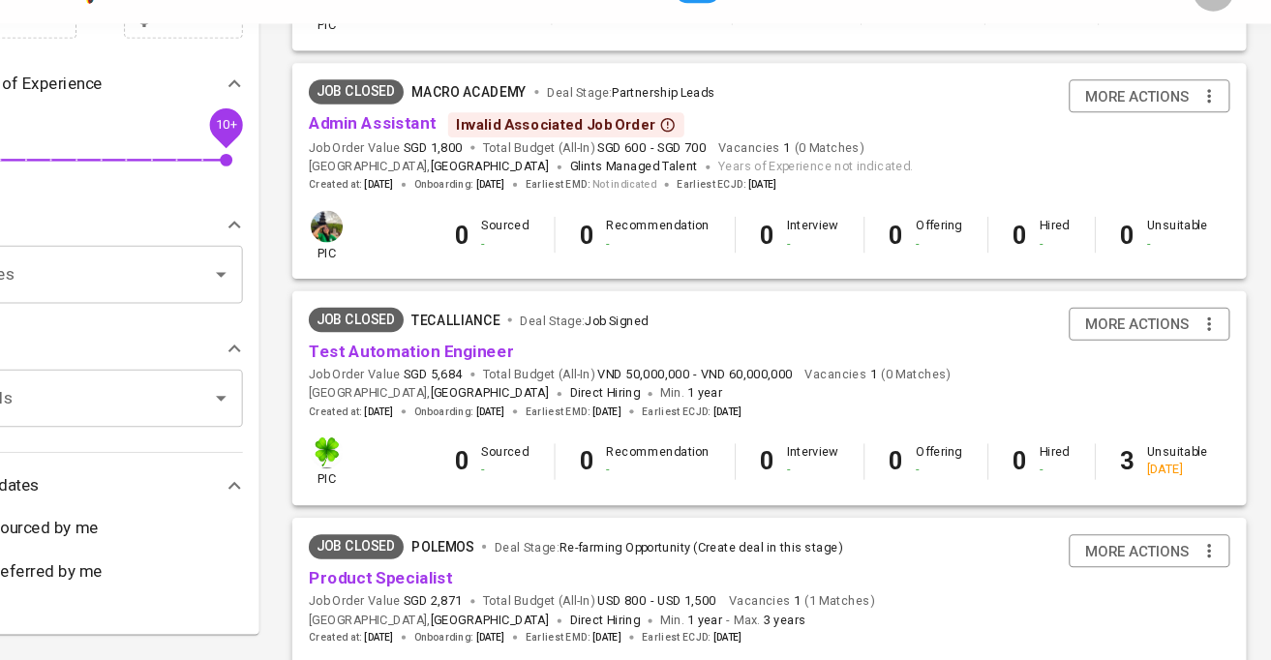
scroll to position [1871, 0]
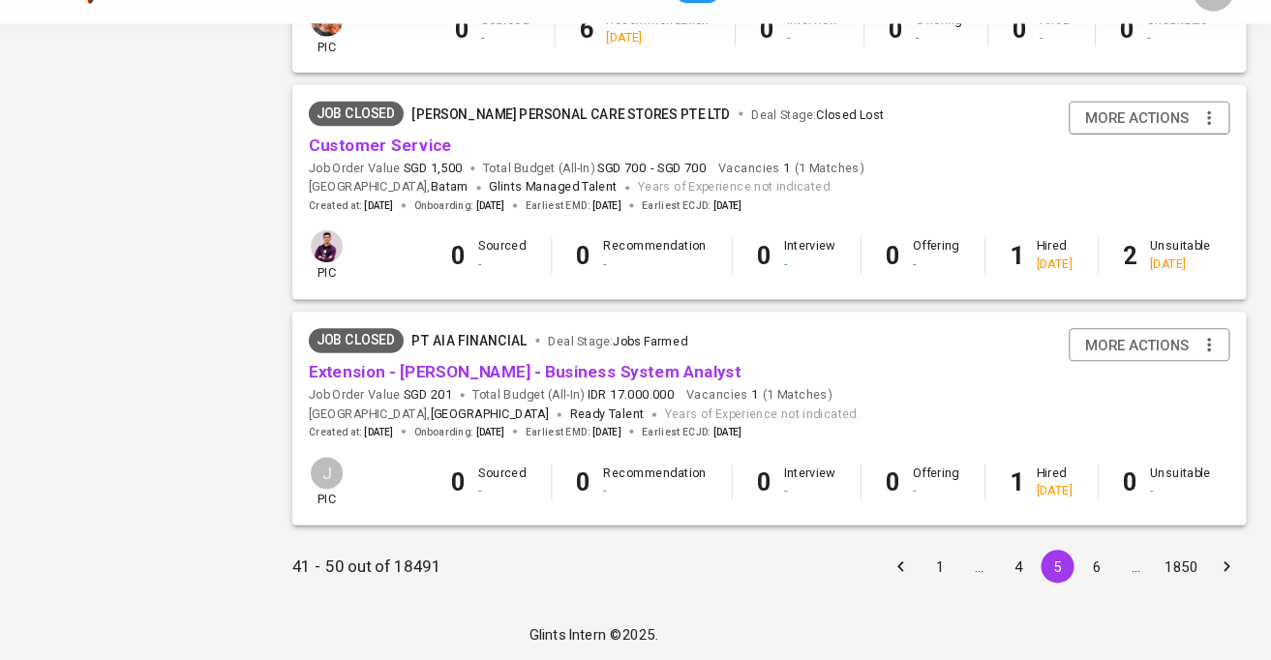
click at [1100, 570] on button "6" at bounding box center [1107, 571] width 31 height 31
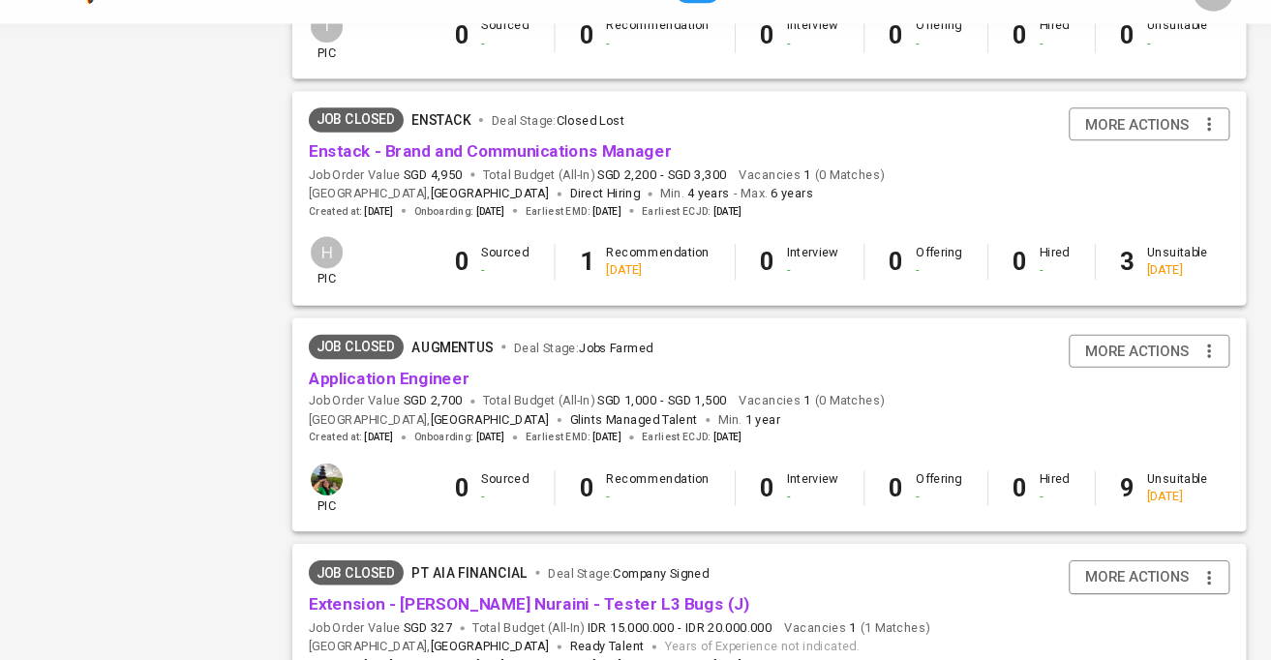
scroll to position [1869, 0]
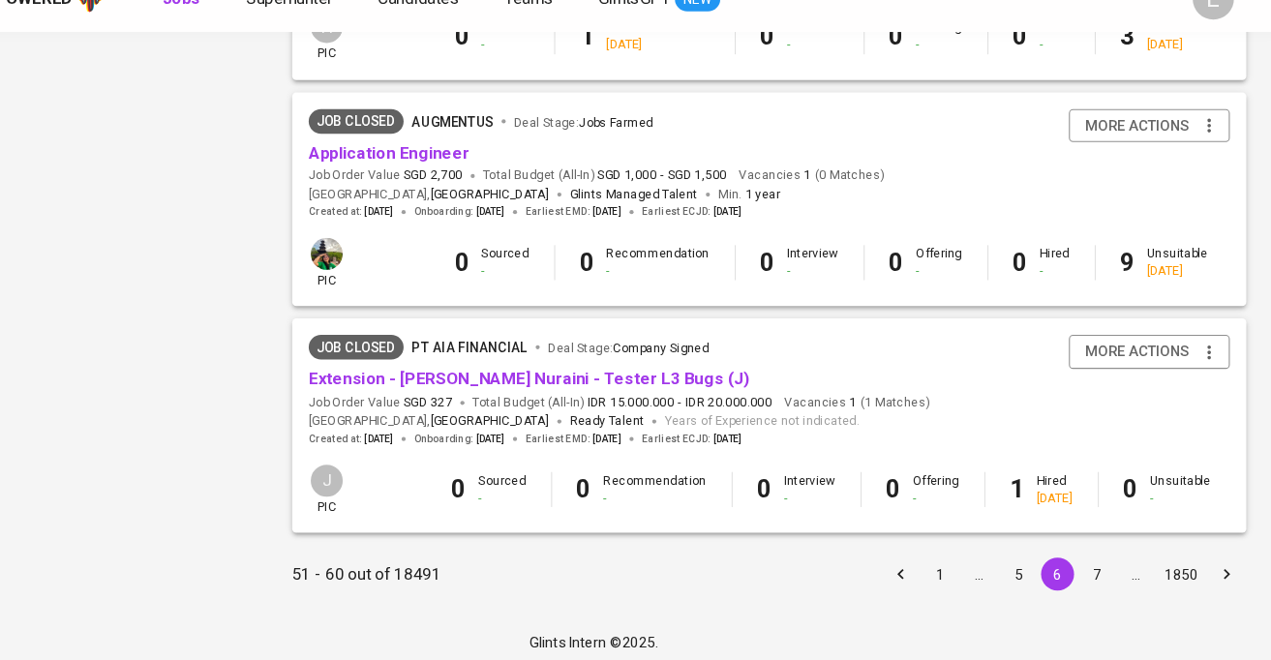
click at [1107, 575] on button "7" at bounding box center [1107, 571] width 31 height 31
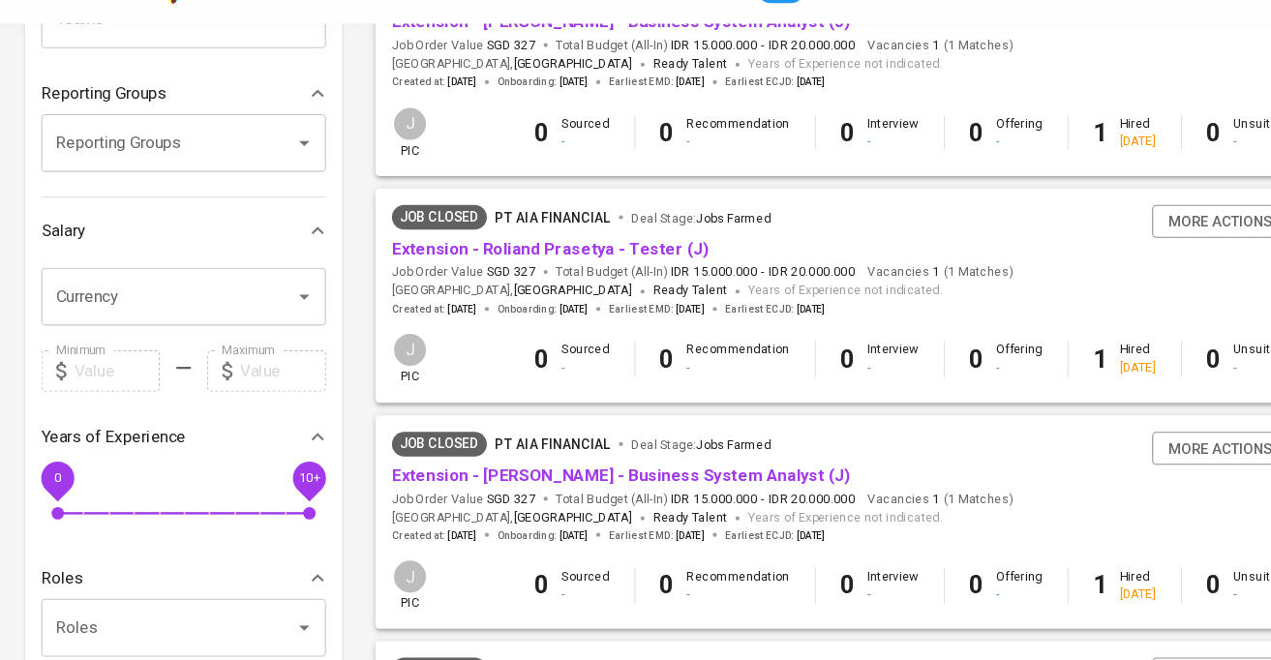
scroll to position [282, 0]
click at [257, 175] on div at bounding box center [272, 173] width 50 height 27
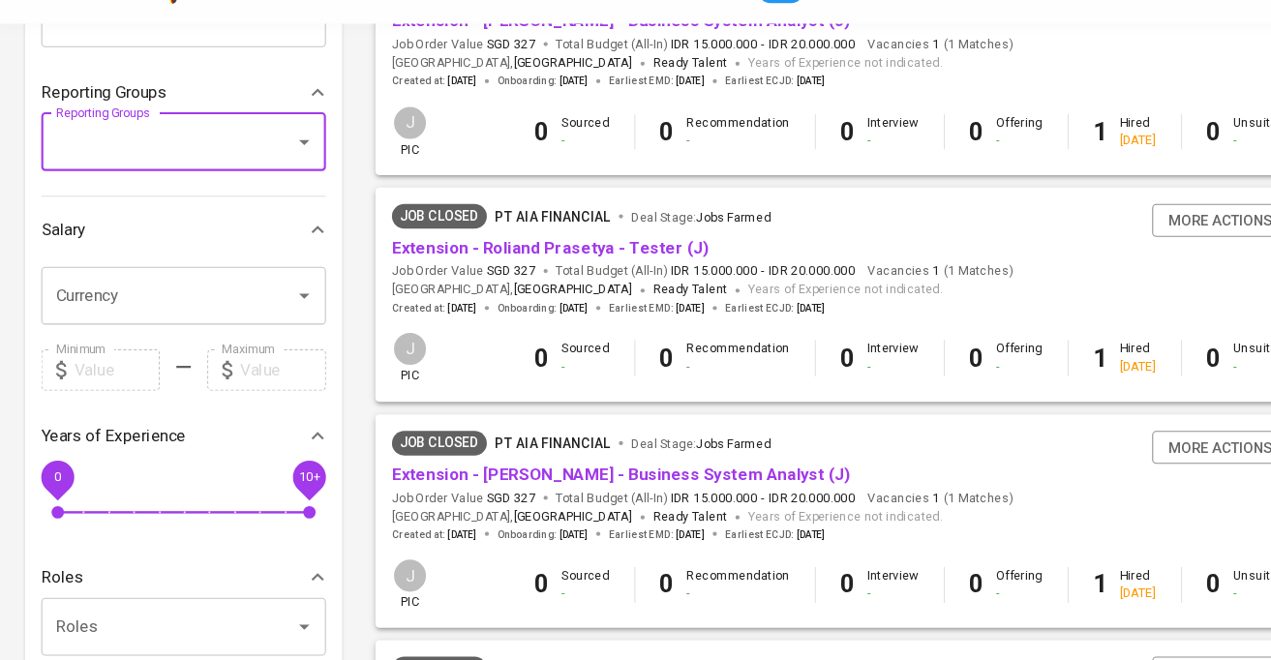
click at [286, 174] on icon "Open" at bounding box center [286, 173] width 10 height 5
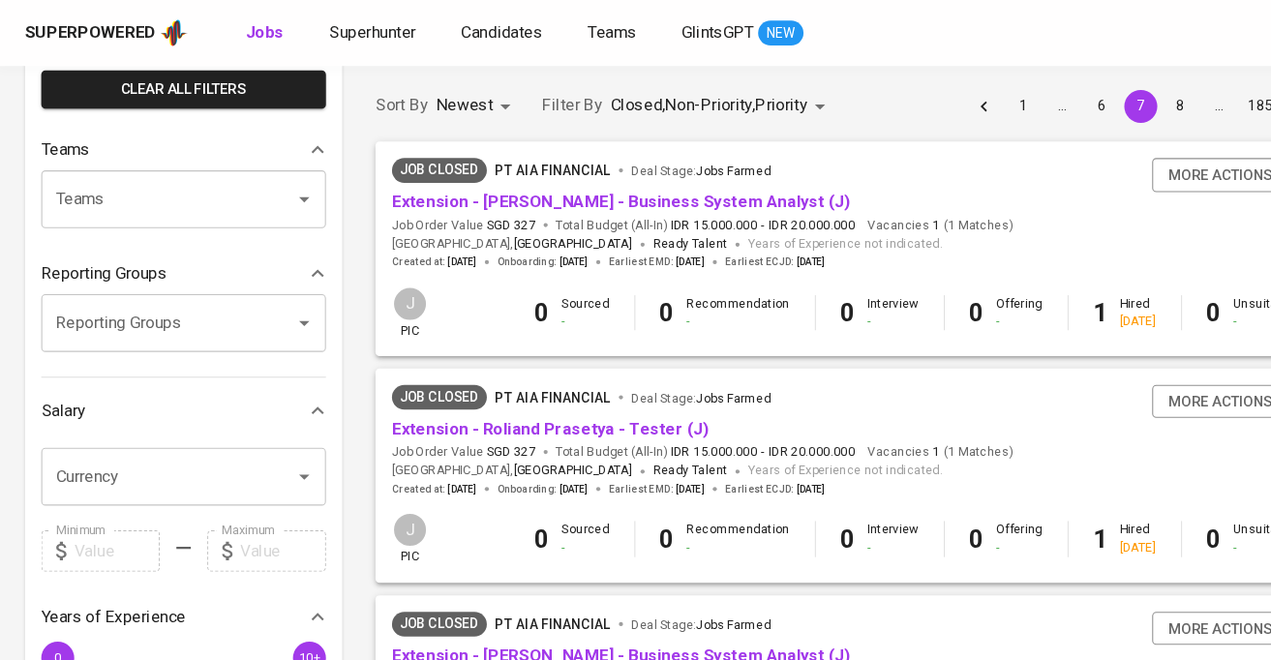
scroll to position [150, 0]
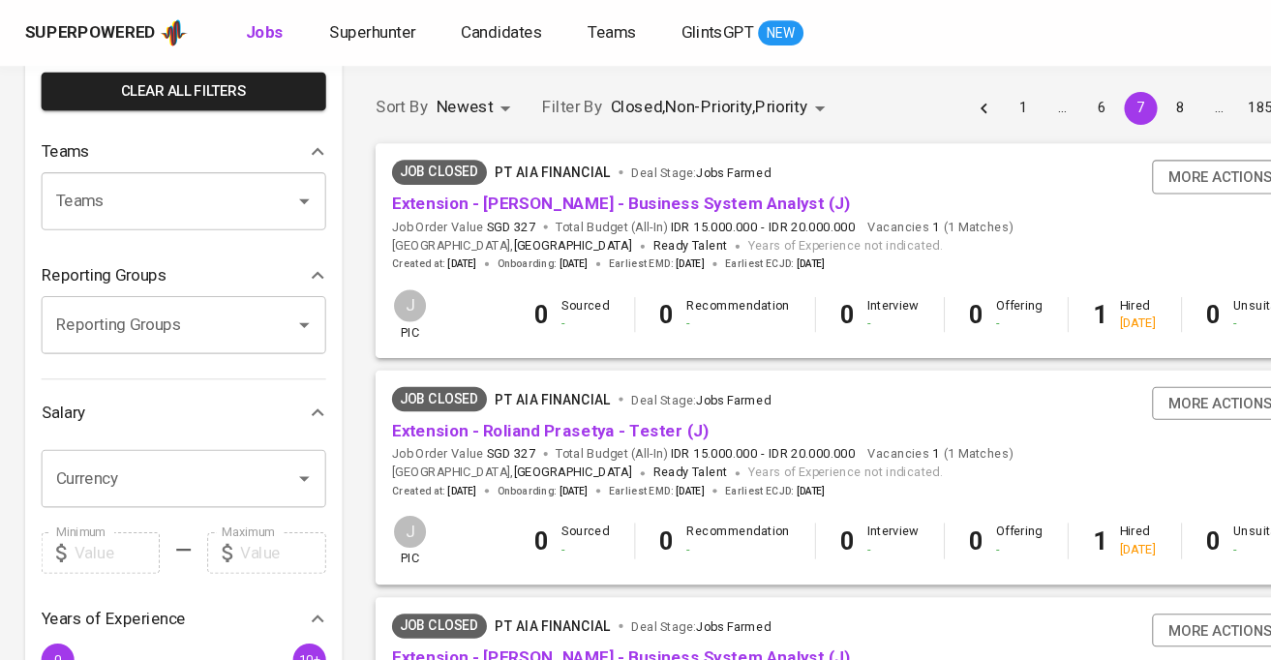
click at [203, 187] on input "Teams" at bounding box center [145, 188] width 196 height 37
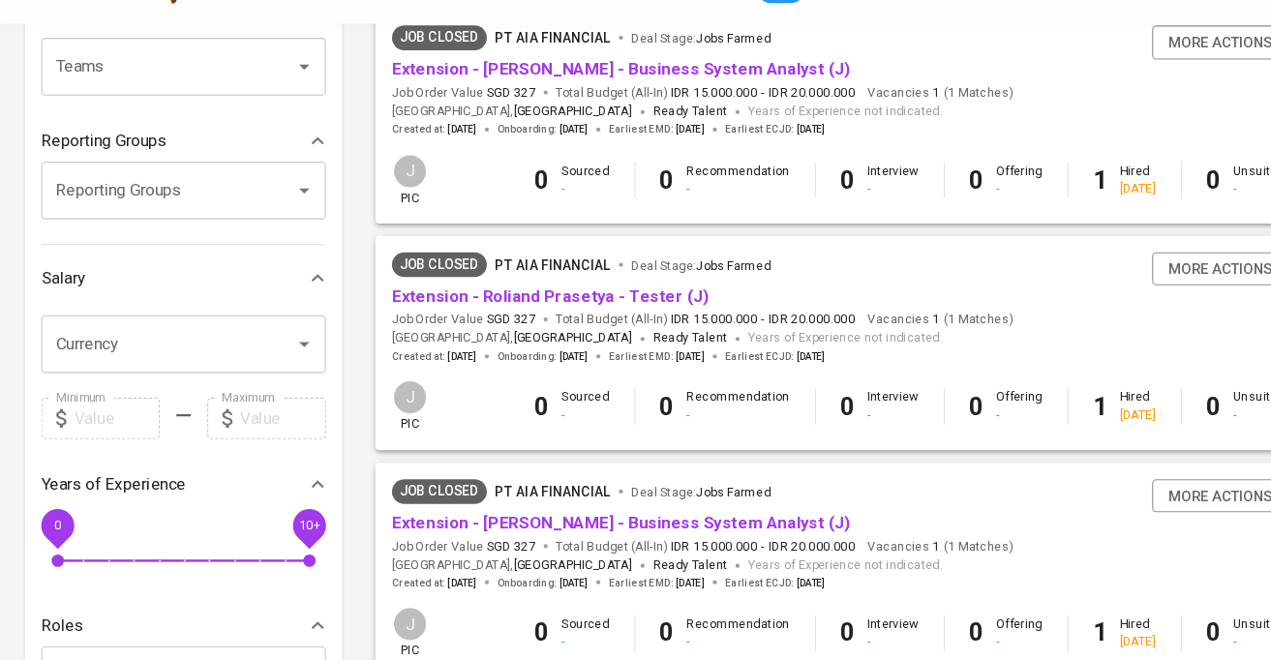
scroll to position [260, 0]
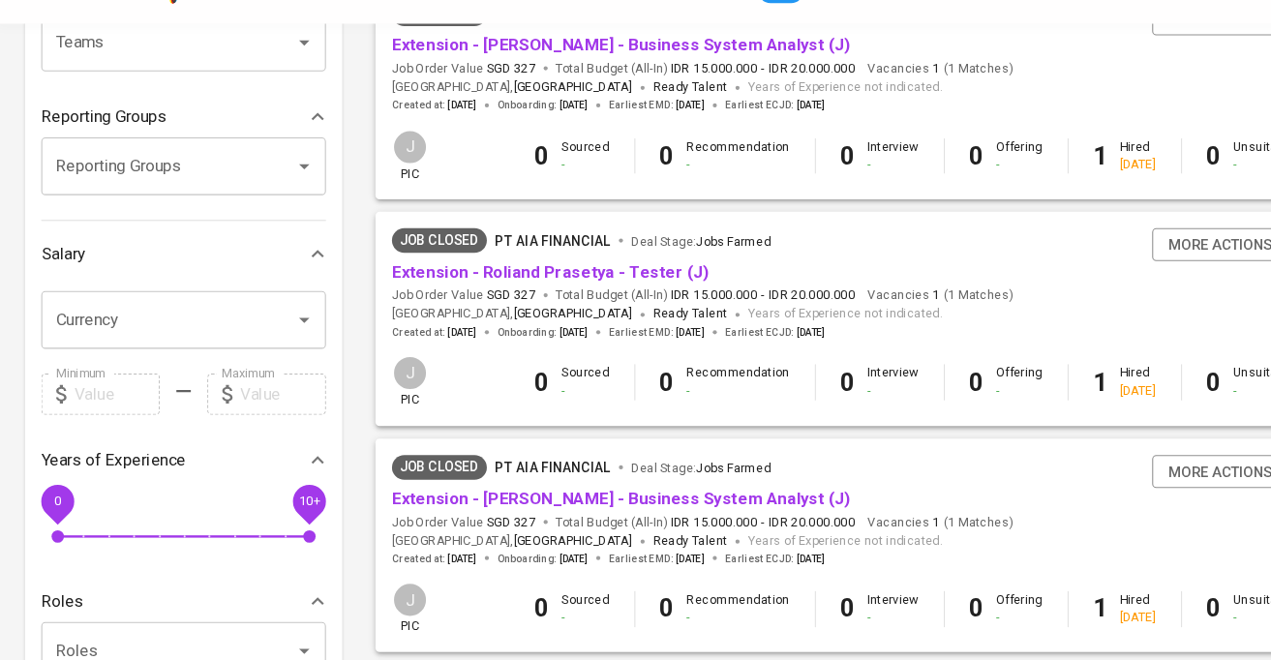
click at [148, 341] on input "Currency" at bounding box center [145, 339] width 196 height 37
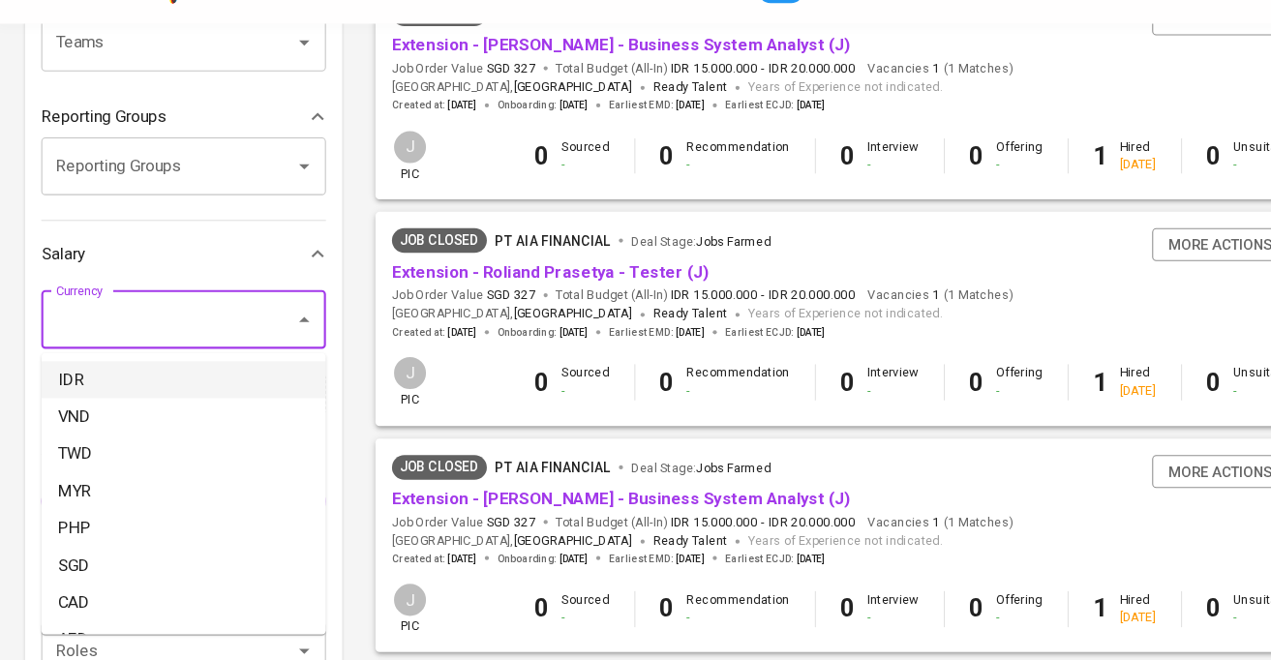
click at [111, 392] on li "IDR" at bounding box center [172, 396] width 267 height 35
type input "IDR"
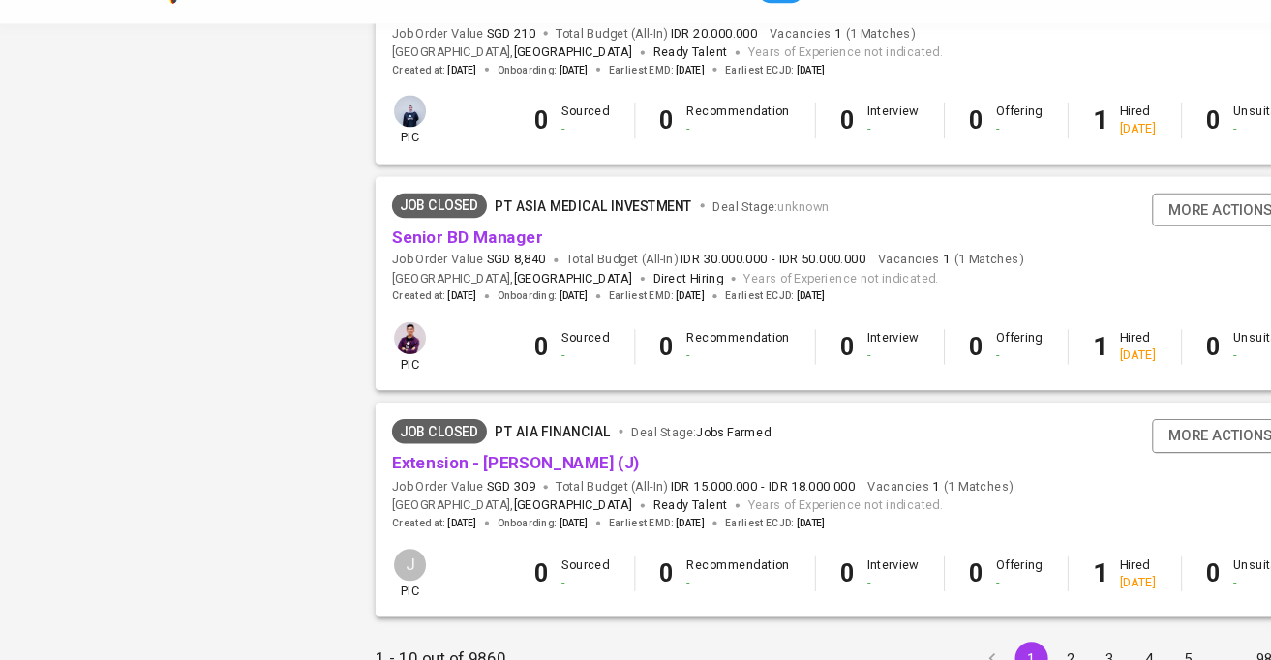
scroll to position [1869, 0]
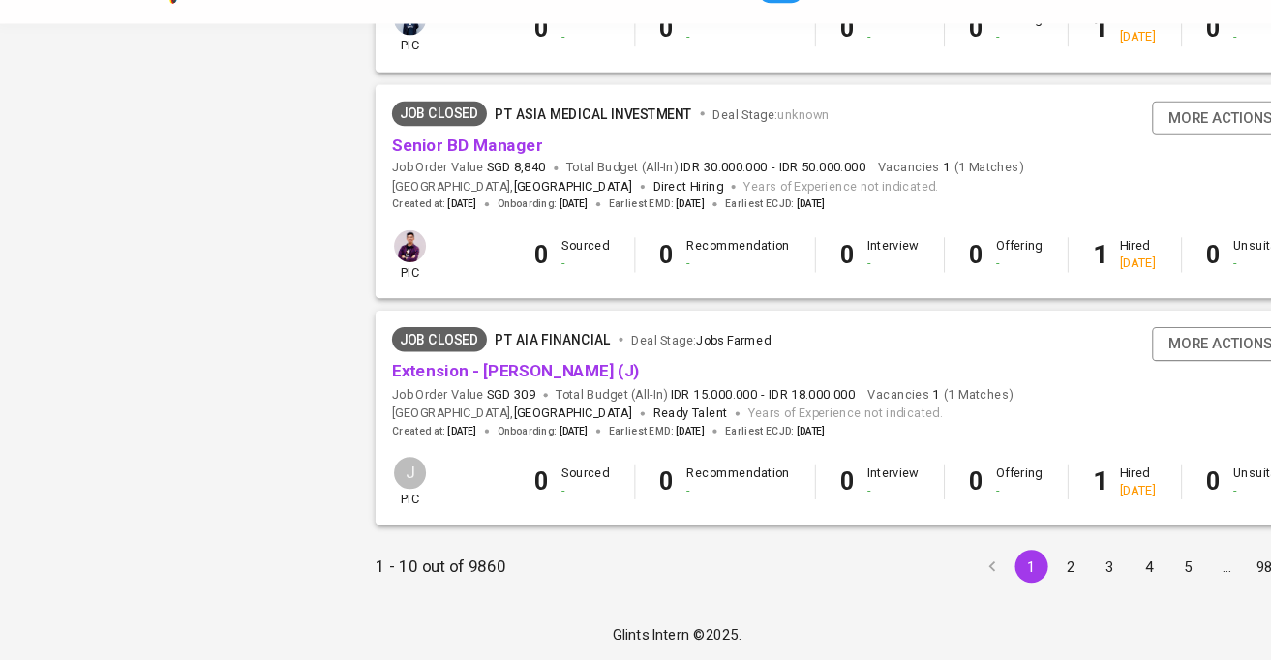
click at [1117, 565] on button "5" at bounding box center [1115, 571] width 31 height 31
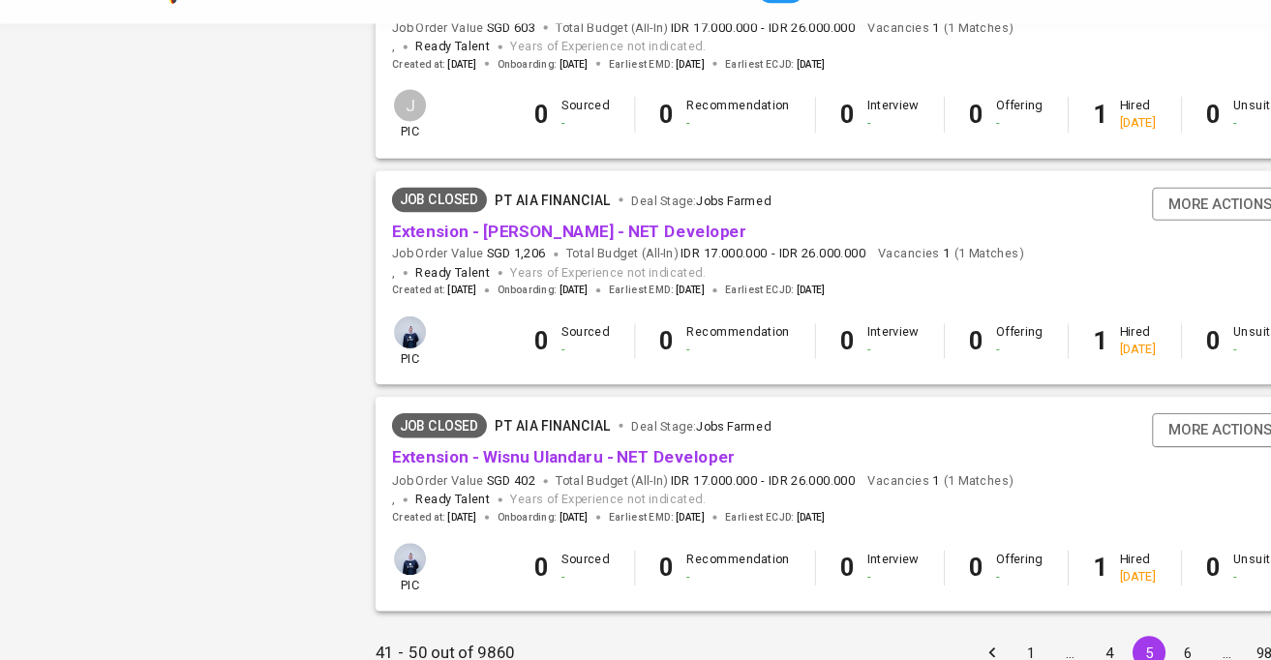
scroll to position [1869, 0]
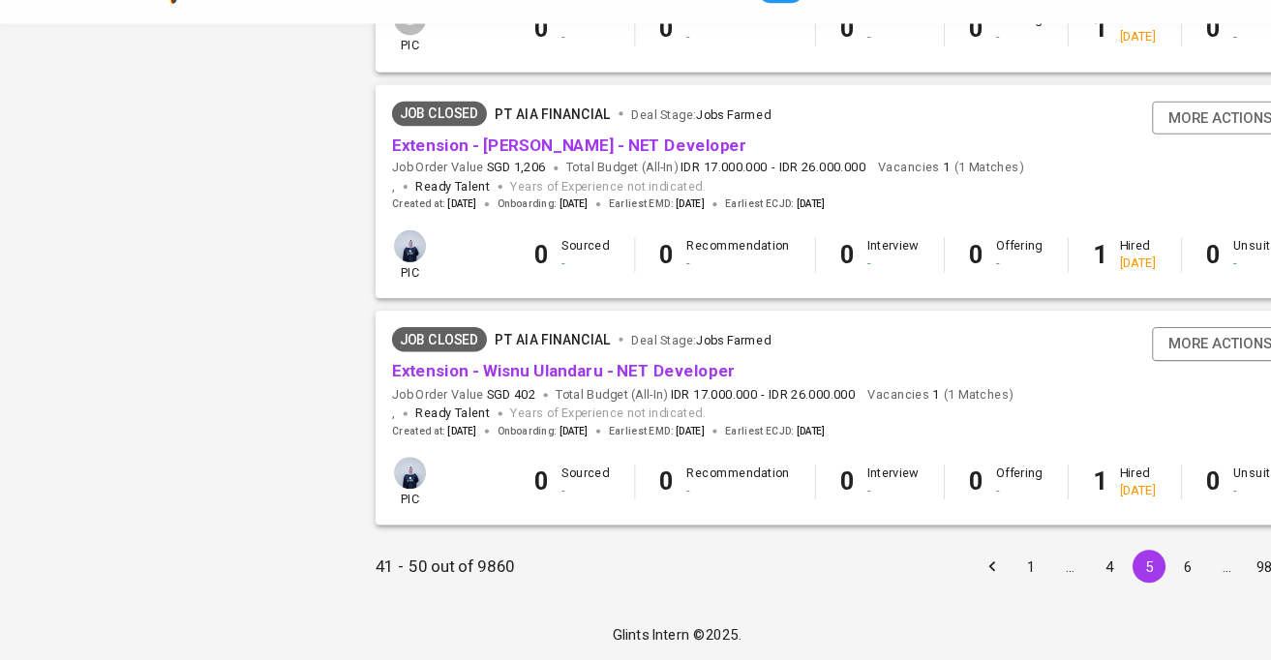
click at [1117, 563] on button "6" at bounding box center [1115, 571] width 31 height 31
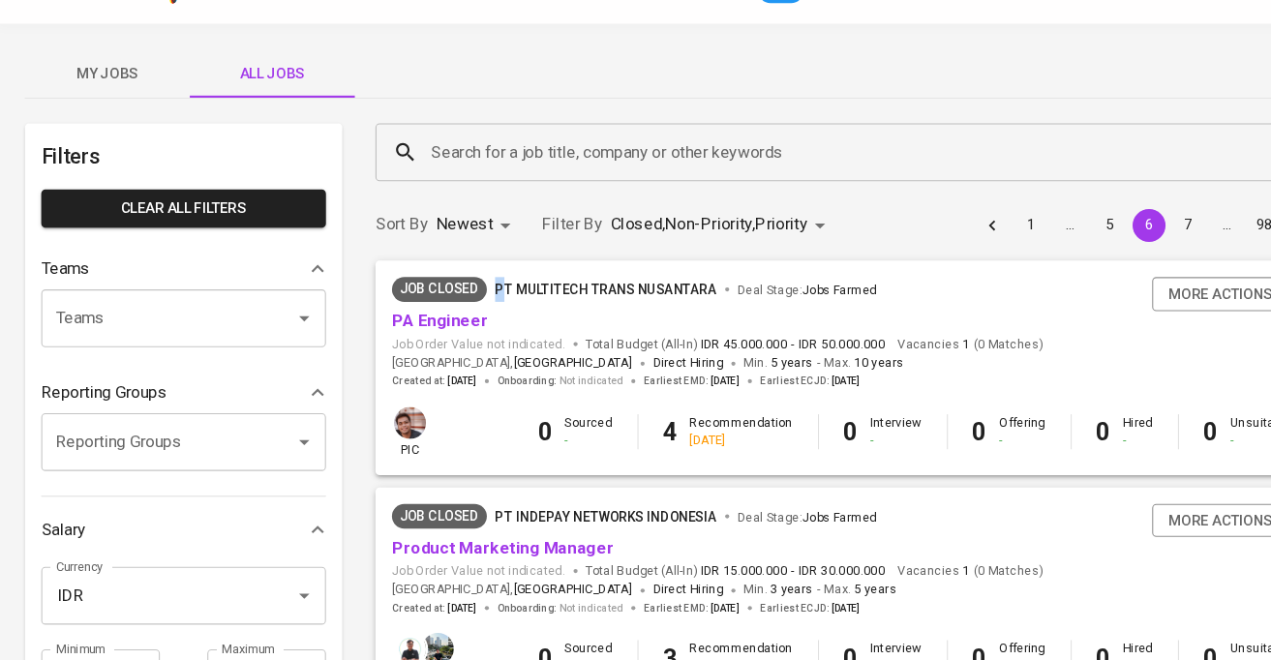
drag, startPoint x: 672, startPoint y: 293, endPoint x: 469, endPoint y: 301, distance: 203.5
click at [469, 301] on div "Job Closed PT Multitech Trans Nusantara Deal Stage : Jobs Farmed PA Engineer Jo…" at bounding box center [800, 353] width 896 height 136
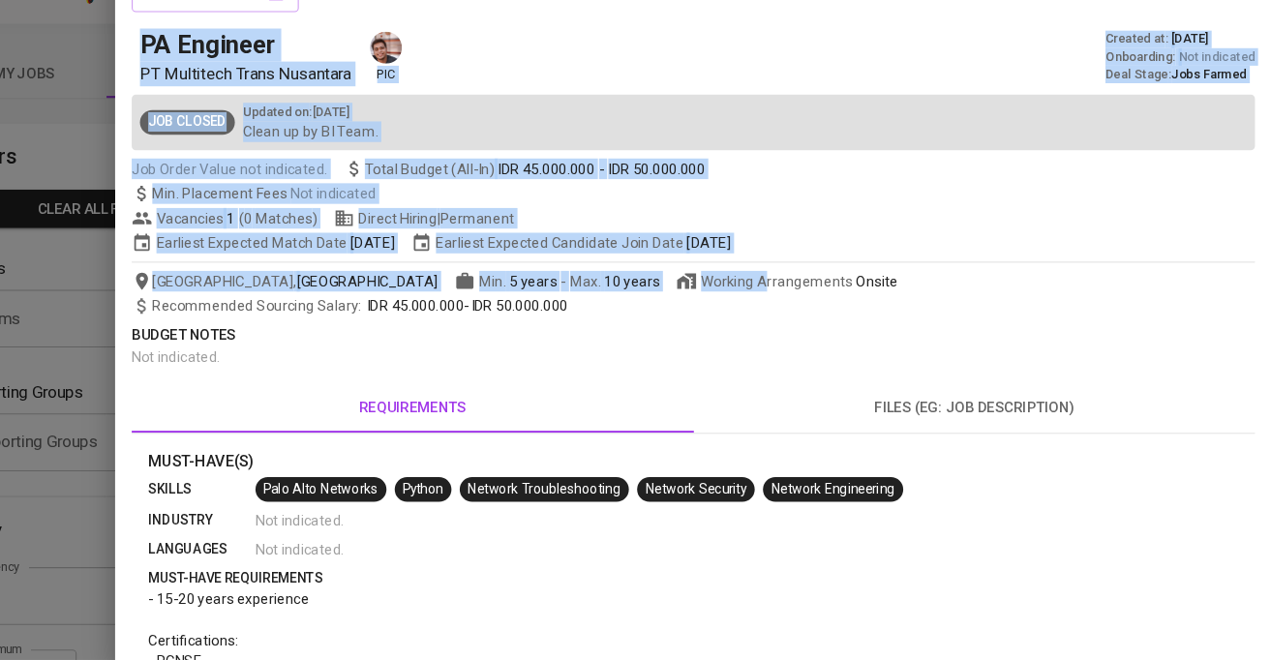
click at [706, 309] on div "view job form PA Engineer PT Multitech Trans Nusantara pic Created at : May 02,…" at bounding box center [635, 330] width 1271 height 660
click at [560, 80] on div "PA Engineer PT Multitech Trans Nusantara pic Created at : May 02, 2025 Onboardi…" at bounding box center [728, 94] width 1055 height 54
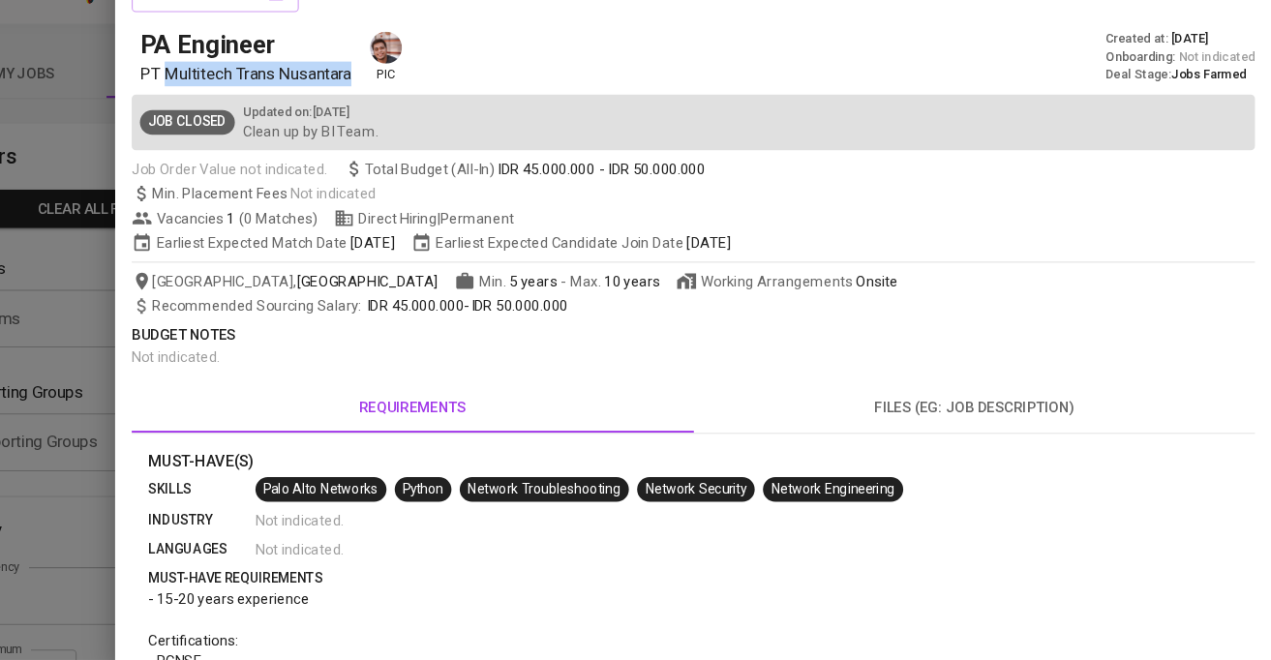
drag, startPoint x: 413, startPoint y: 111, endPoint x: 230, endPoint y: 112, distance: 183.0
click at [230, 112] on span "PT Multitech Trans Nusantara" at bounding box center [308, 109] width 199 height 18
copy span "Multitech Trans Nusantara"
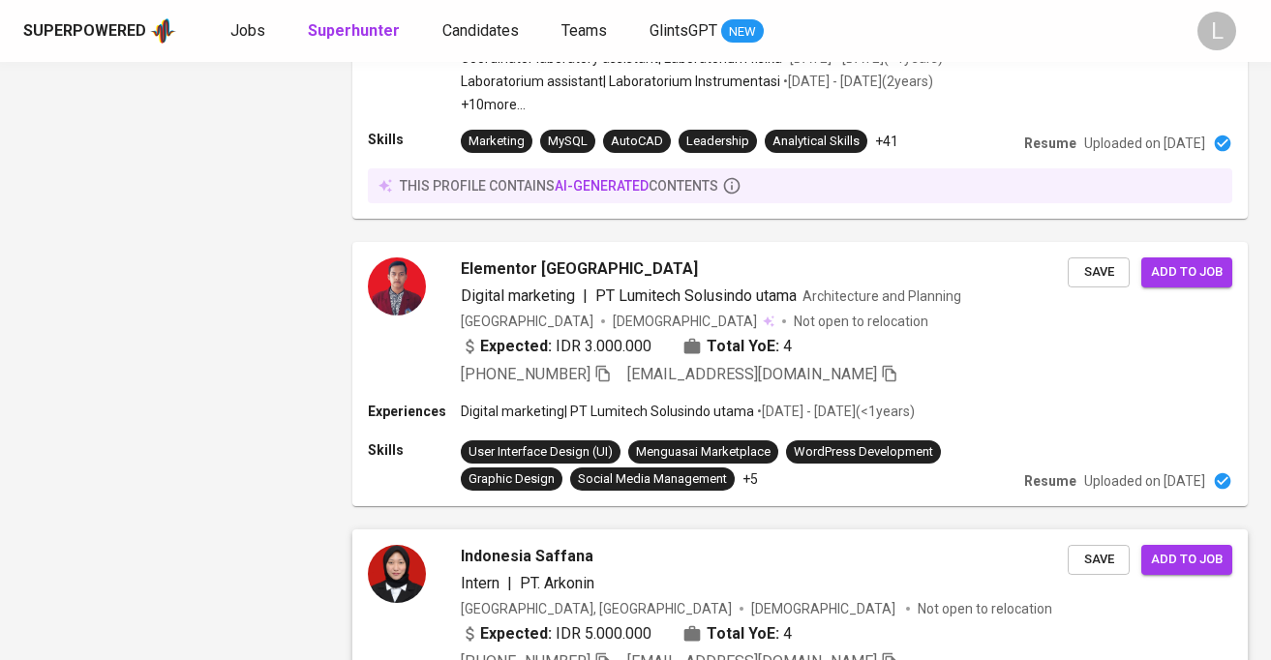
scroll to position [3170, 0]
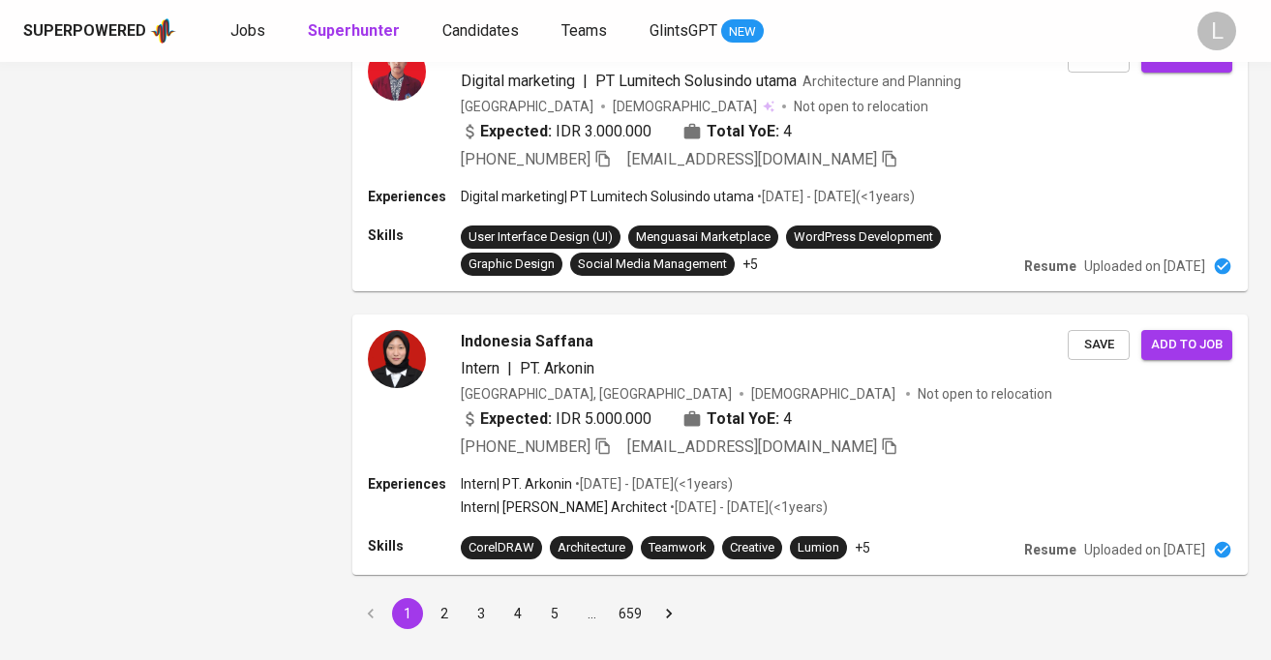
click at [443, 598] on button "2" at bounding box center [444, 613] width 31 height 31
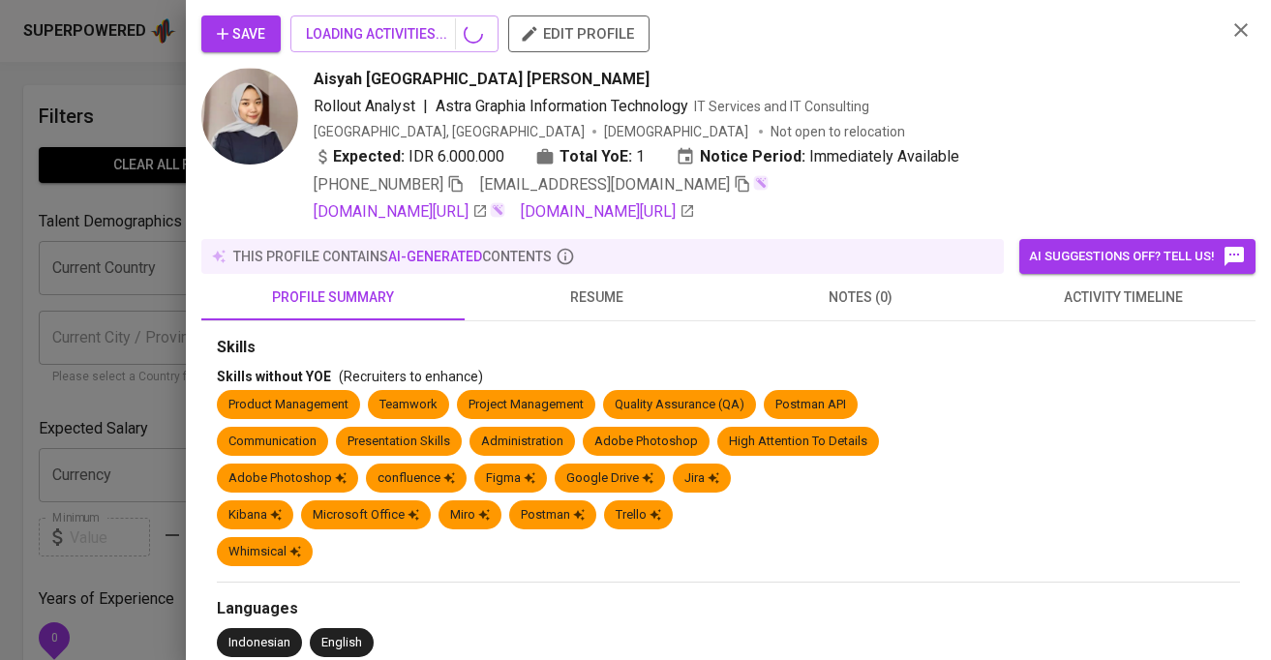
click at [1241, 31] on icon "button" at bounding box center [1242, 30] width 14 height 14
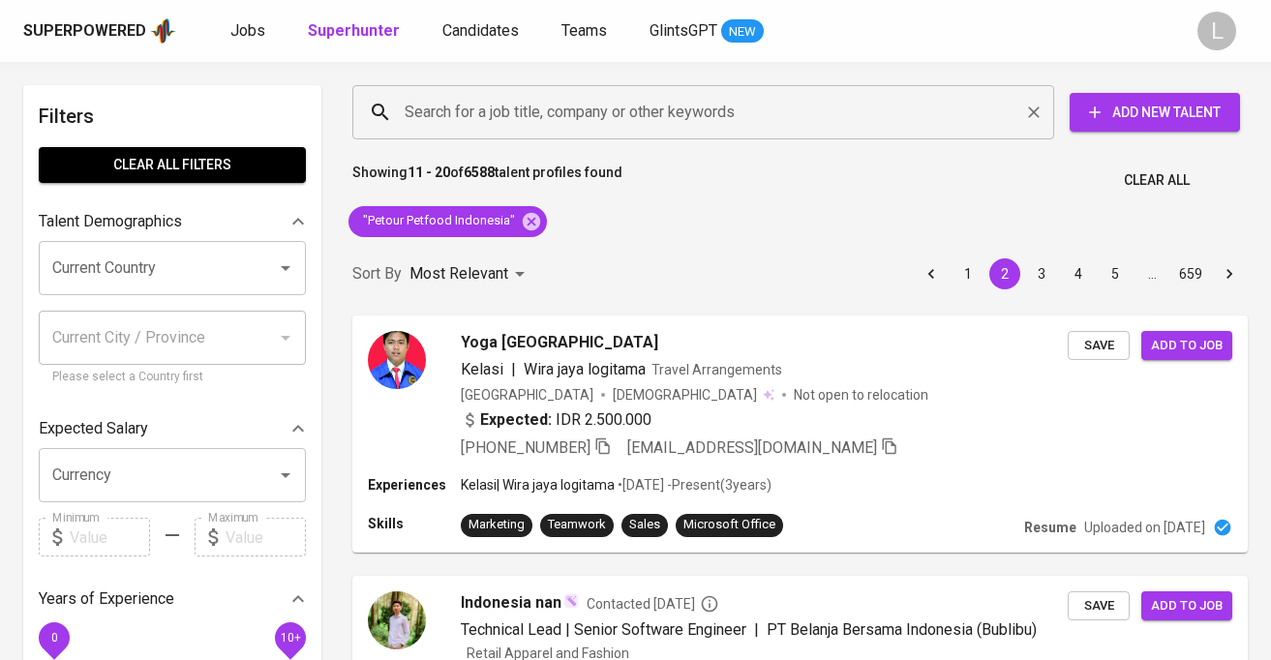
click at [532, 104] on input "Search for a job title, company or other keywords" at bounding box center [708, 112] width 617 height 37
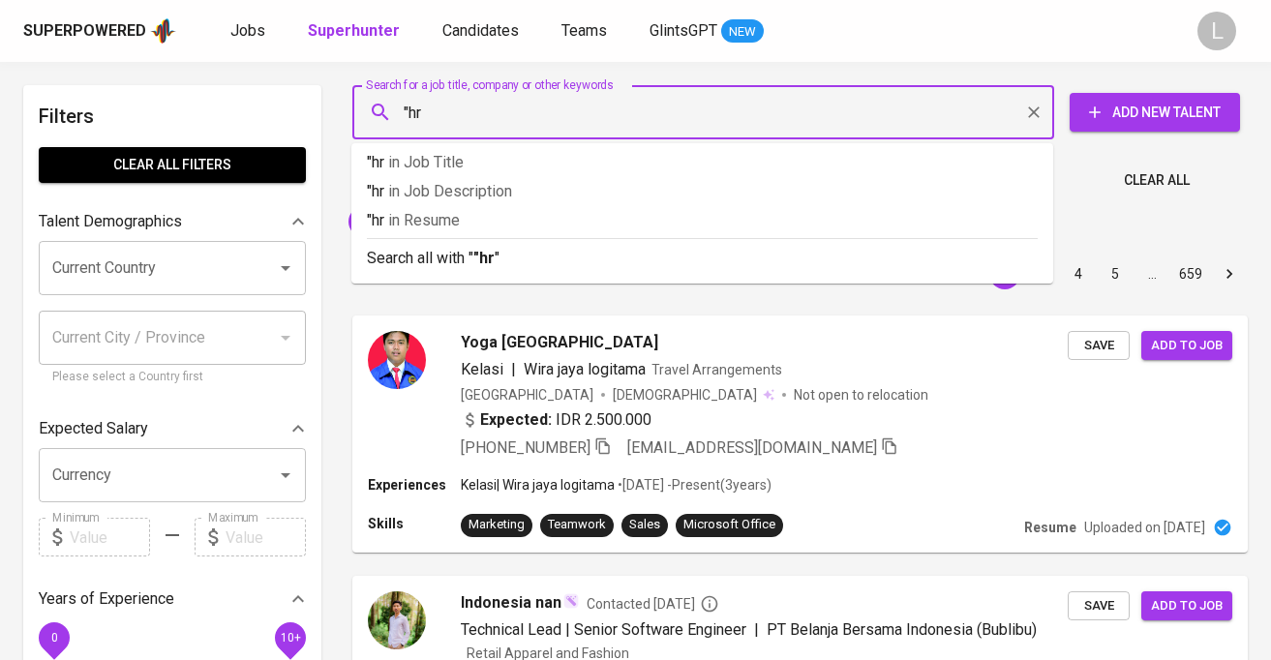
type input ""hr""
click at [503, 164] on p ""hr" in Job Title" at bounding box center [702, 162] width 671 height 23
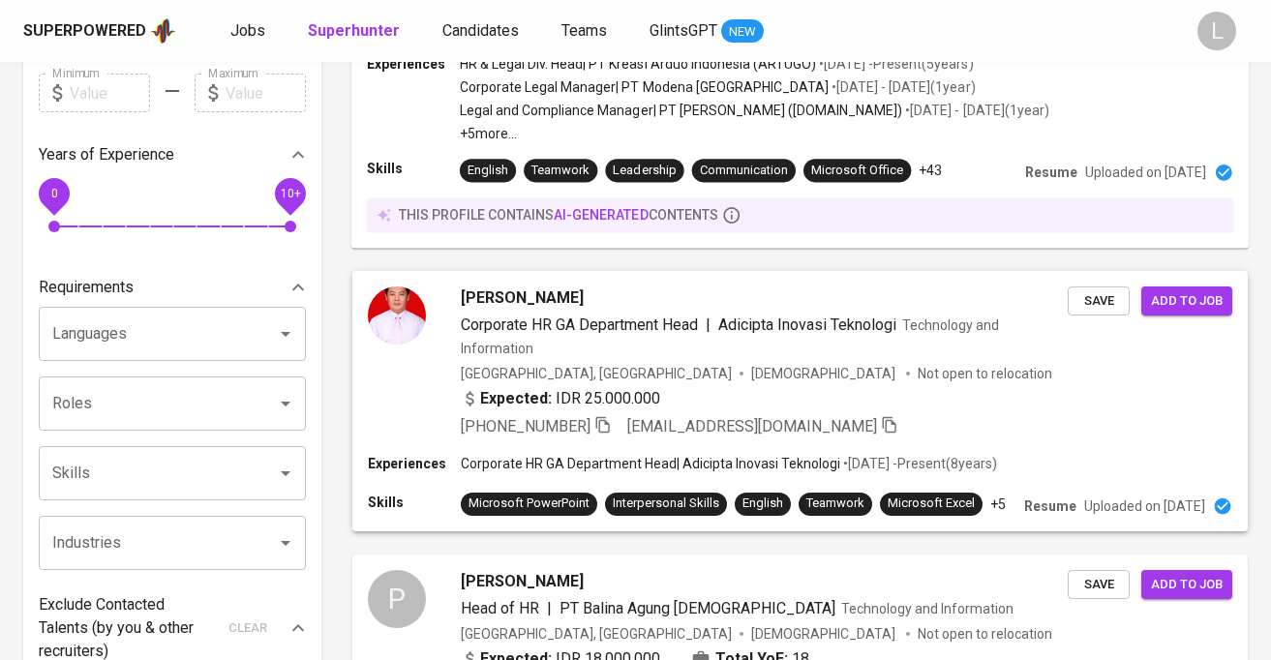
scroll to position [454, 0]
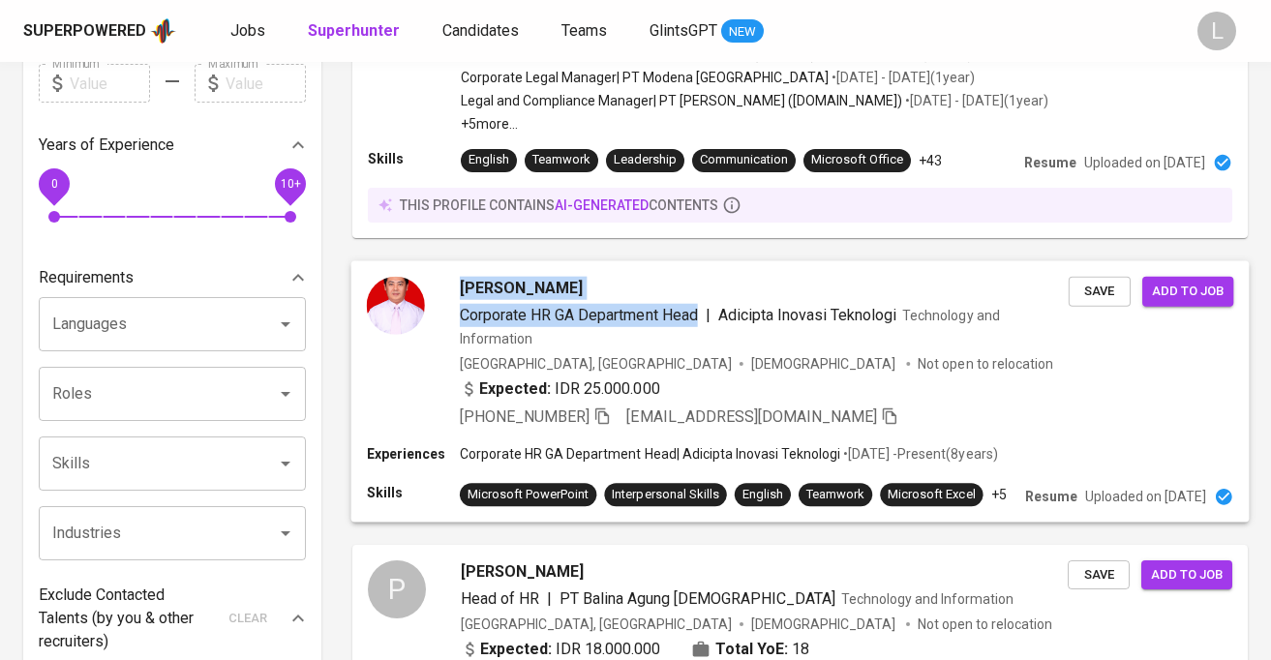
drag, startPoint x: 459, startPoint y: 234, endPoint x: 699, endPoint y: 292, distance: 247.1
click at [700, 296] on div "[PERSON_NAME] Corporate HR GA Department Head | Adicipta Inovasi Teknologi Tech…" at bounding box center [800, 392] width 919 height 284
copy div "[PERSON_NAME] Corporate HR GA Department Head"
